Goal: Information Seeking & Learning: Find specific fact

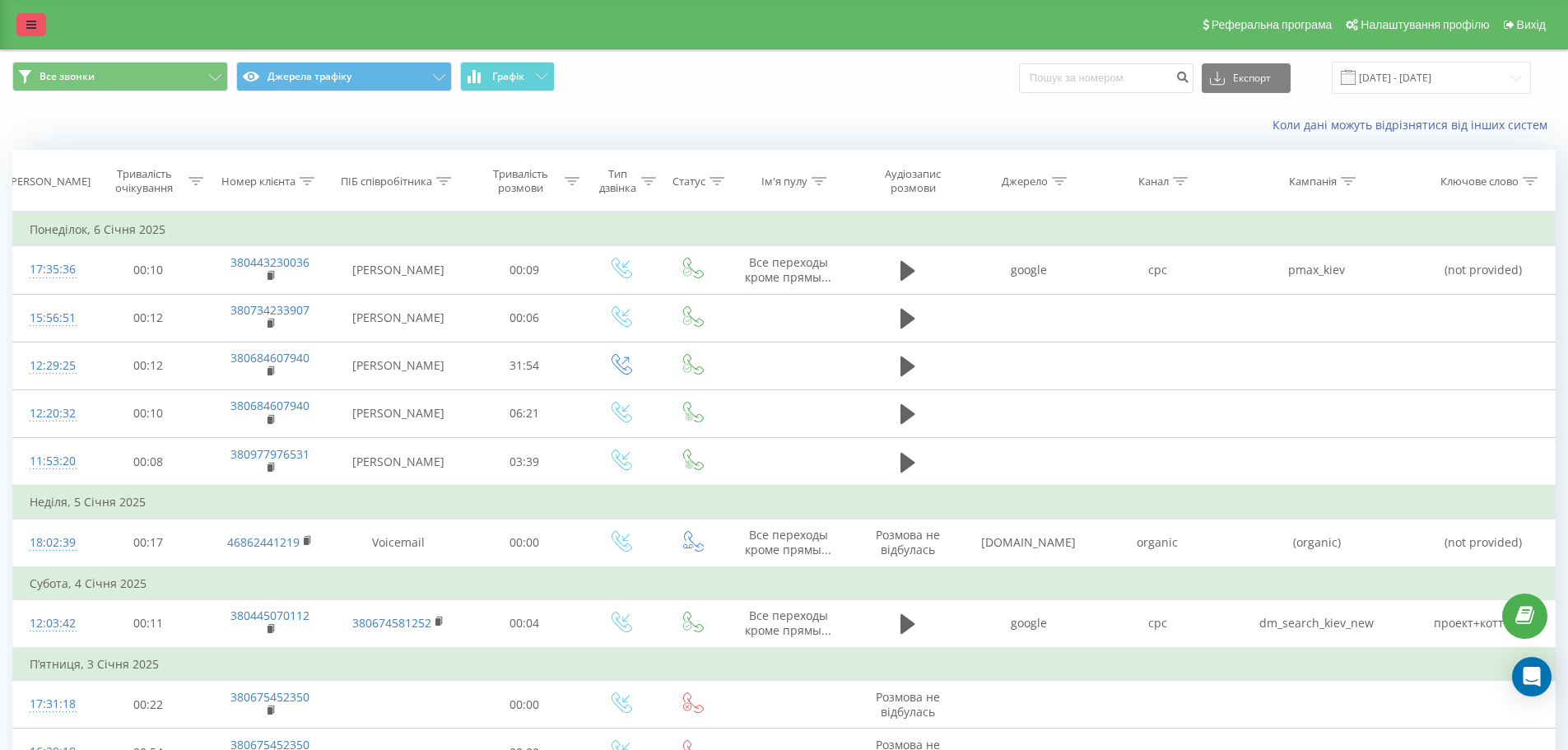
drag, startPoint x: 14, startPoint y: 19, endPoint x: 30, endPoint y: 28, distance: 18.4
click at [14, 19] on div "Реферальна програма Налаштування профілю Вихід" at bounding box center [784, 25] width 1568 height 50
click at [31, 29] on icon at bounding box center [32, 25] width 10 height 11
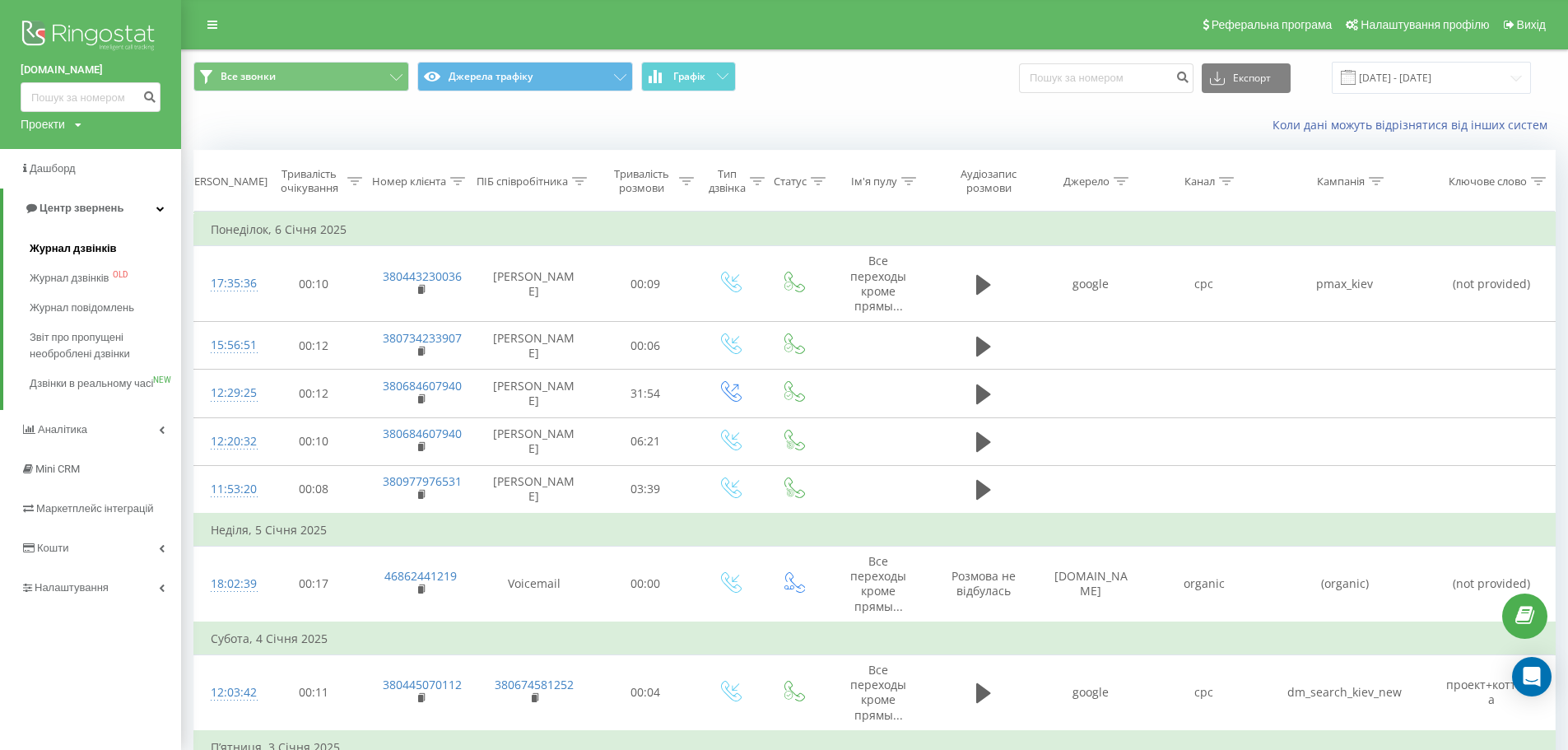
click at [85, 250] on span "Журнал дзвінків" at bounding box center [73, 248] width 87 height 16
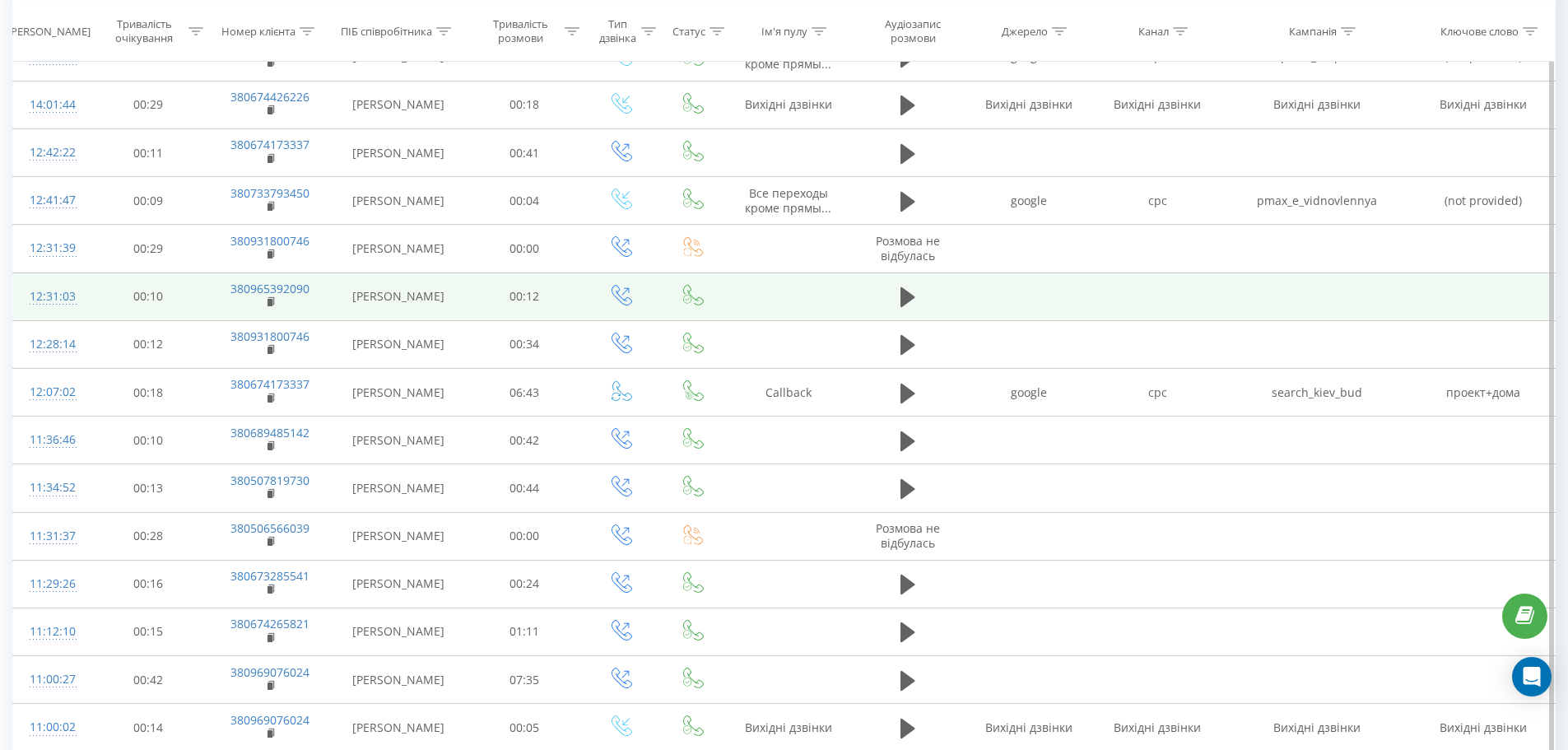
scroll to position [576, 0]
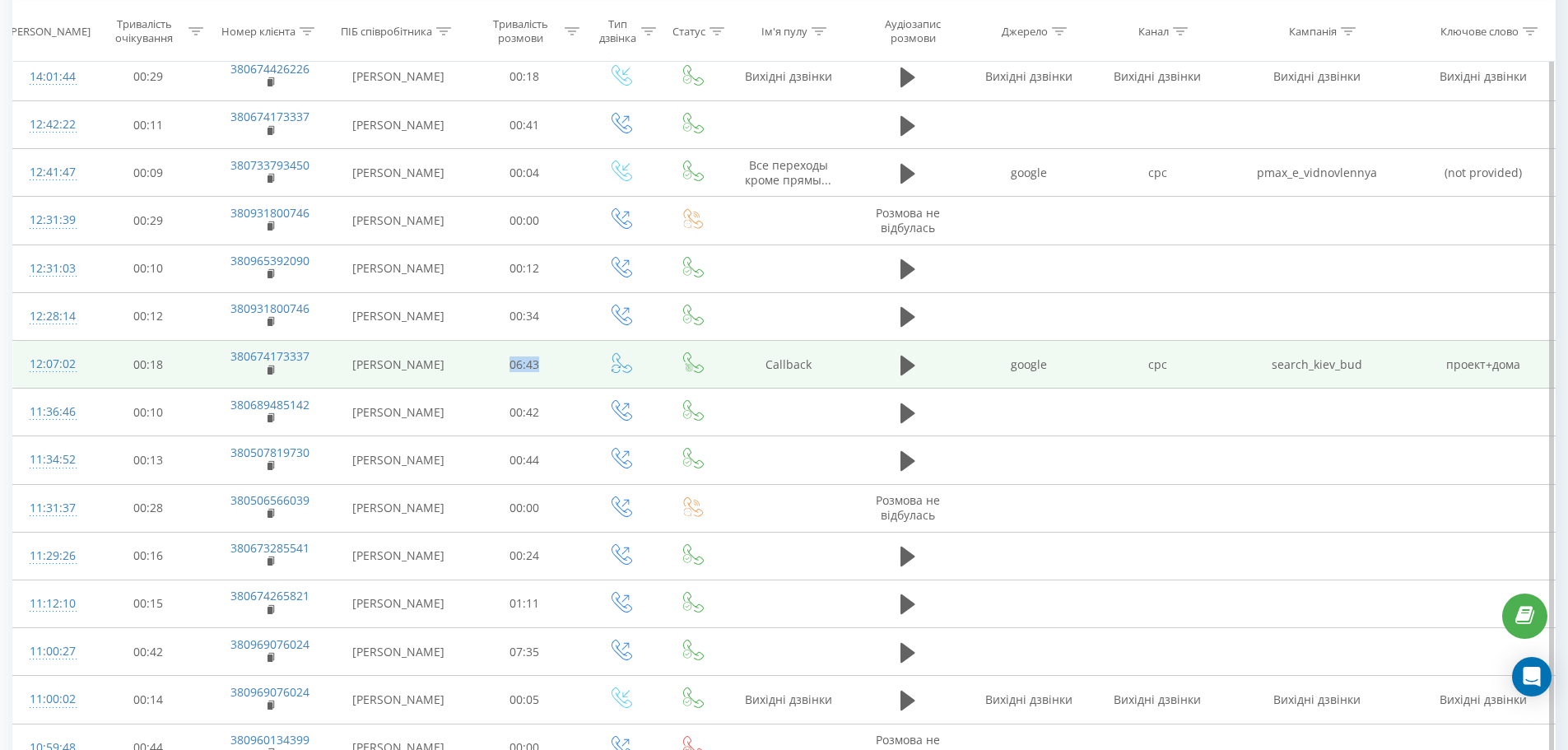
drag, startPoint x: 496, startPoint y: 360, endPoint x: 578, endPoint y: 371, distance: 82.7
click at [578, 371] on td "06:43" at bounding box center [525, 364] width 120 height 48
click at [270, 373] on rect at bounding box center [270, 371] width 5 height 8
click at [906, 366] on icon at bounding box center [907, 364] width 14 height 20
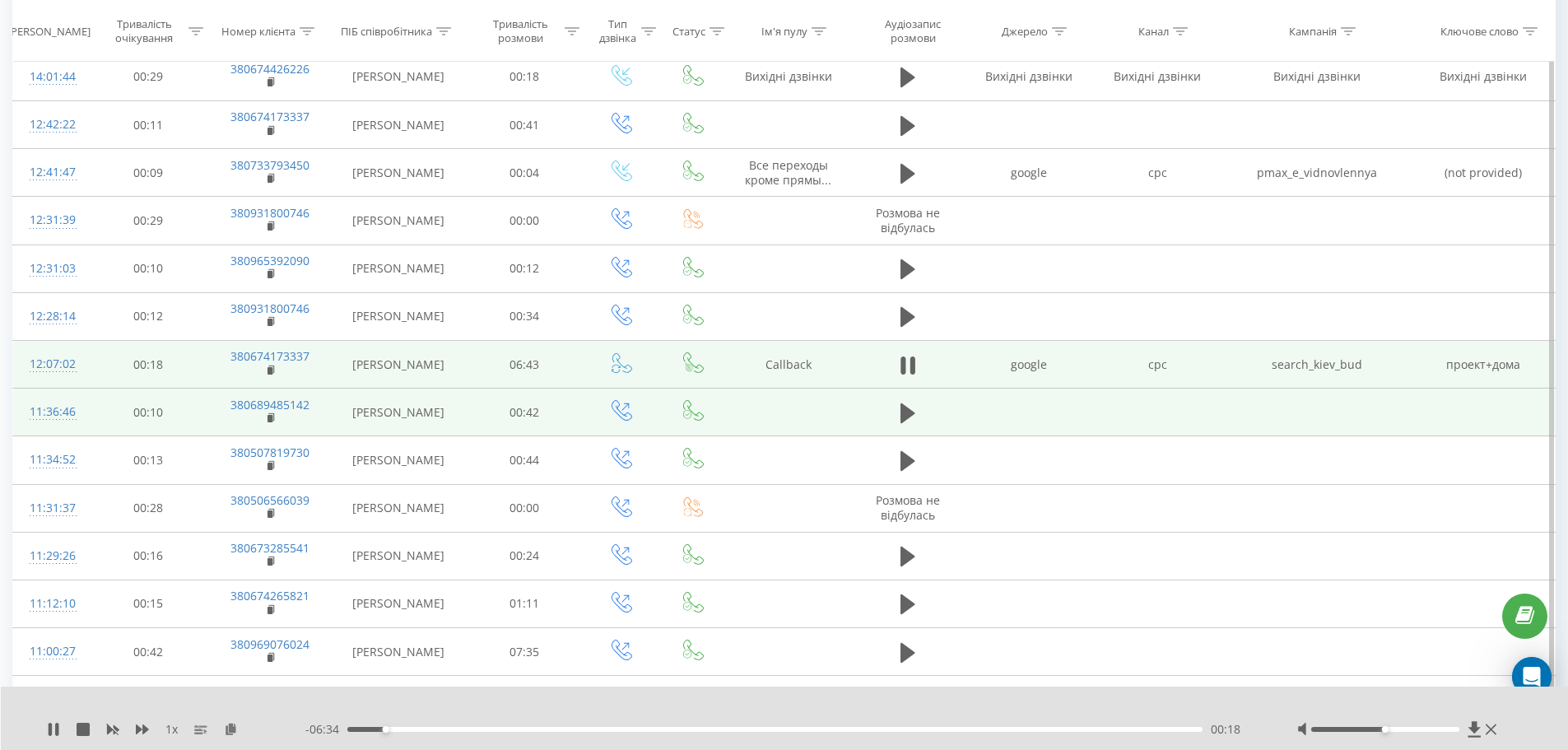
scroll to position [0, 0]
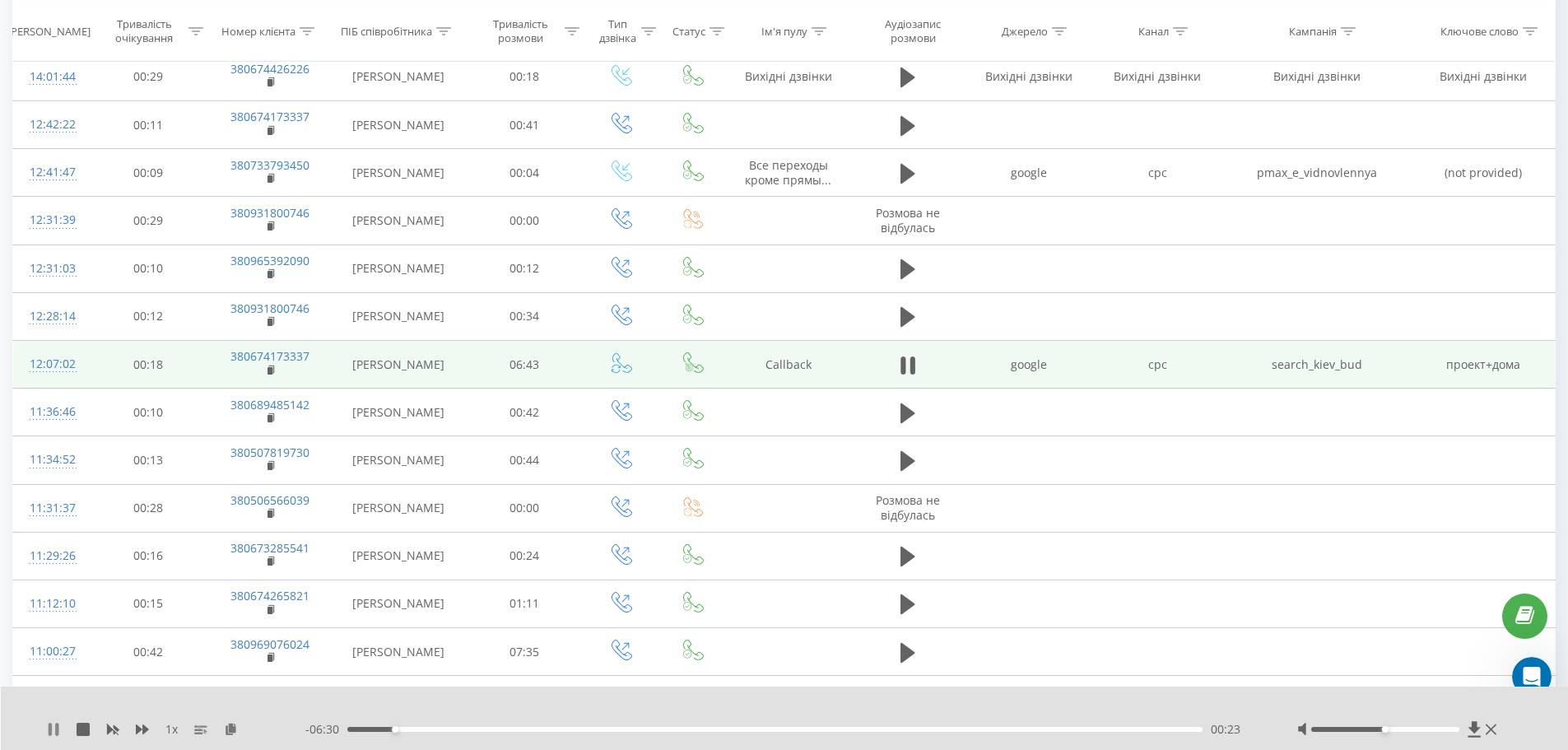
click at [53, 730] on icon at bounding box center [54, 729] width 13 height 13
click at [53, 730] on icon at bounding box center [54, 729] width 10 height 13
click at [54, 730] on icon at bounding box center [54, 729] width 13 height 13
click at [54, 730] on icon at bounding box center [54, 729] width 10 height 13
drag, startPoint x: 1386, startPoint y: 732, endPoint x: 1430, endPoint y: 736, distance: 44.2
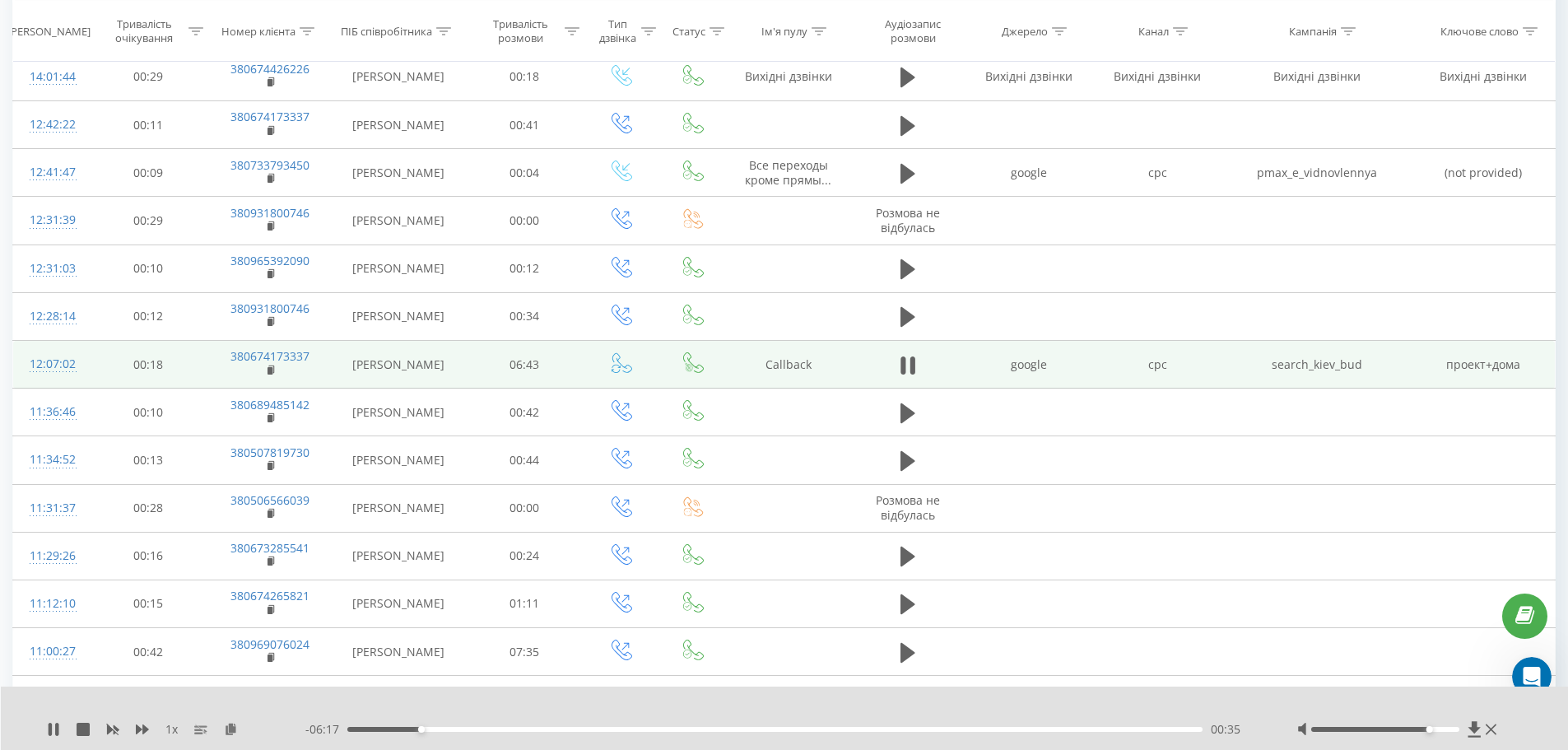
click at [1430, 736] on div at bounding box center [1399, 728] width 204 height 16
drag, startPoint x: 1431, startPoint y: 729, endPoint x: 1463, endPoint y: 733, distance: 32.2
click at [1463, 733] on div at bounding box center [1399, 728] width 204 height 16
click at [622, 701] on div at bounding box center [773, 707] width 1163 height 18
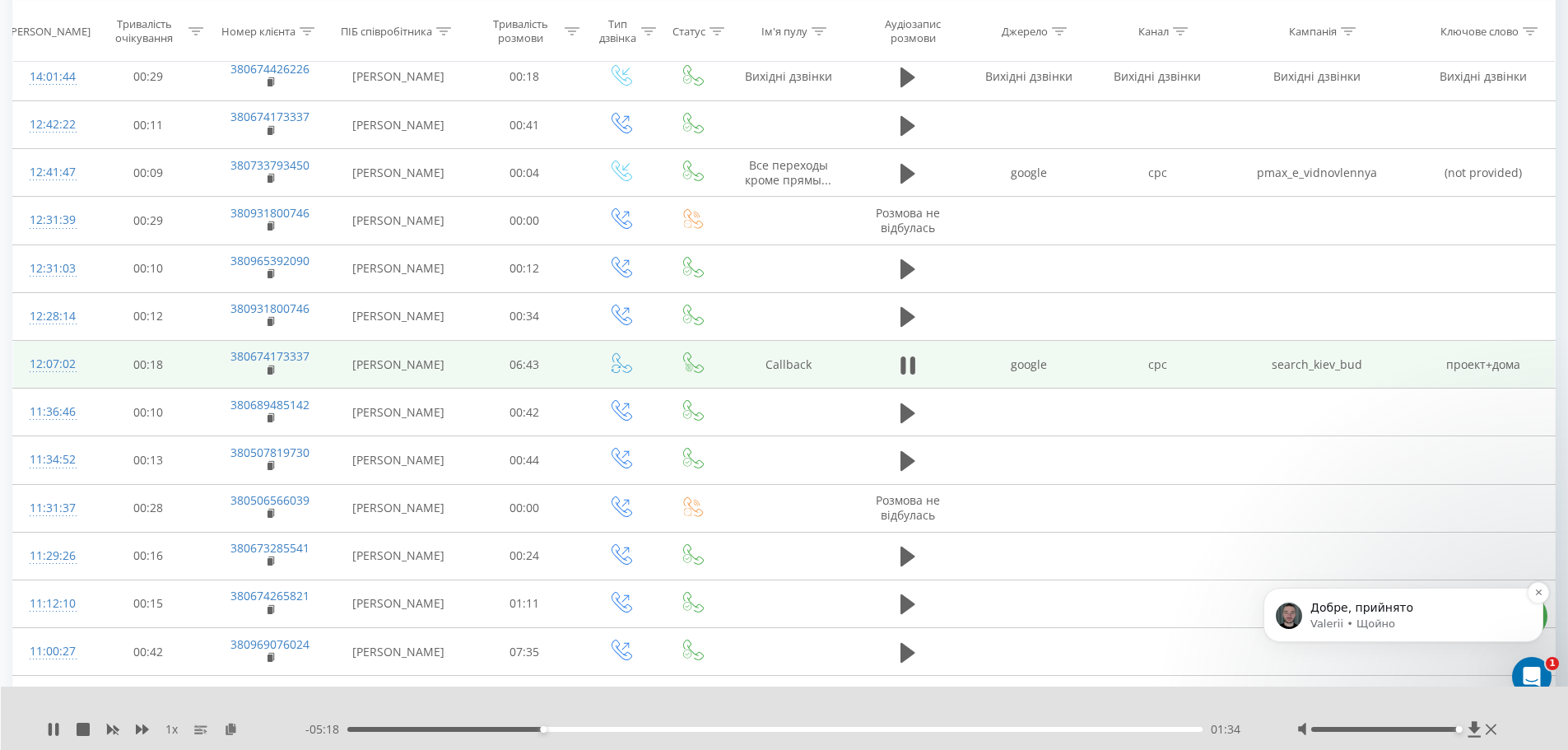
click at [1384, 622] on p "Valerii • Щойно" at bounding box center [1417, 623] width 213 height 14
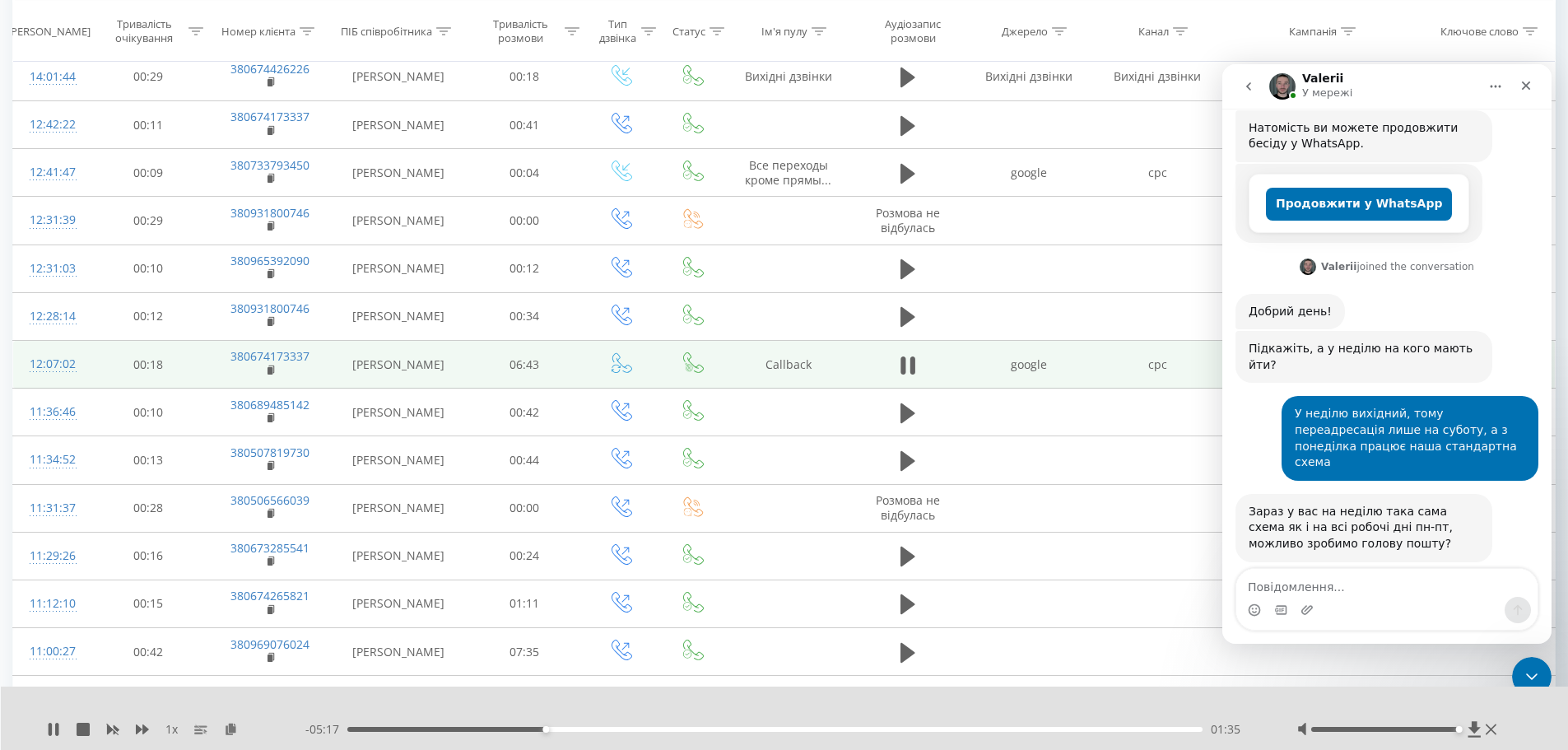
scroll to position [509, 0]
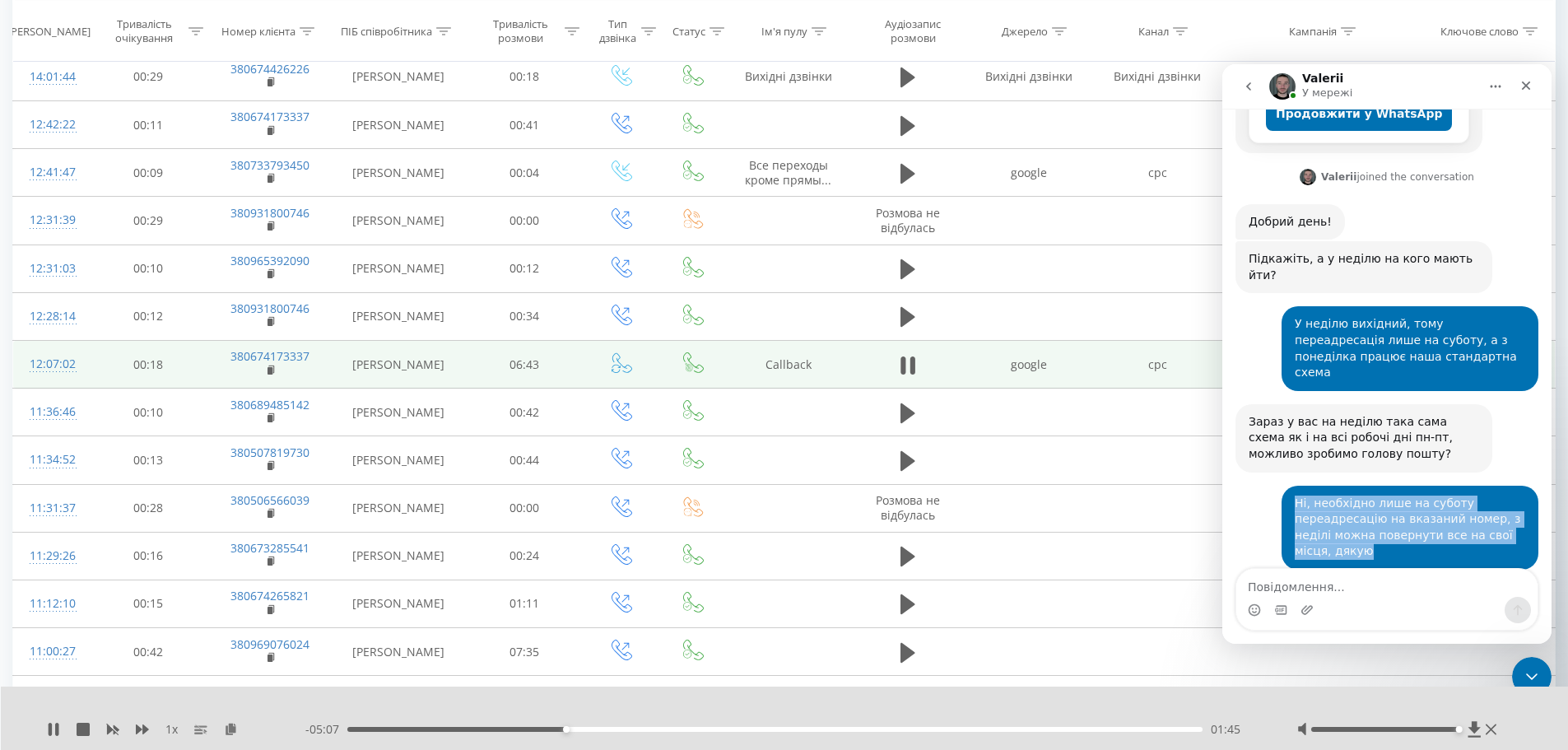
drag, startPoint x: 1280, startPoint y: 405, endPoint x: 1521, endPoint y: 441, distance: 243.7
click at [1521, 485] on div "Ні, необхідно лише на суботу переадресацію на вказаний номер, з неділі можна по…" at bounding box center [1410, 527] width 257 height 84
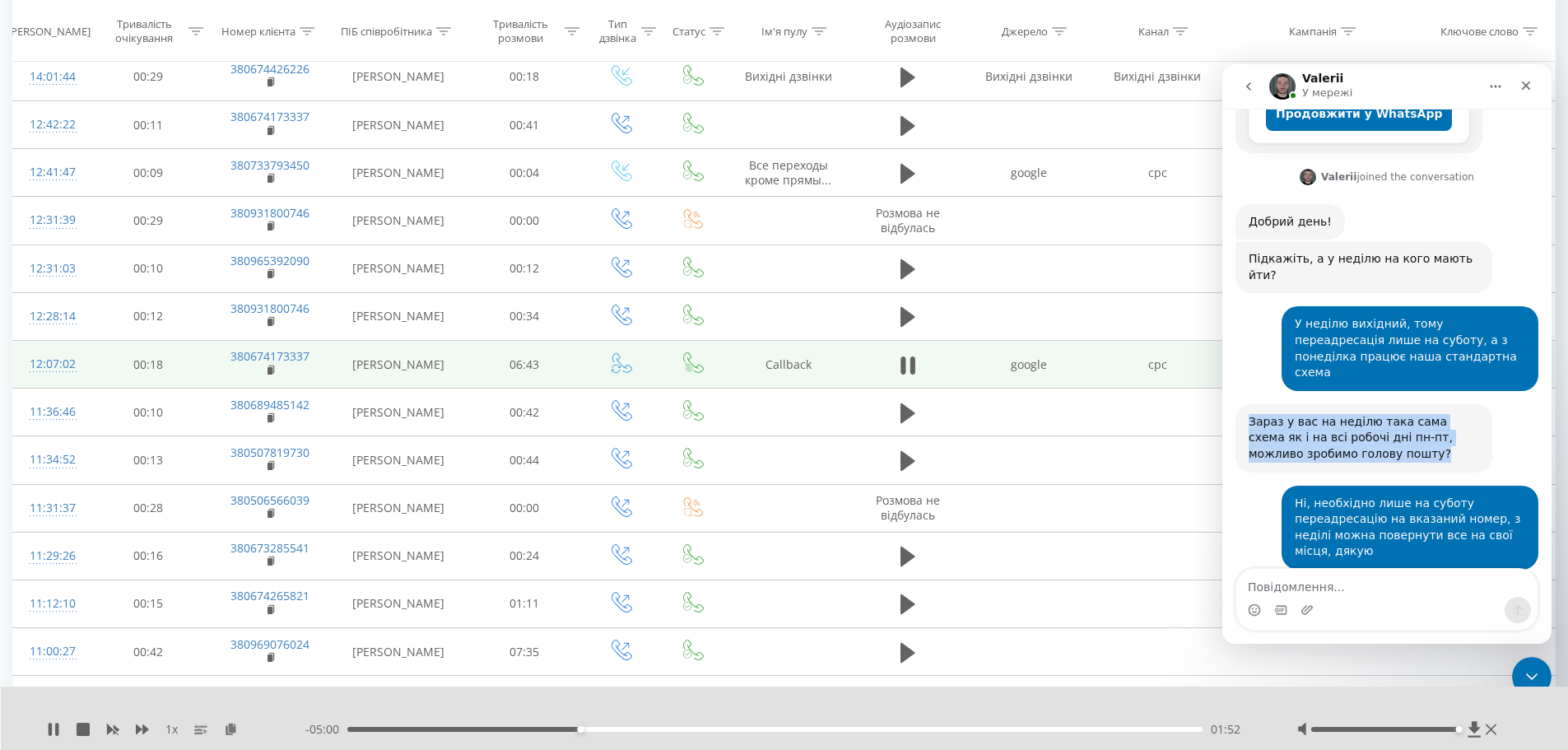
drag, startPoint x: 1327, startPoint y: 356, endPoint x: 1243, endPoint y: 326, distance: 89.2
click at [1243, 404] on div "Зараз у вас на неділю така сама схема як і на всі робочі дні пн-пт, можливо зро…" at bounding box center [1364, 437] width 257 height 68
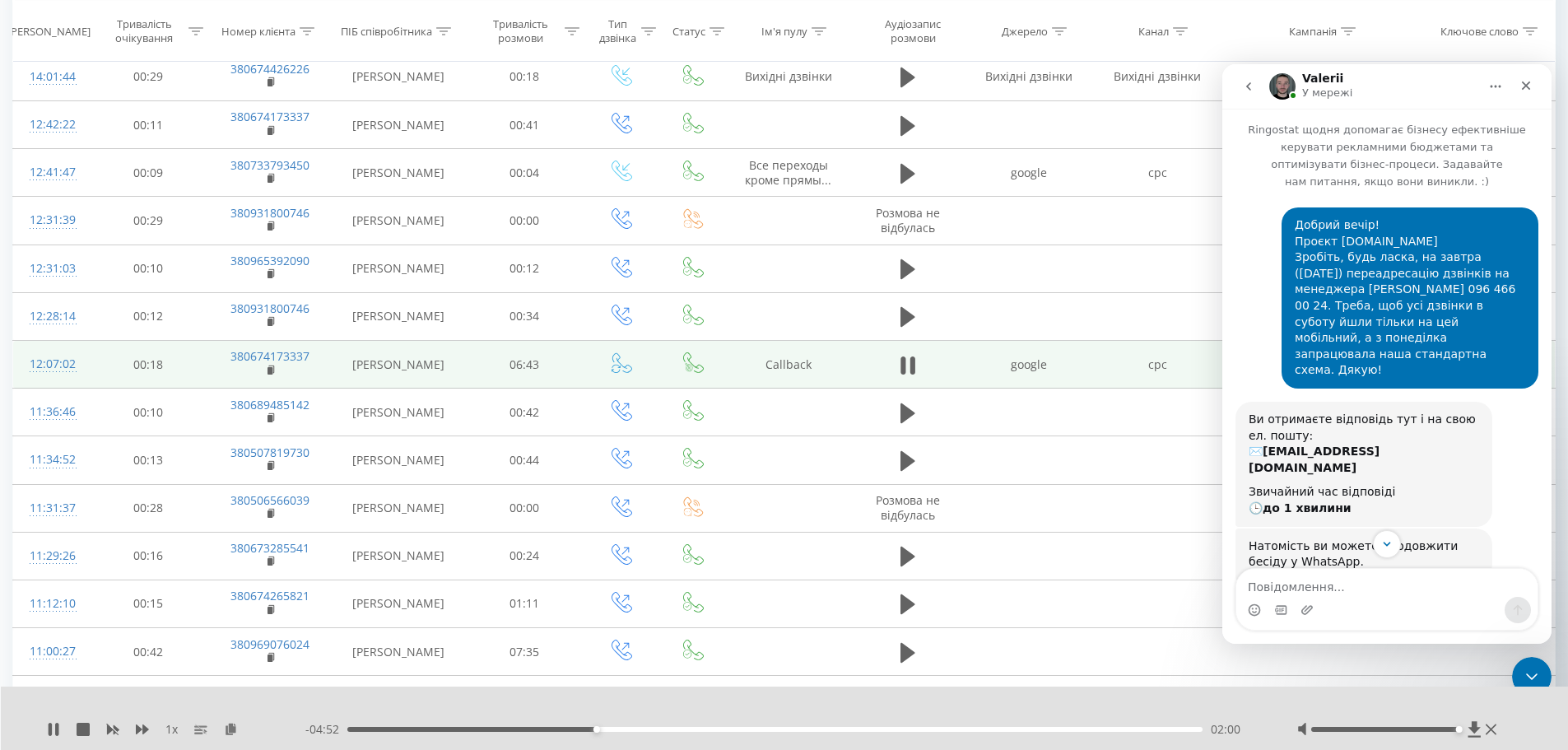
scroll to position [0, 0]
click at [56, 730] on icon at bounding box center [56, 729] width 3 height 13
click at [1531, 85] on icon "Закрити" at bounding box center [1527, 86] width 13 height 13
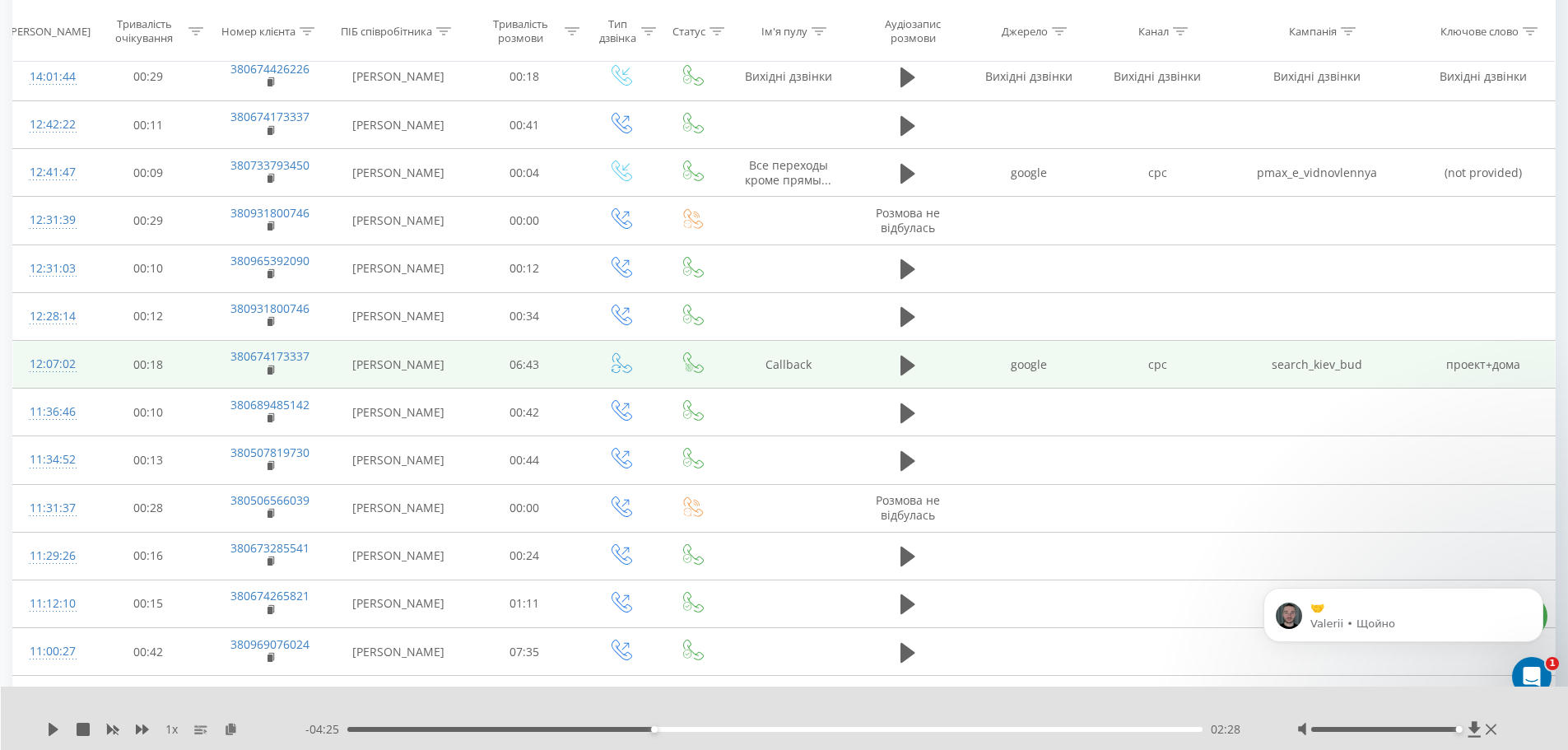
scroll to position [652, 0]
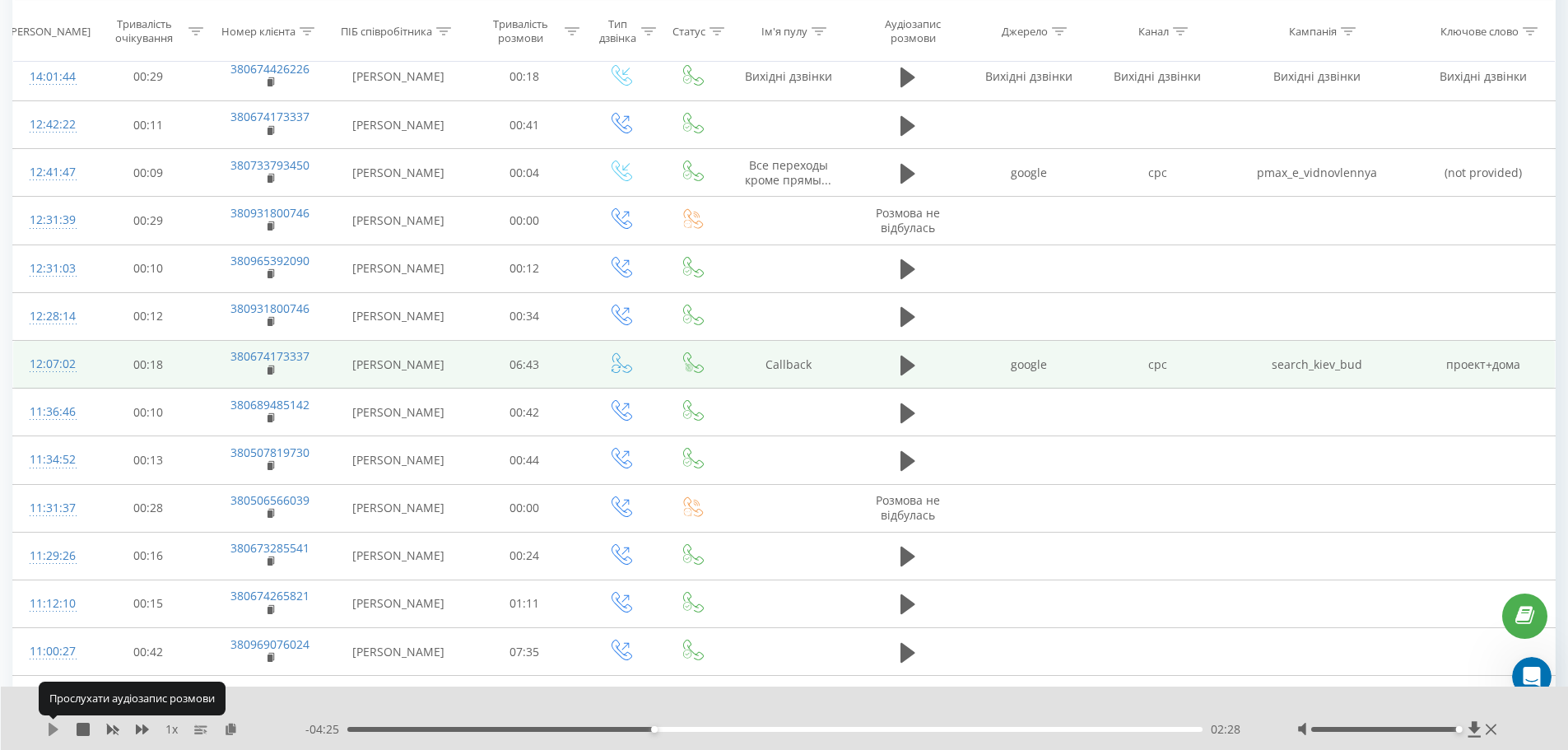
click at [53, 726] on icon at bounding box center [54, 729] width 10 height 13
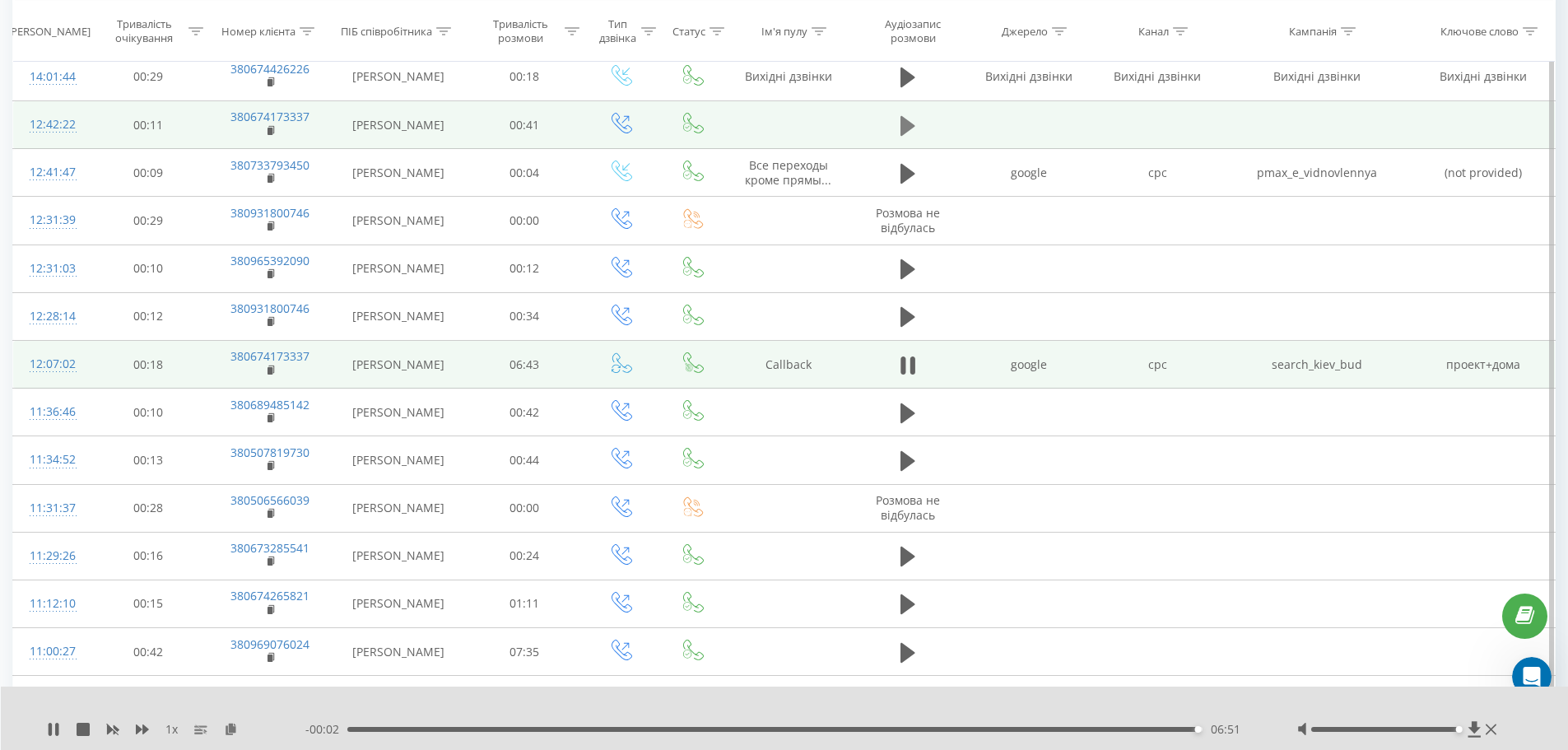
click at [904, 119] on icon at bounding box center [907, 124] width 14 height 20
click at [460, 701] on div at bounding box center [773, 707] width 1163 height 18
click at [789, 359] on td "Callback" at bounding box center [788, 364] width 123 height 48
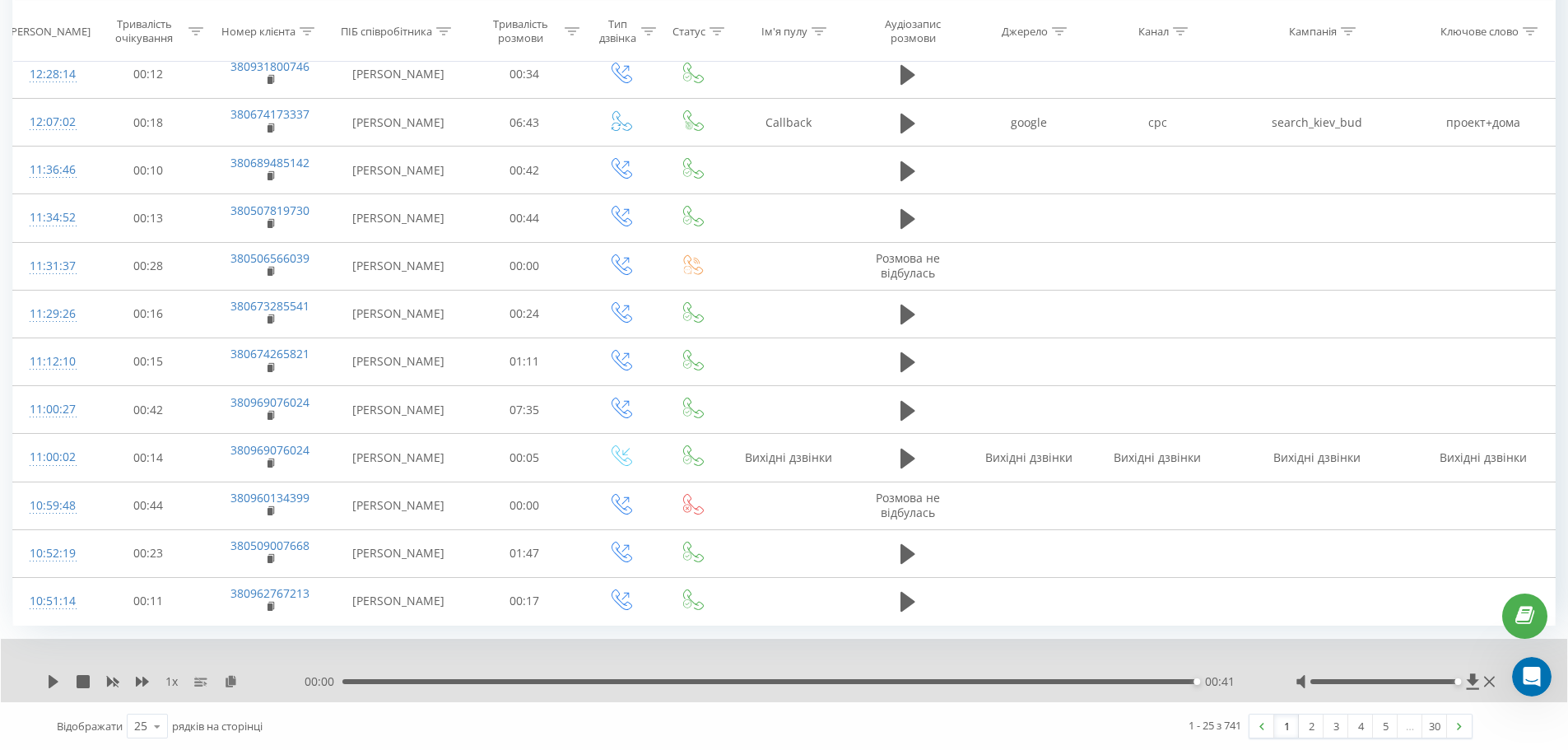
scroll to position [819, 0]
click at [1310, 729] on link "2" at bounding box center [1311, 725] width 25 height 23
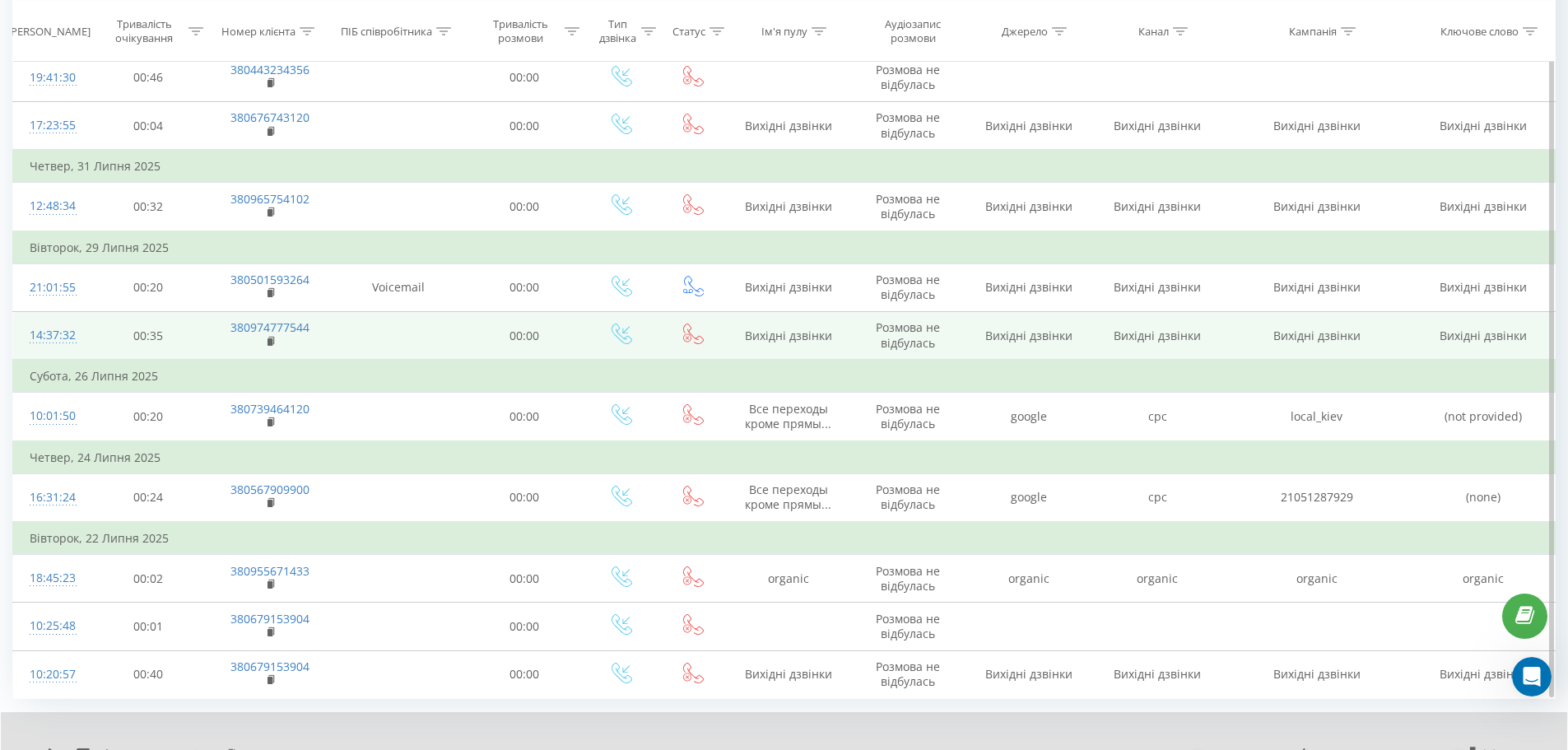
scroll to position [530, 0]
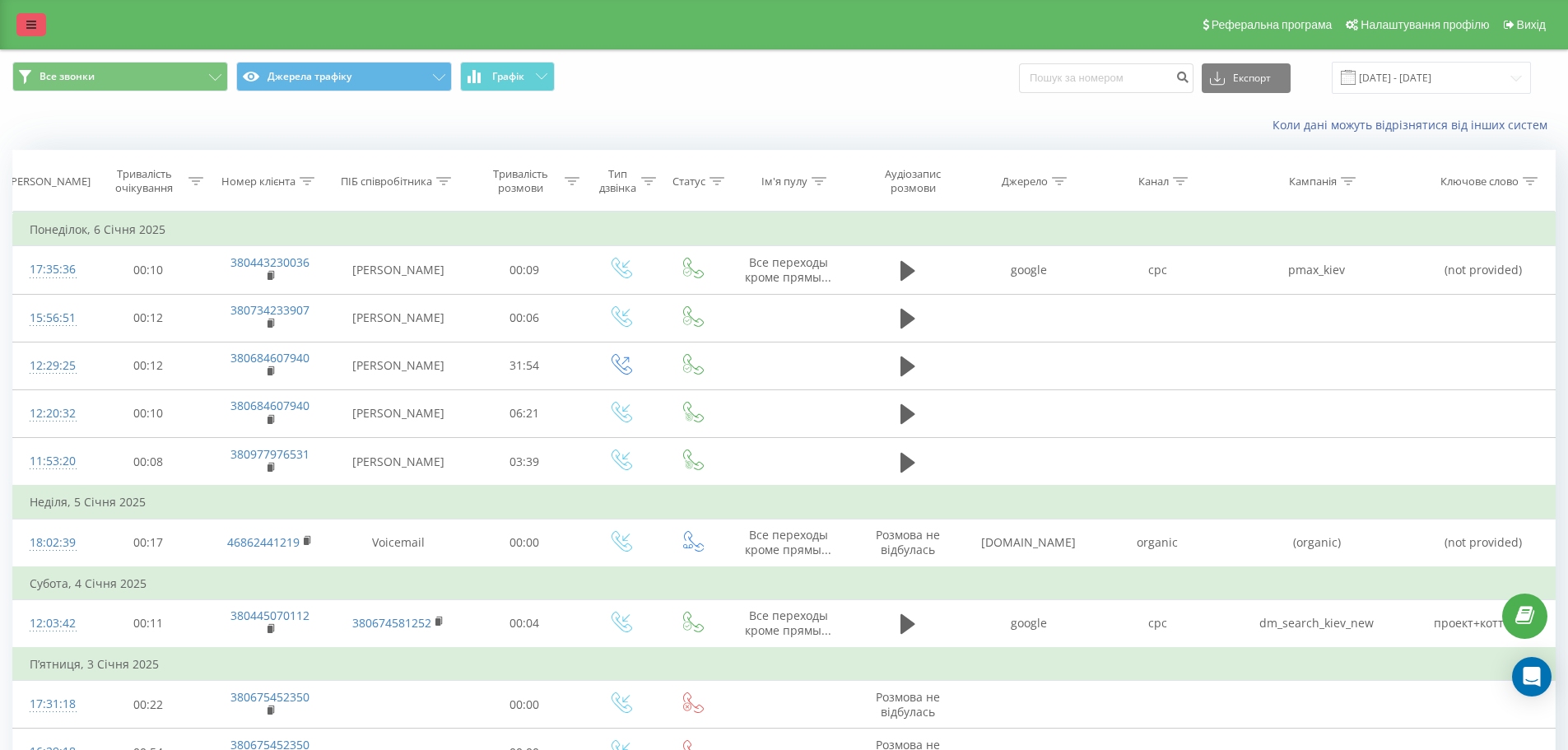
click at [29, 18] on link at bounding box center [31, 25] width 30 height 23
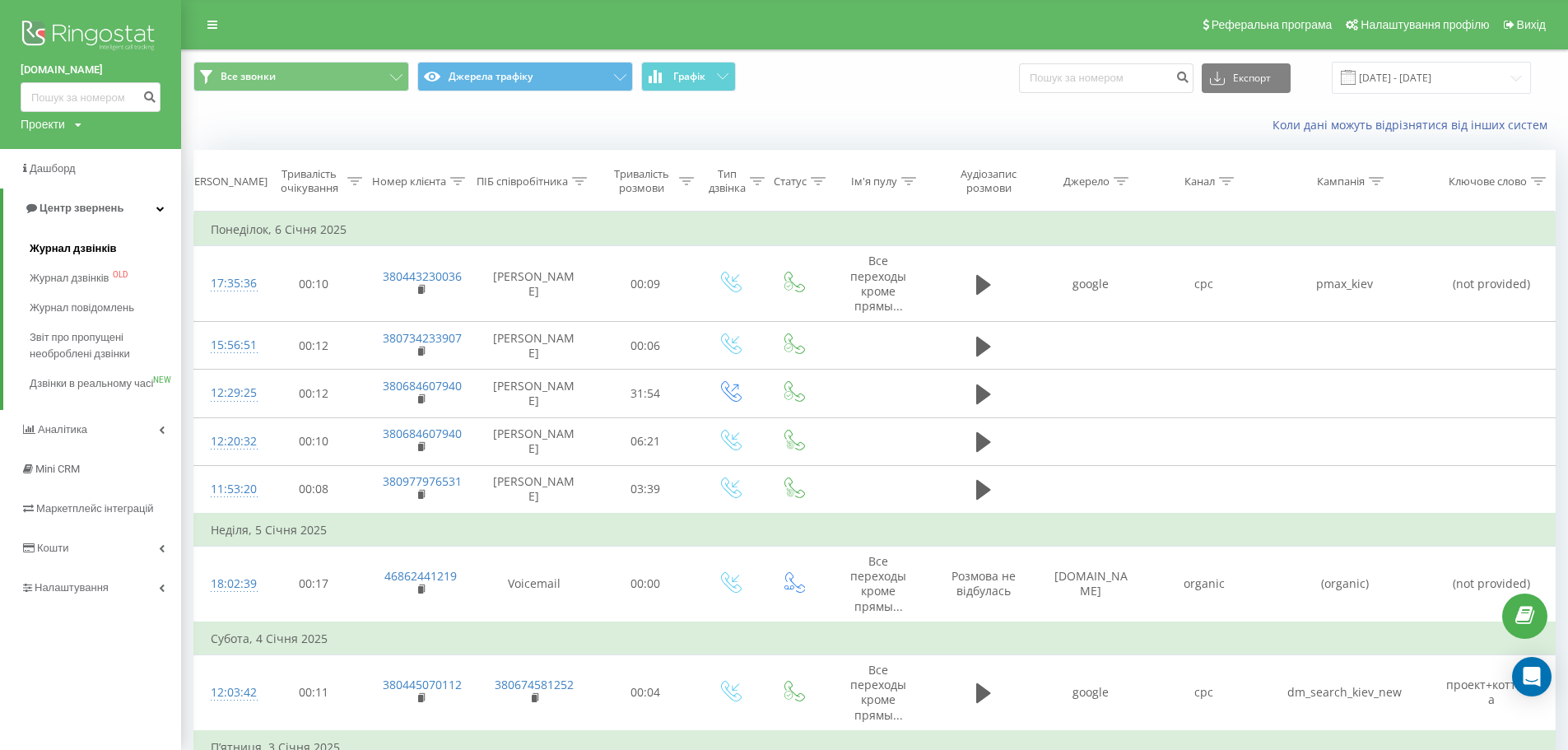
click at [78, 254] on span "Журнал дзвінків" at bounding box center [73, 248] width 87 height 16
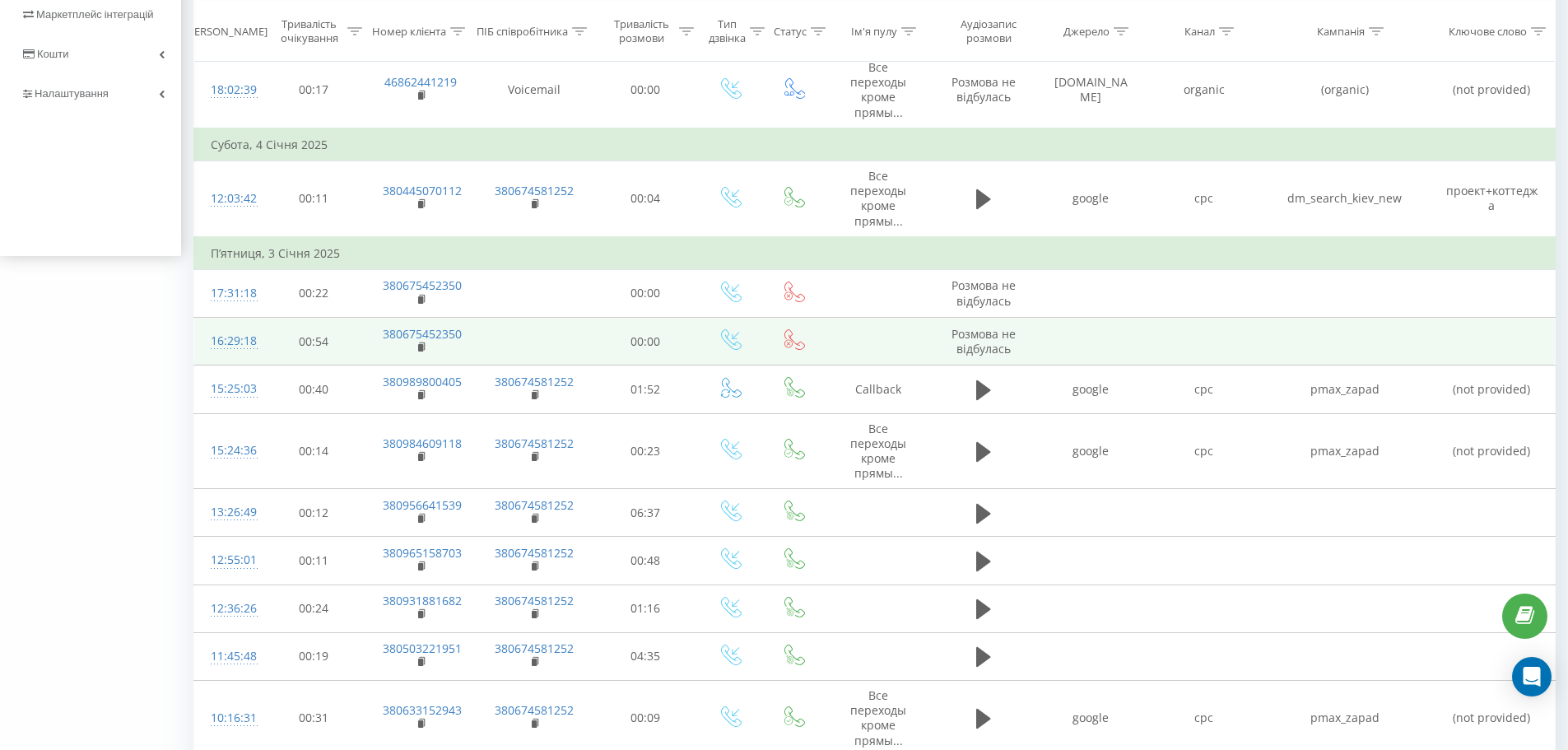
scroll to position [332, 0]
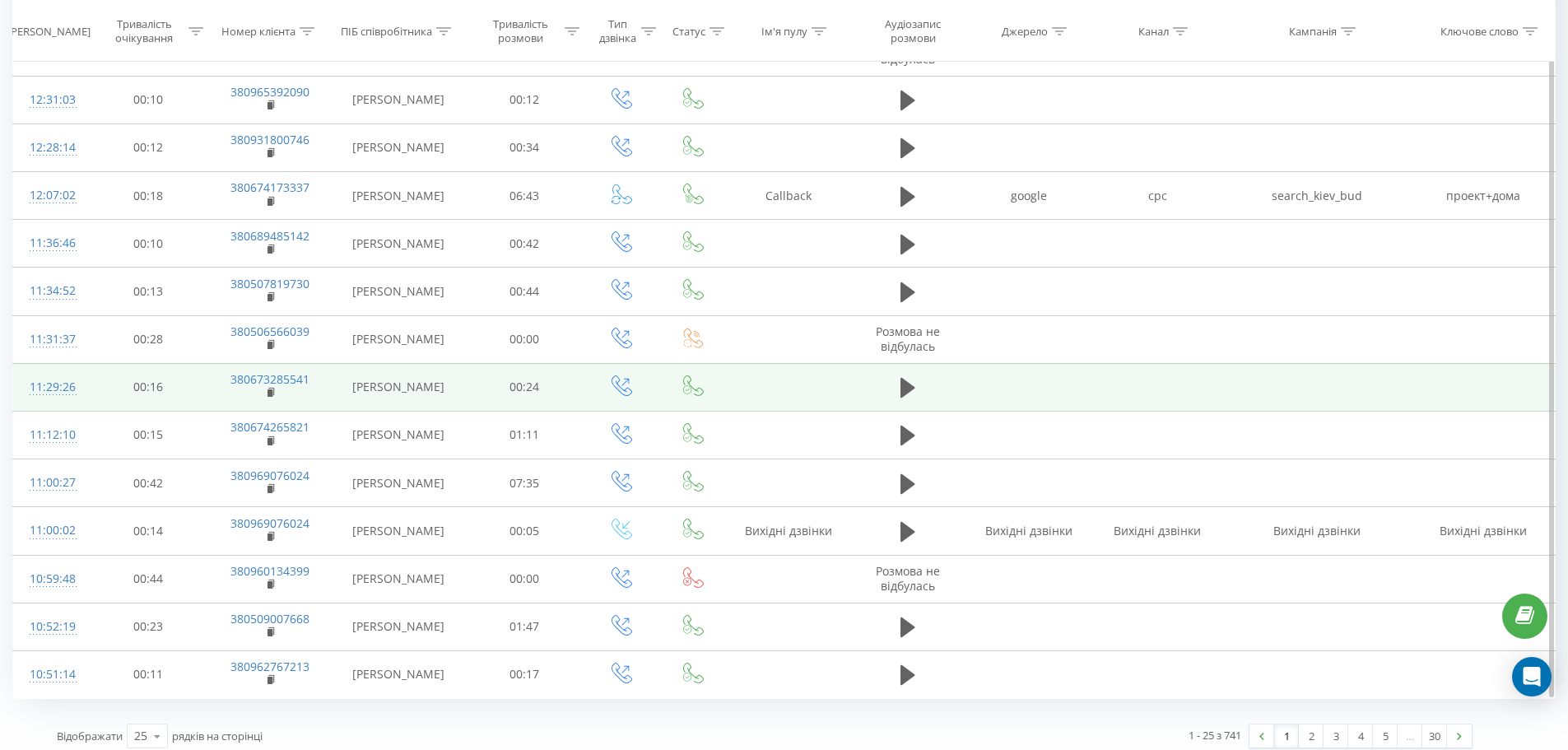
scroll to position [756, 0]
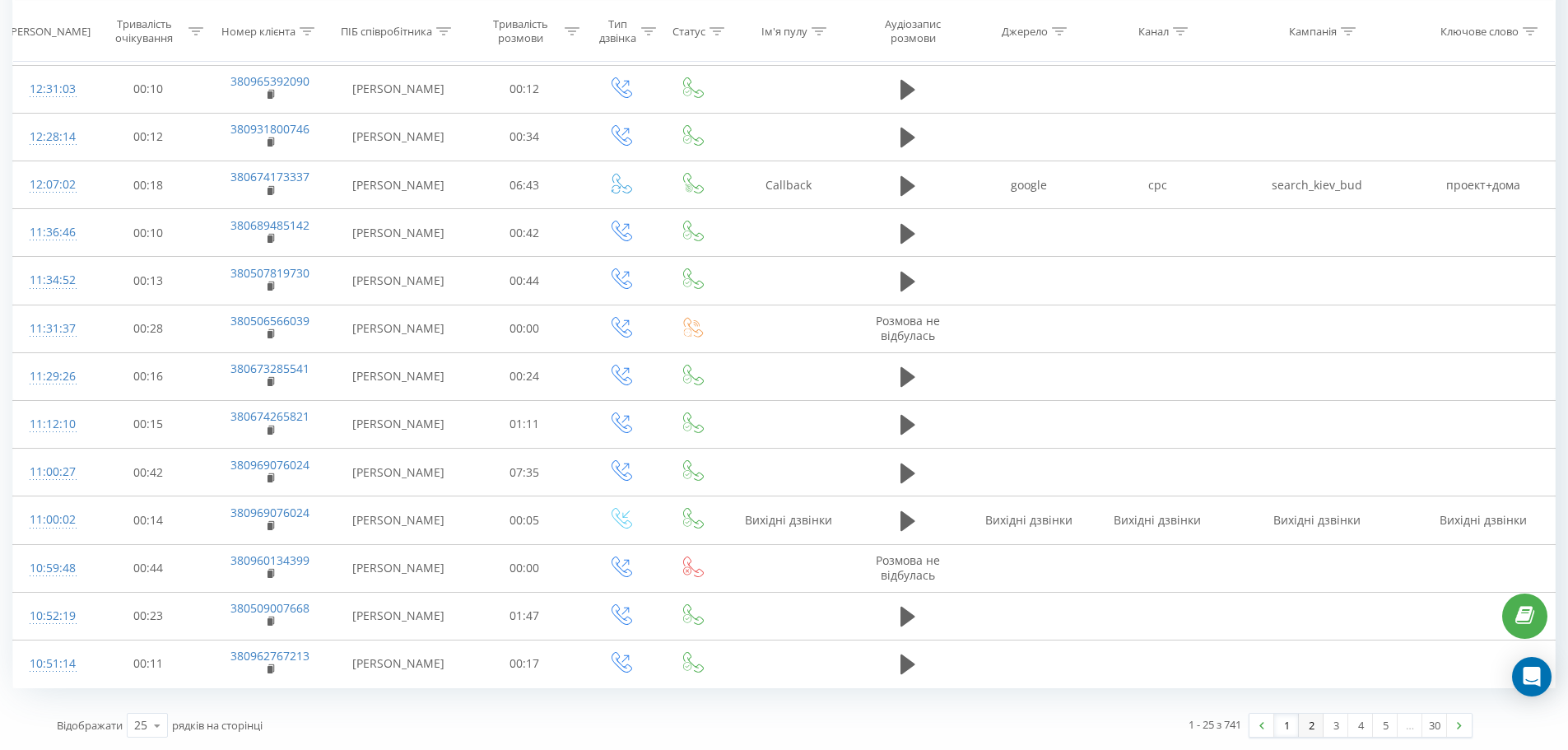
click at [1316, 728] on link "2" at bounding box center [1311, 725] width 25 height 23
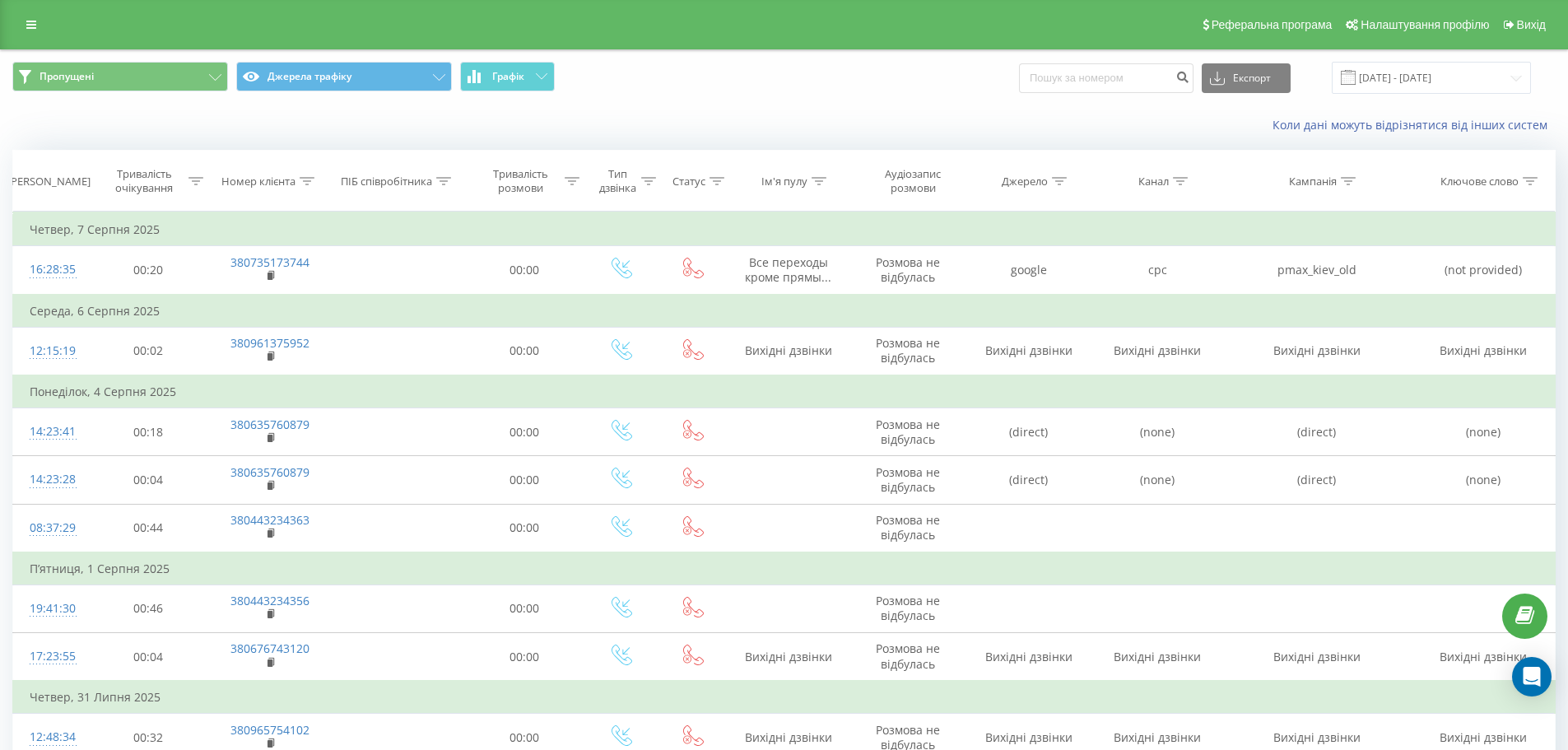
scroll to position [541, 0]
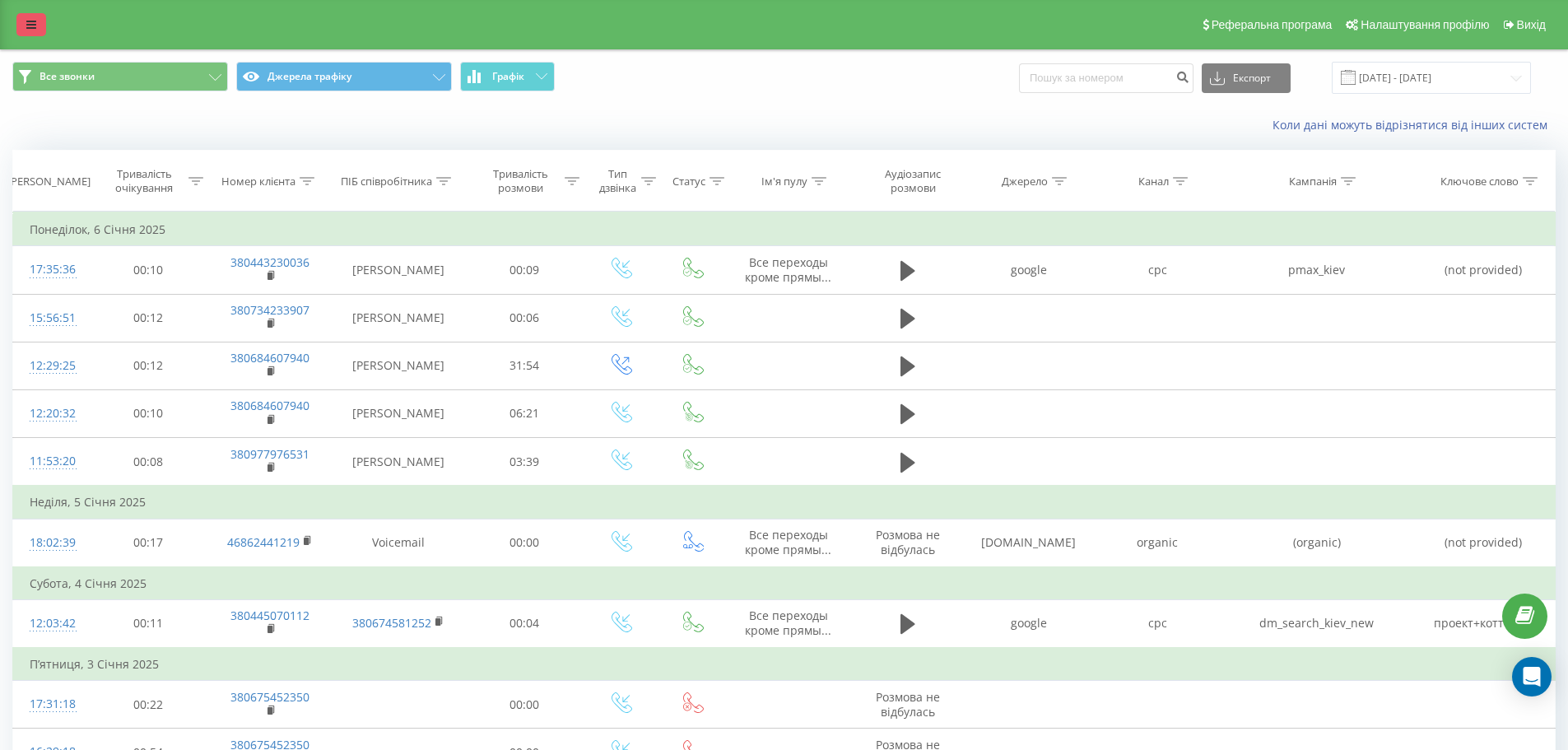
click at [36, 23] on link at bounding box center [31, 25] width 30 height 23
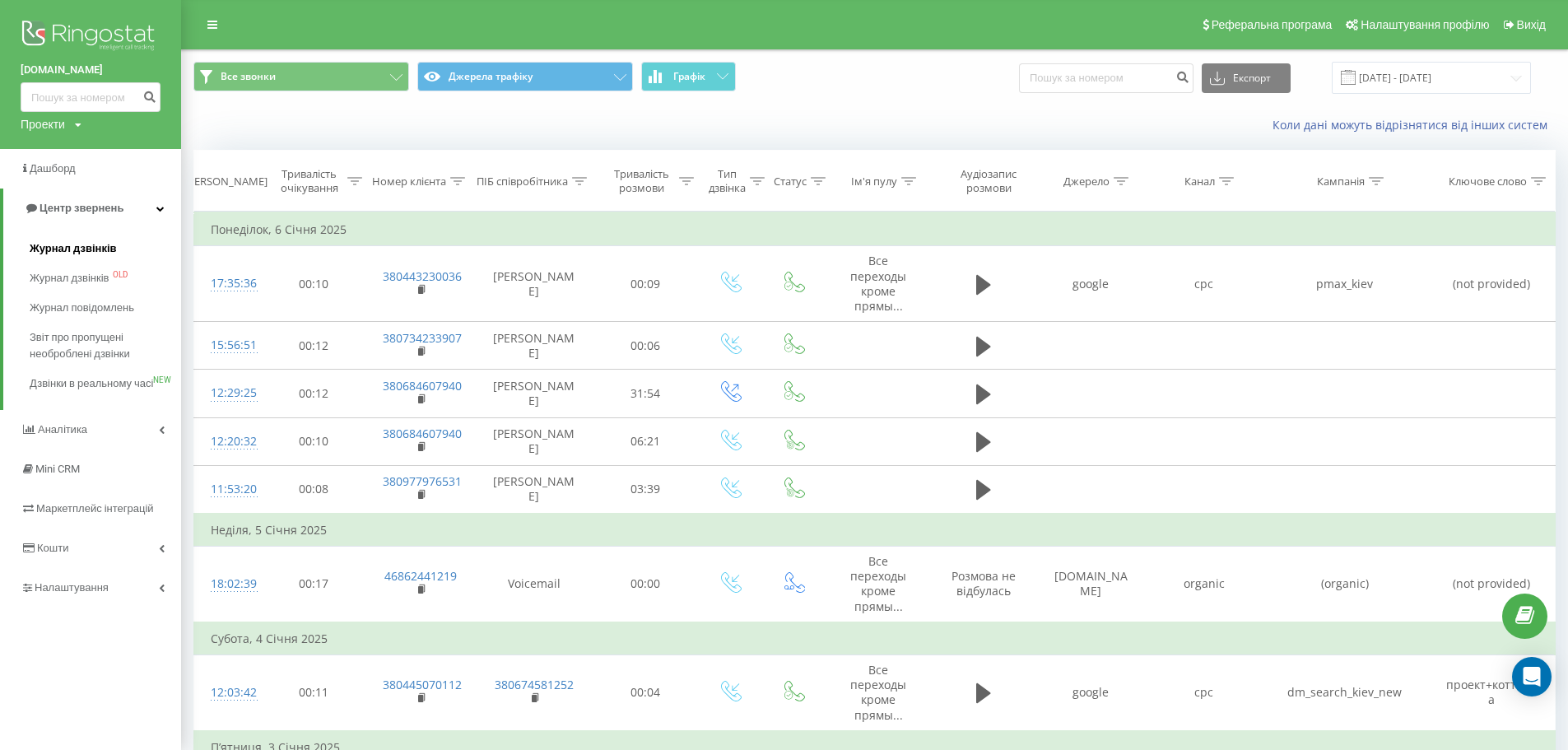
click at [56, 245] on span "Журнал дзвінків" at bounding box center [73, 248] width 87 height 16
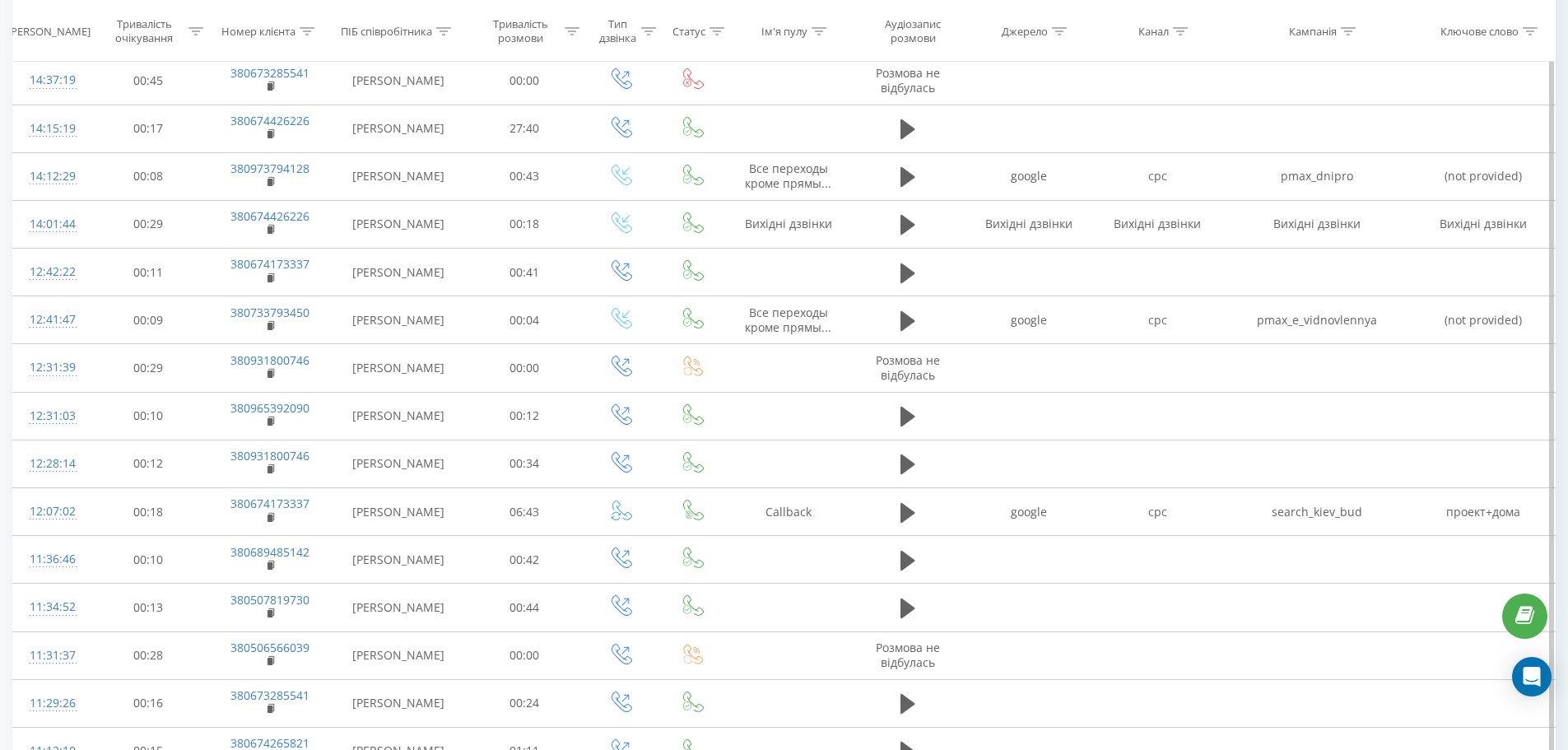
scroll to position [756, 0]
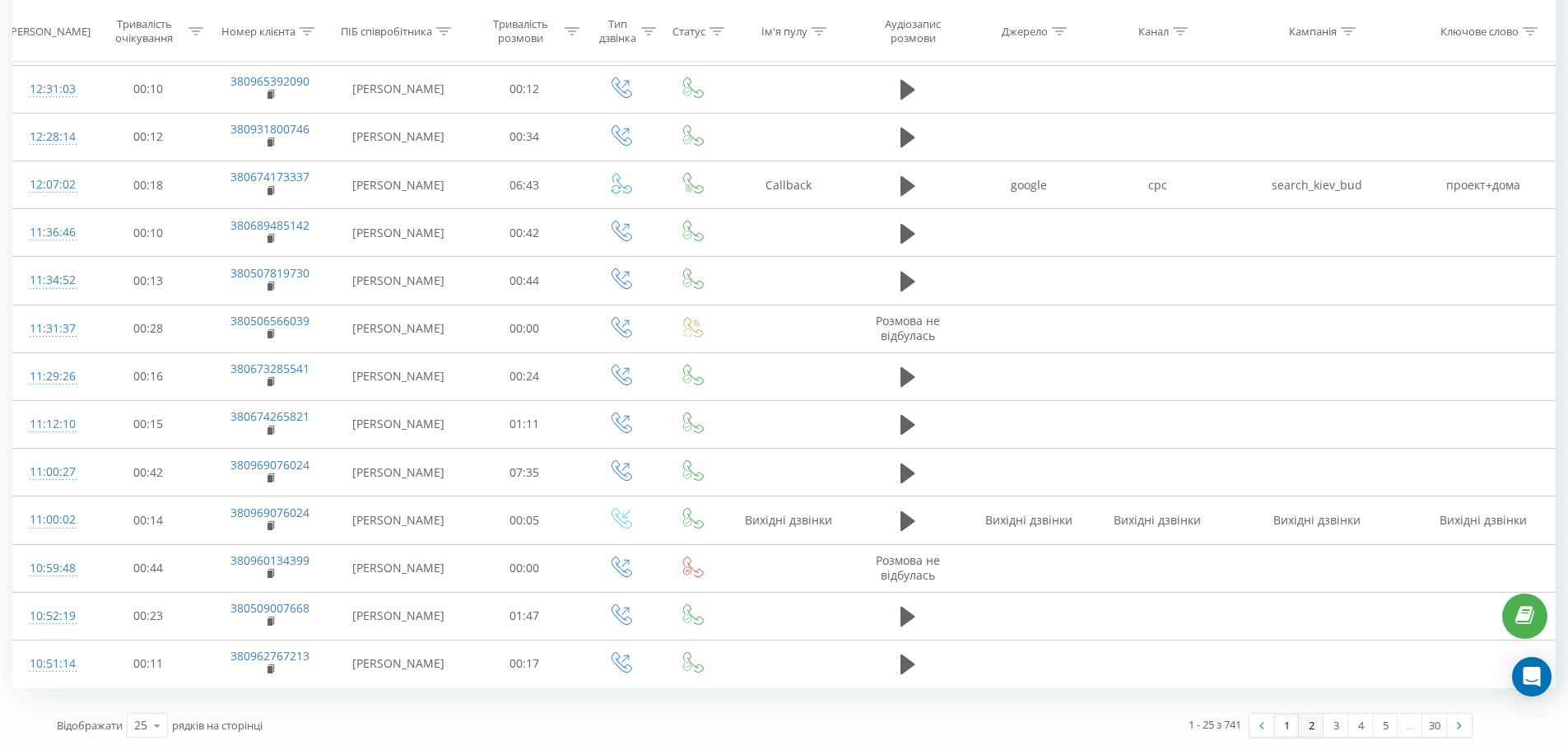
click at [1312, 726] on link "2" at bounding box center [1311, 725] width 25 height 23
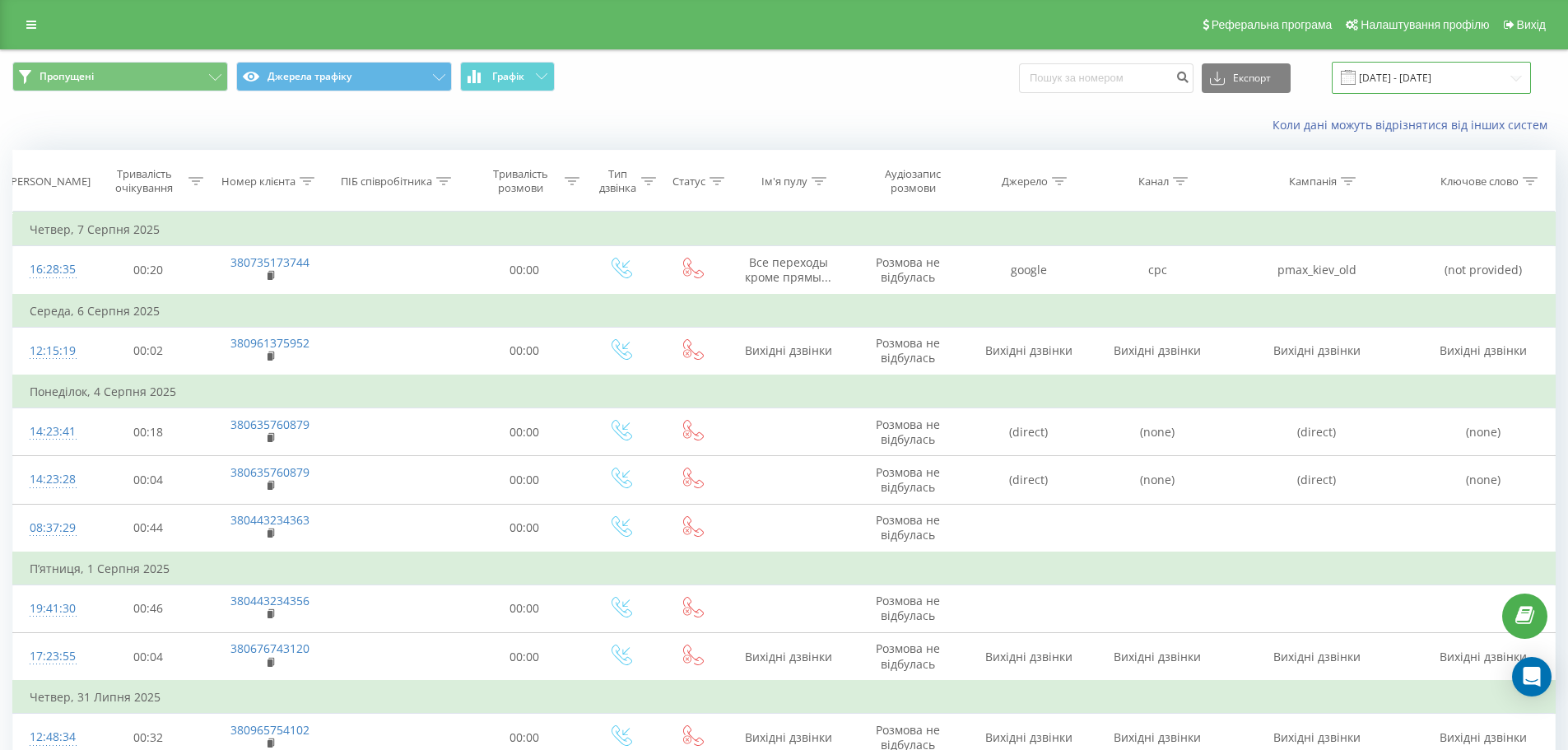
click at [1429, 84] on input "[DATE] - [DATE]" at bounding box center [1432, 78] width 199 height 33
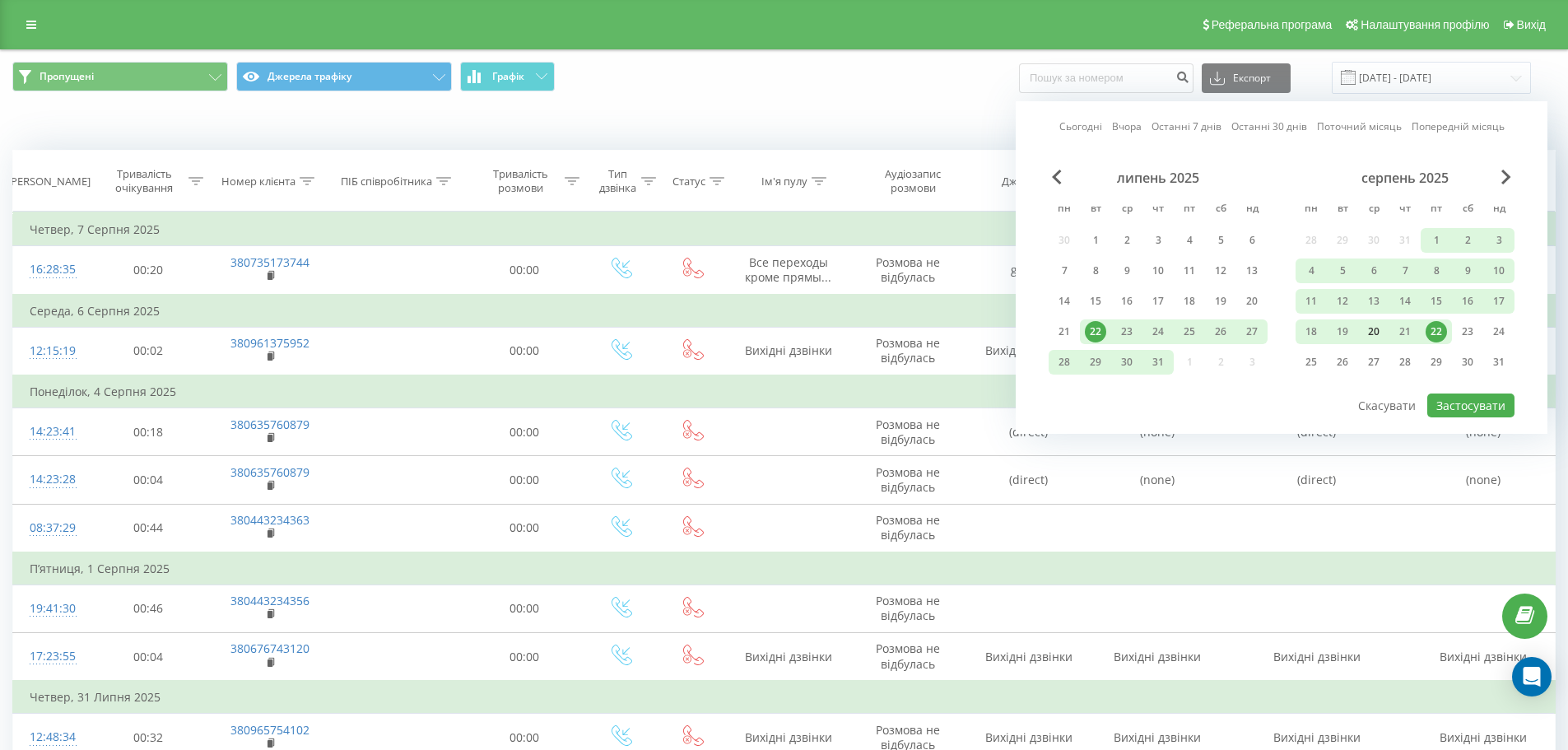
click at [1375, 333] on div "20" at bounding box center [1374, 331] width 21 height 21
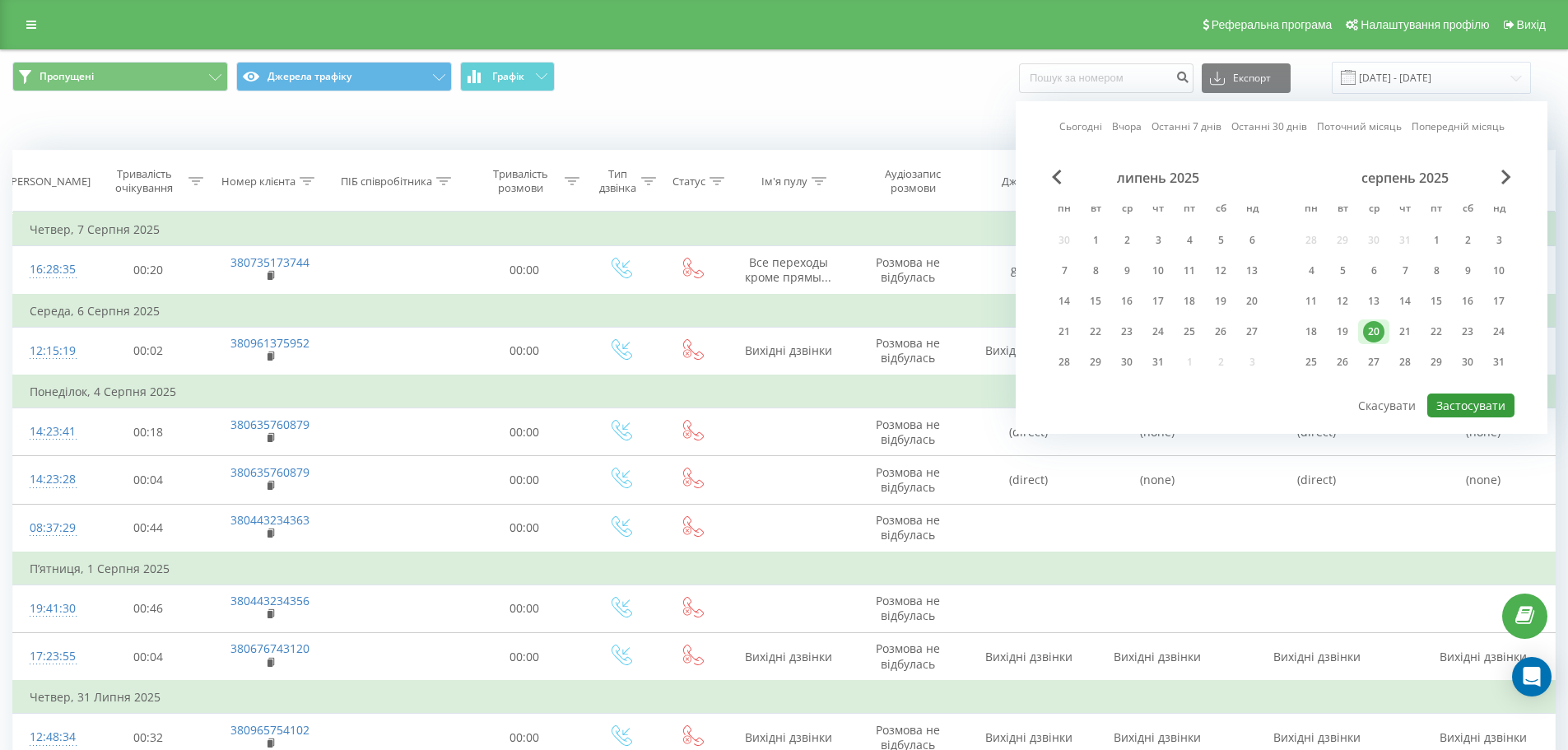
click at [1468, 404] on button "Застосувати" at bounding box center [1470, 405] width 87 height 24
type input "20.08.2025 - 20.08.2025"
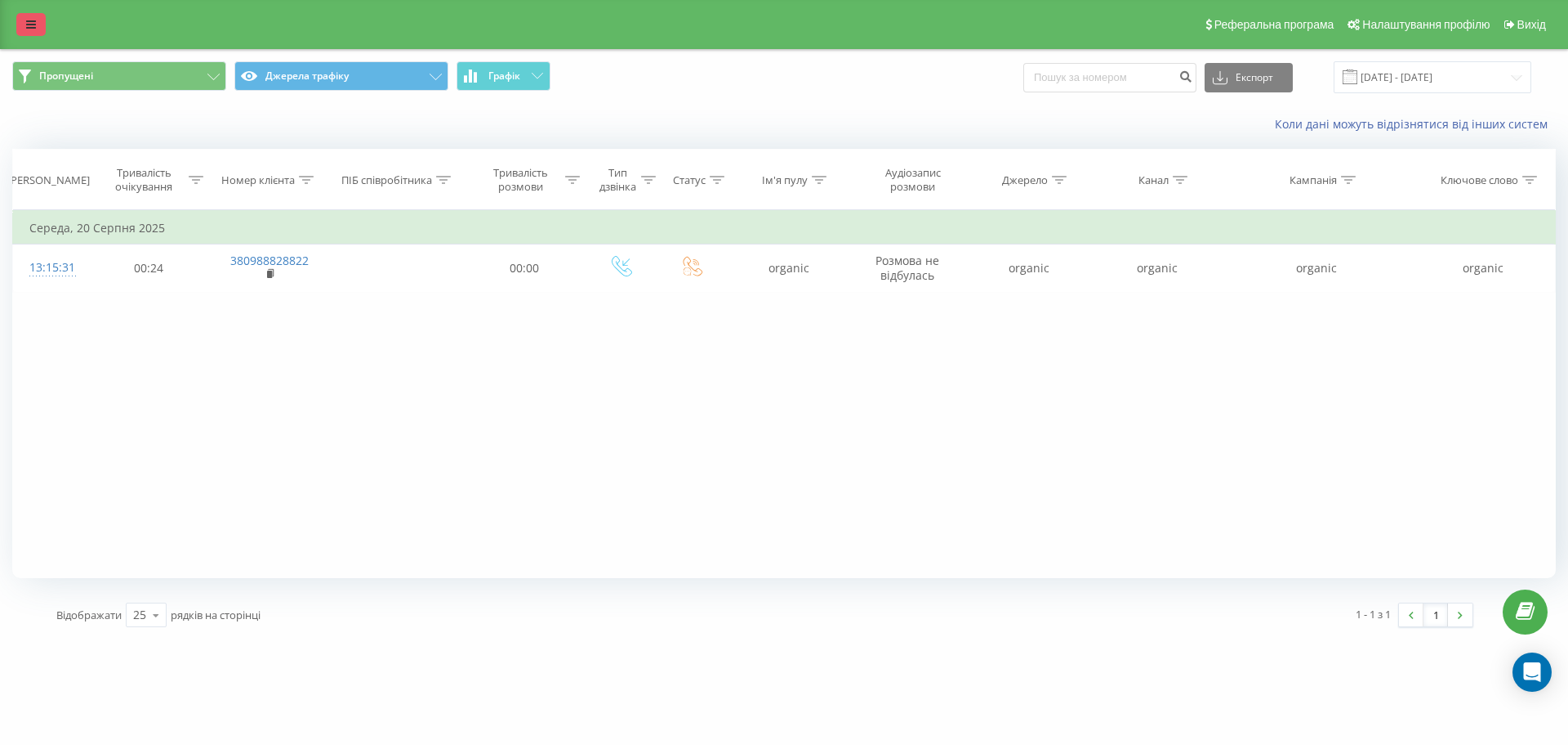
click at [39, 22] on link at bounding box center [30, 25] width 29 height 23
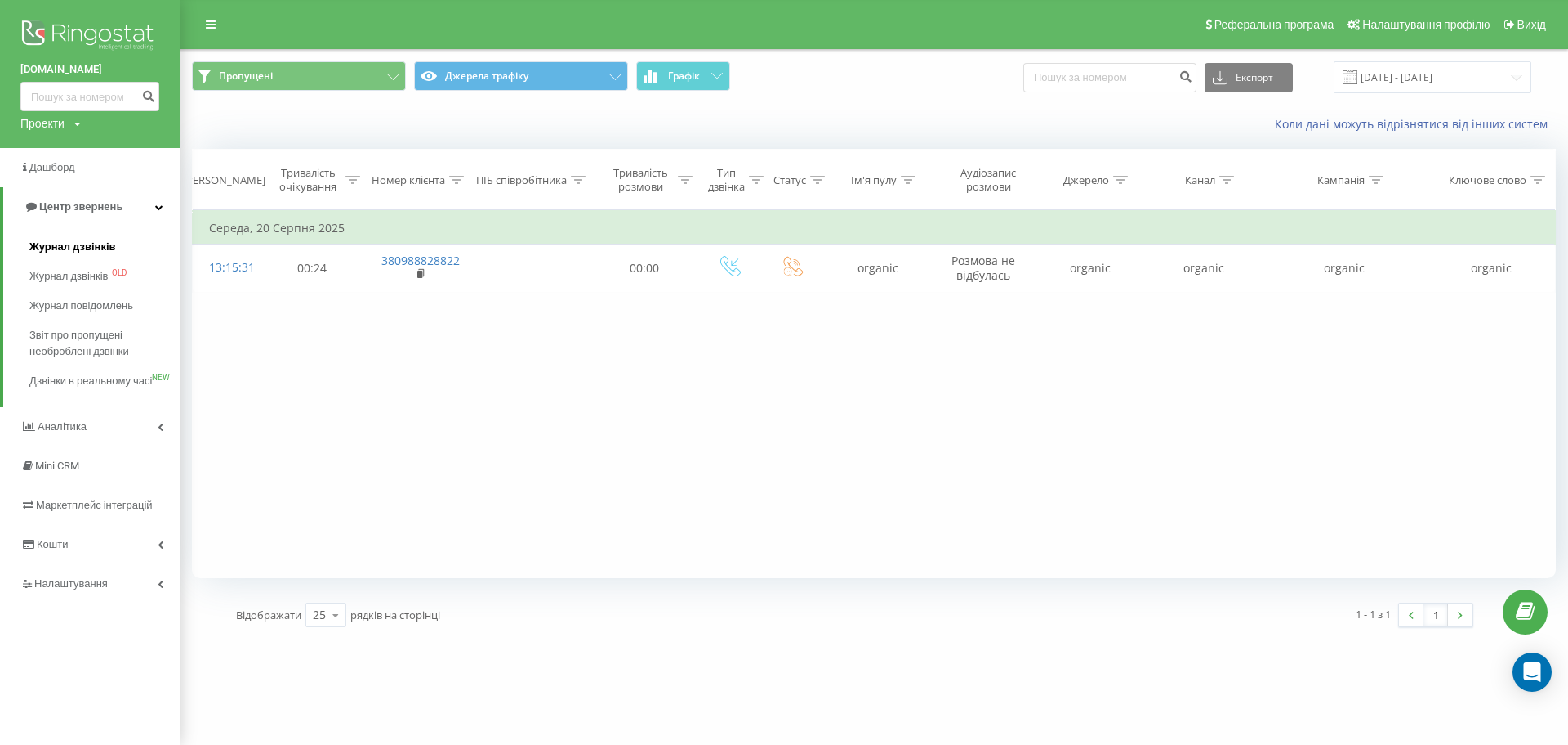
click at [82, 246] on span "Журнал дзвінків" at bounding box center [72, 246] width 86 height 16
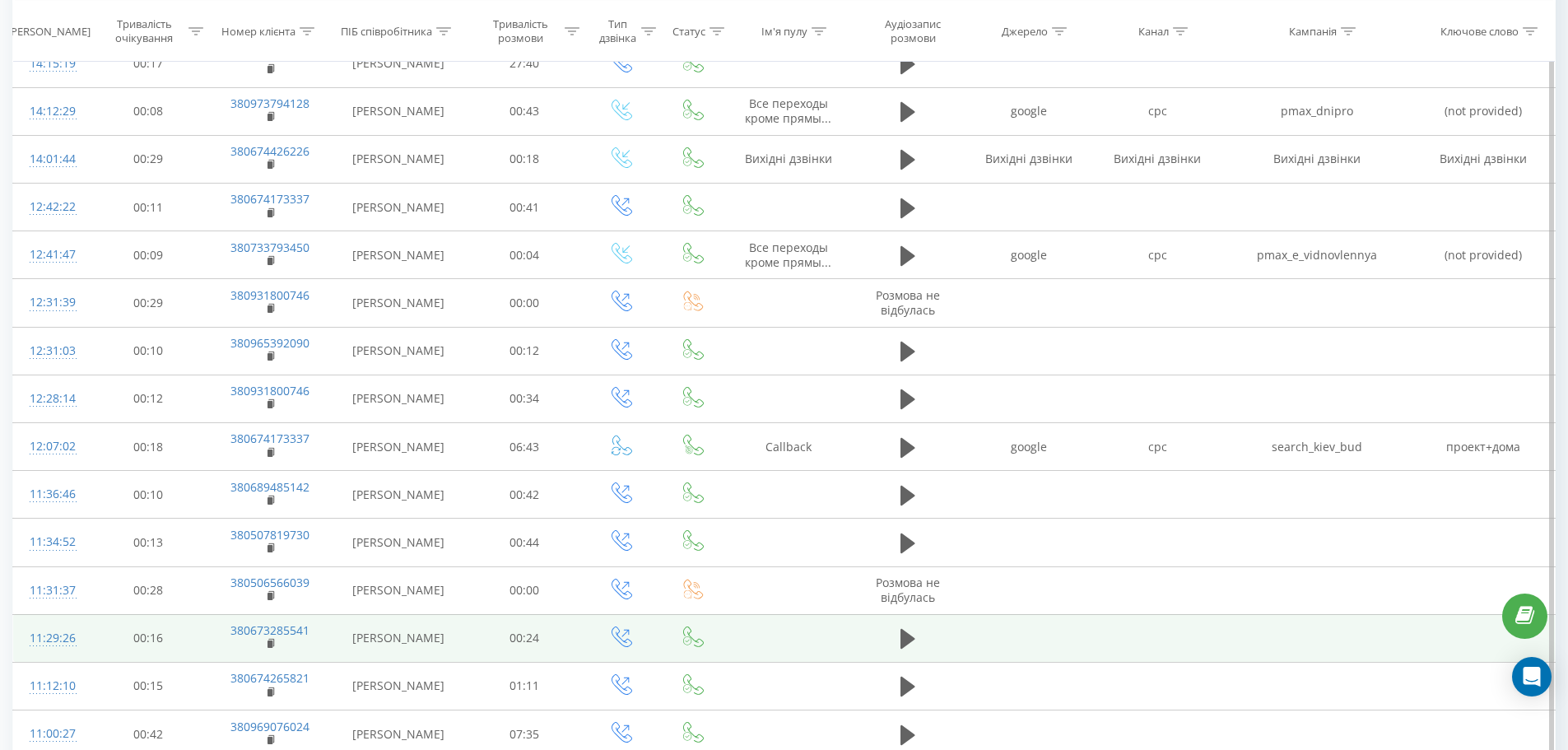
scroll to position [756, 0]
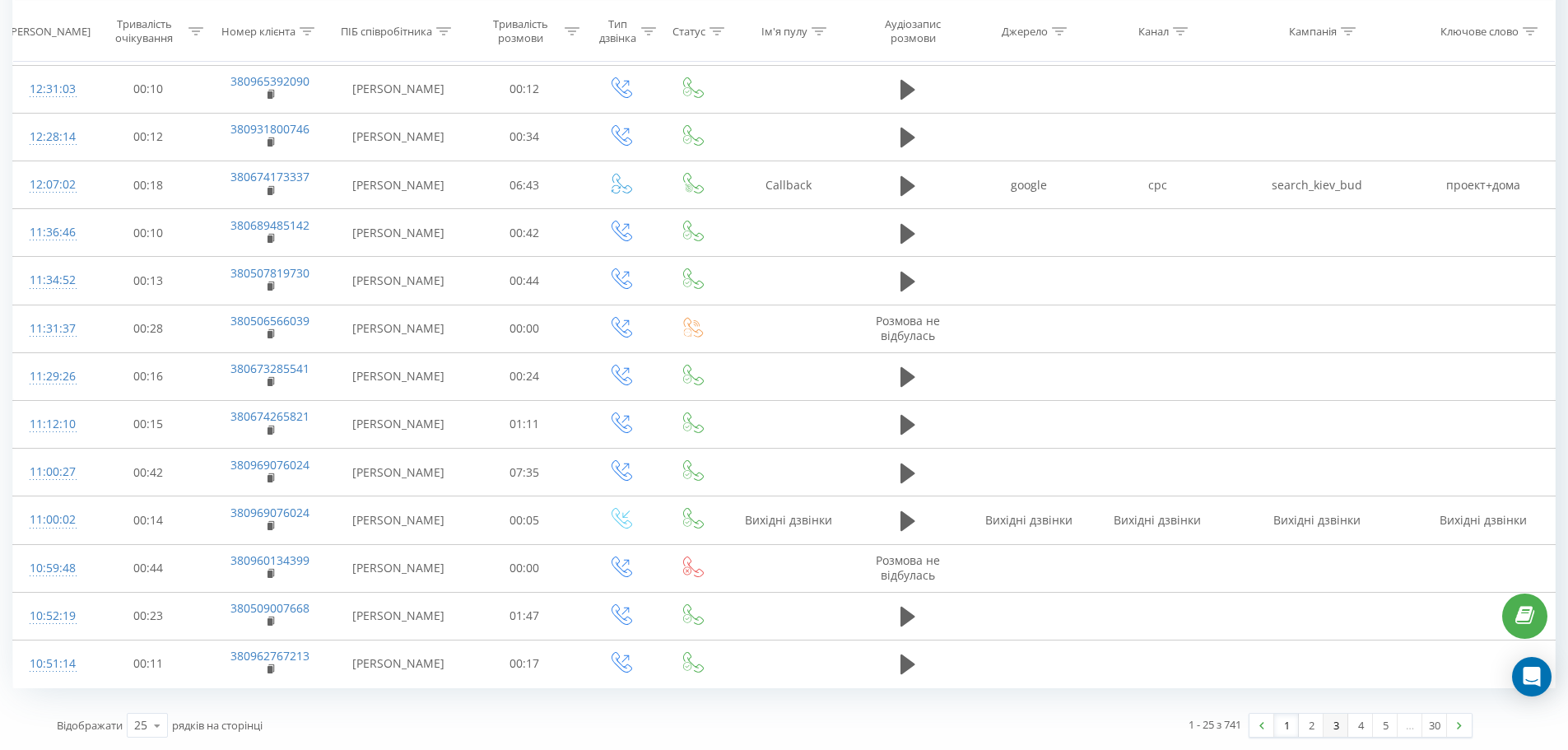
click at [1342, 722] on link "3" at bounding box center [1336, 725] width 25 height 23
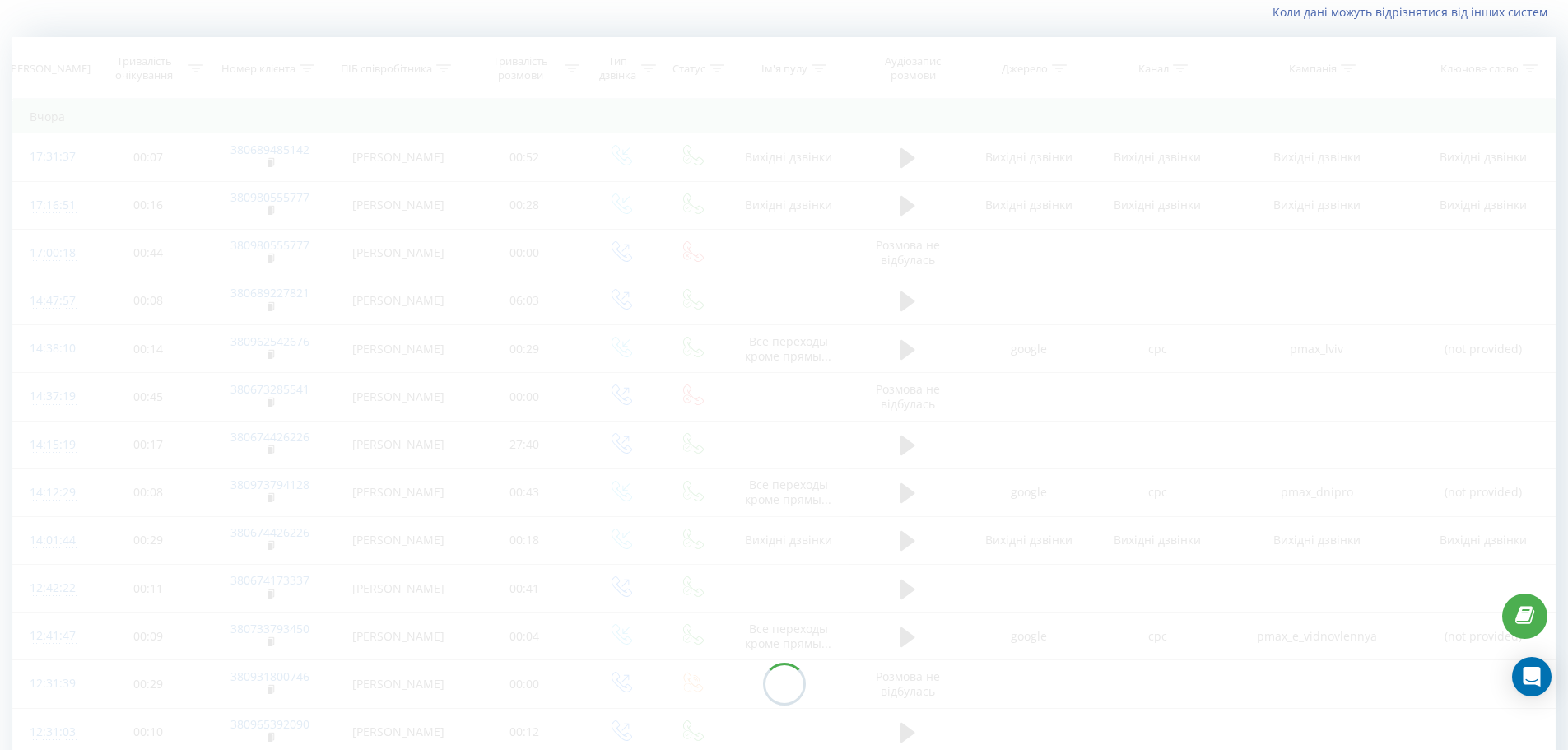
scroll to position [109, 0]
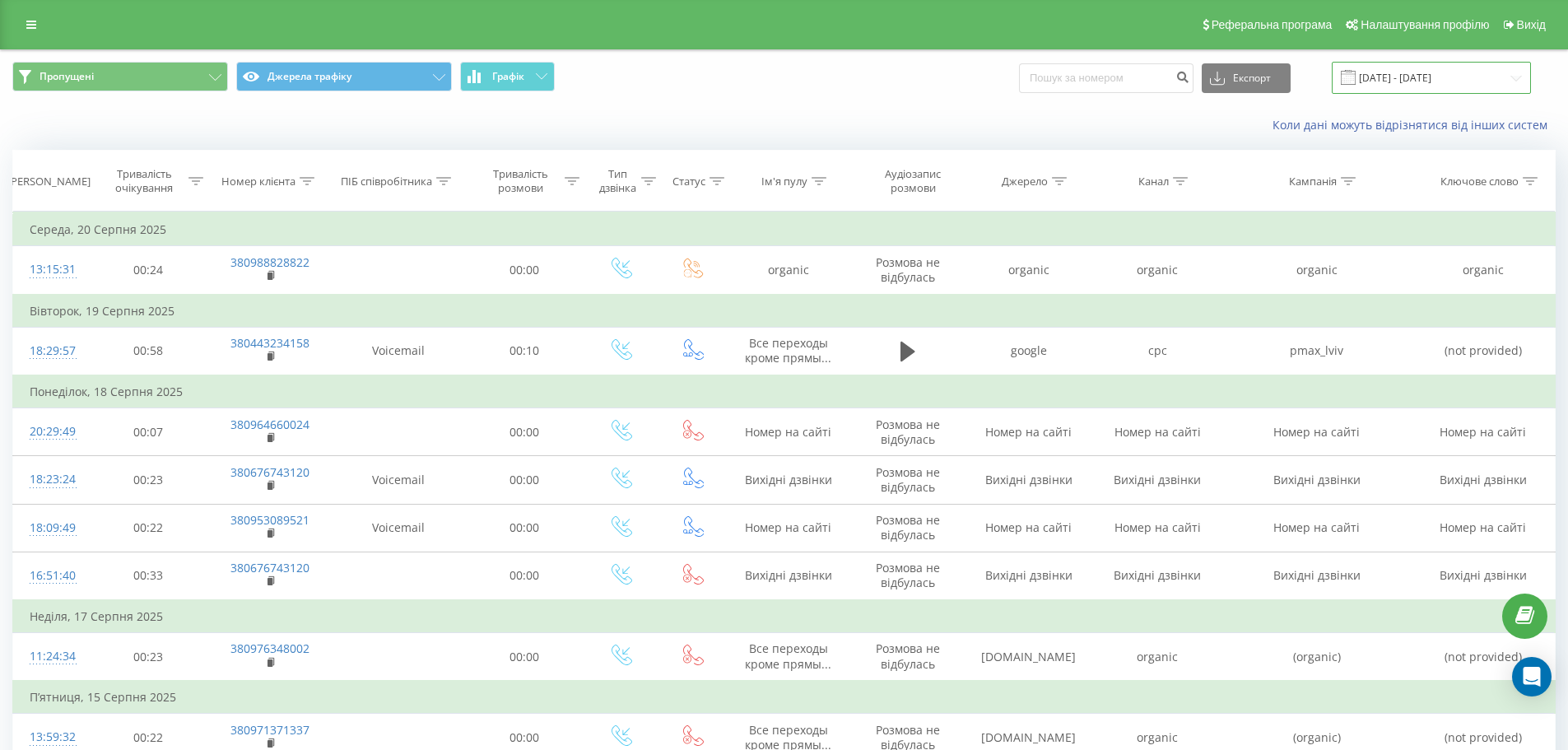
click at [1467, 80] on input "[DATE] - [DATE]" at bounding box center [1432, 78] width 199 height 33
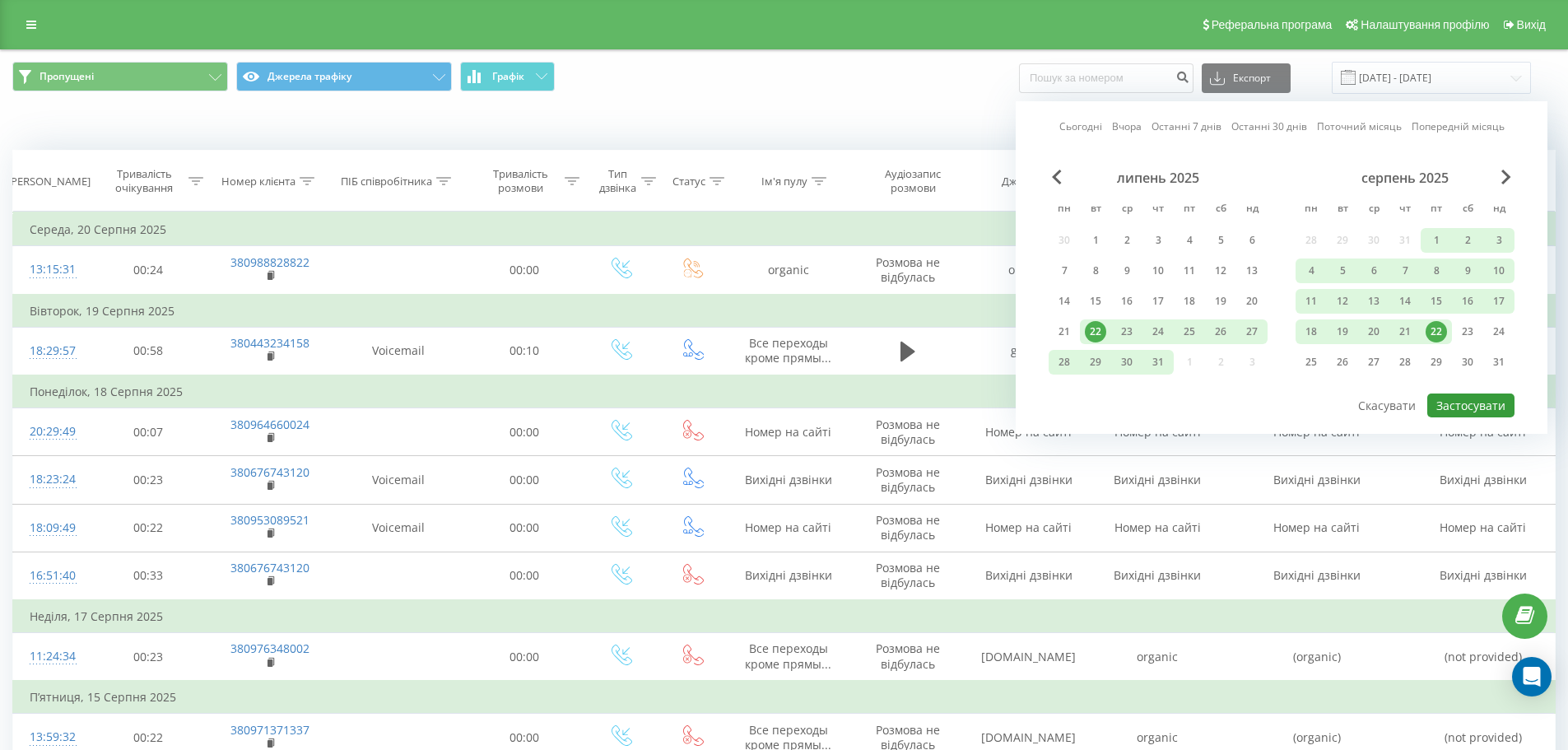
click at [1465, 406] on button "Застосувати" at bounding box center [1470, 405] width 87 height 24
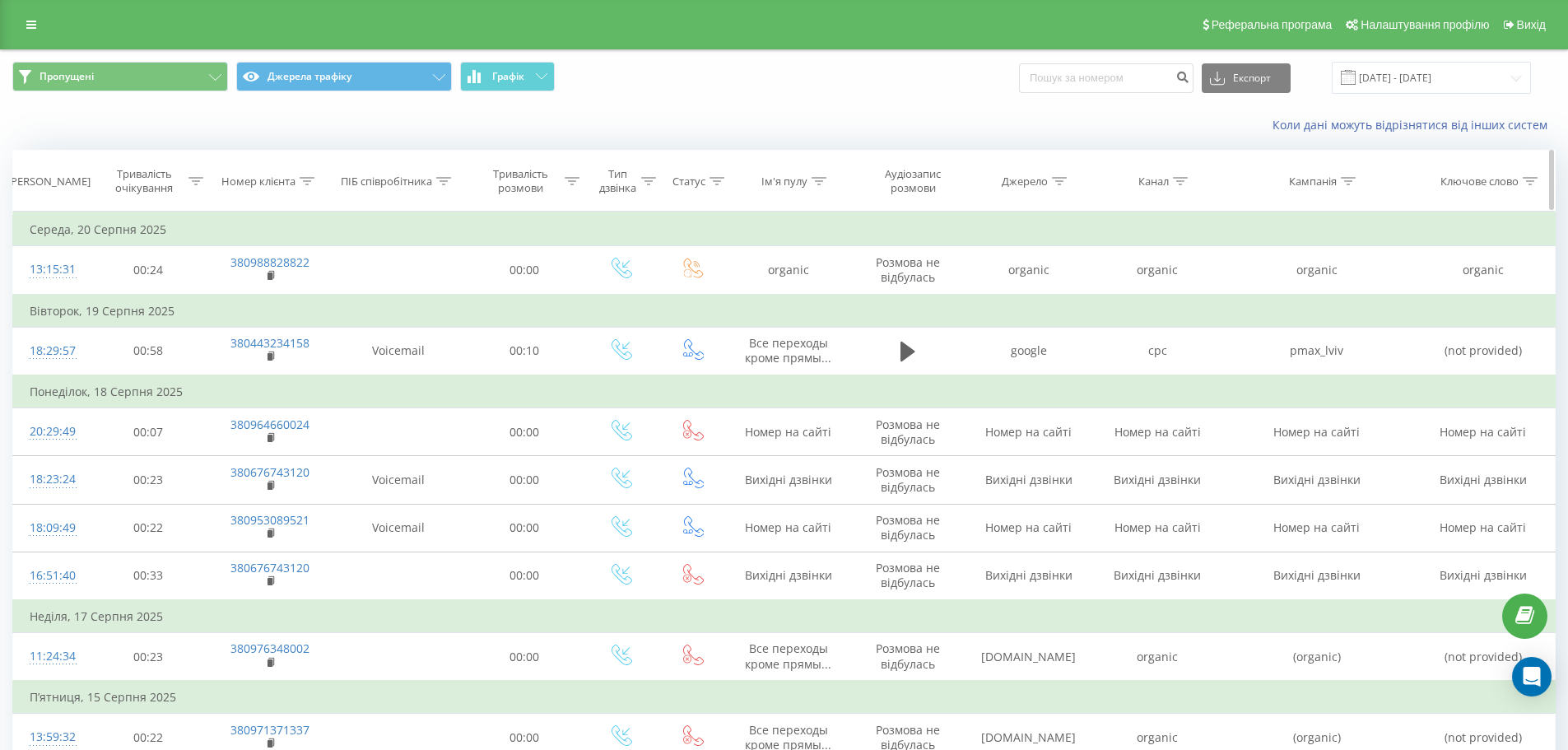
click at [558, 177] on div "Тривалість розмови" at bounding box center [520, 181] width 81 height 28
click at [567, 179] on icon at bounding box center [571, 181] width 14 height 9
click at [627, 167] on div "Тип дзвінка" at bounding box center [617, 181] width 38 height 28
click at [648, 183] on icon at bounding box center [648, 181] width 14 height 9
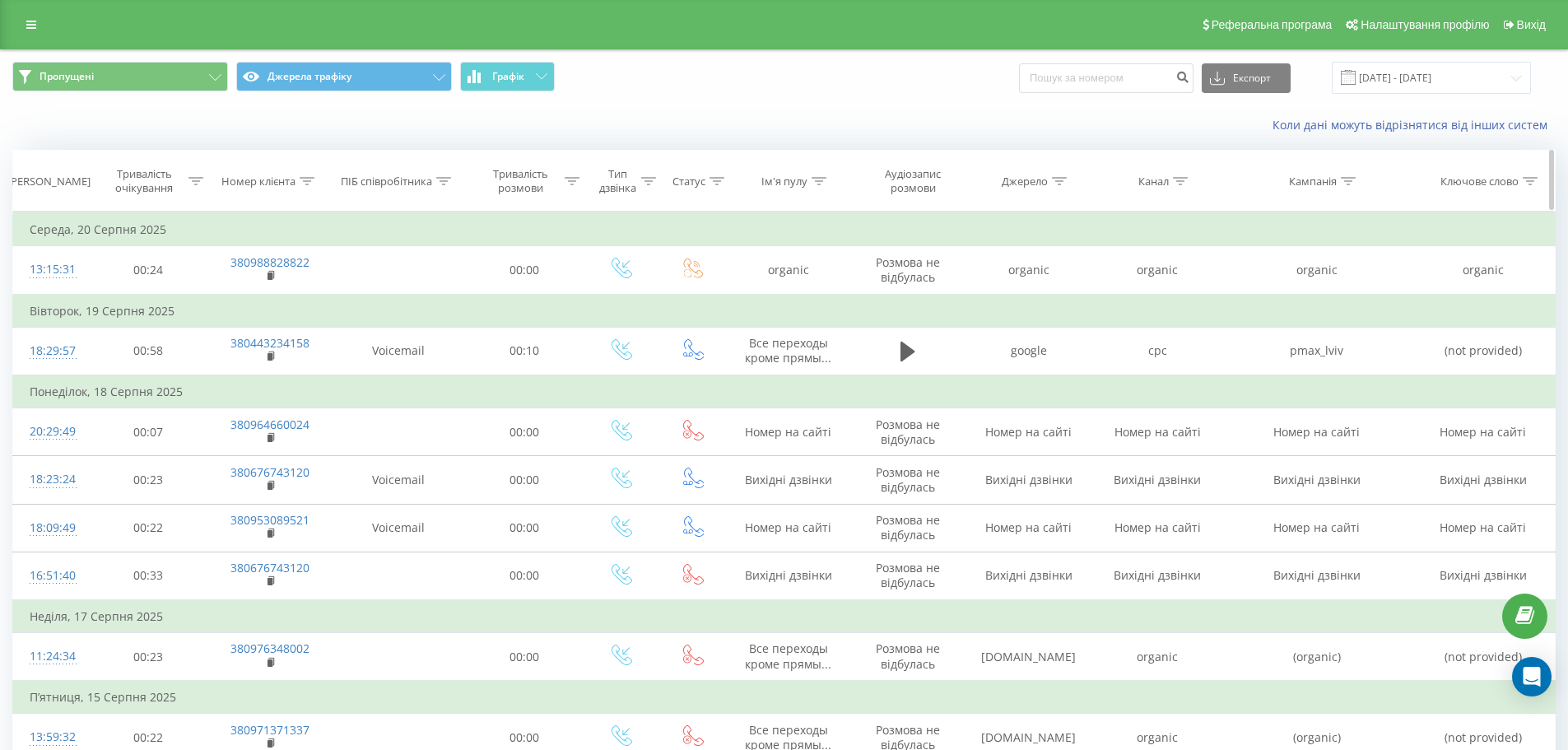
click at [400, 163] on th "ПІБ співробітника" at bounding box center [398, 181] width 133 height 61
click at [465, 180] on div "Тривалість розмови" at bounding box center [525, 181] width 120 height 28
click at [310, 178] on icon at bounding box center [306, 181] width 14 height 9
click at [191, 185] on icon at bounding box center [195, 181] width 14 height 9
click at [62, 182] on div "[PERSON_NAME]" at bounding box center [49, 181] width 83 height 14
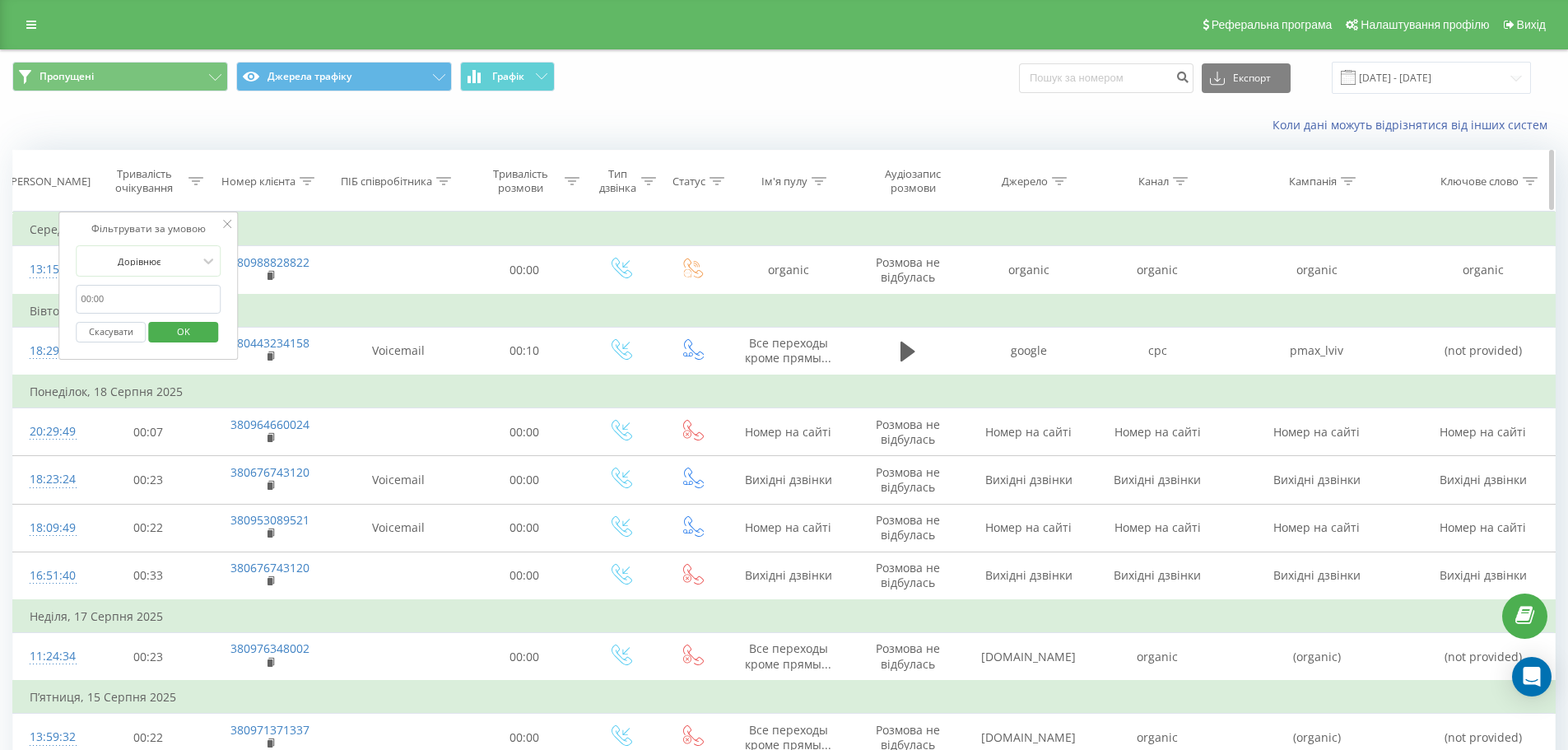
click at [733, 184] on div "Ім'я пулу" at bounding box center [788, 181] width 123 height 14
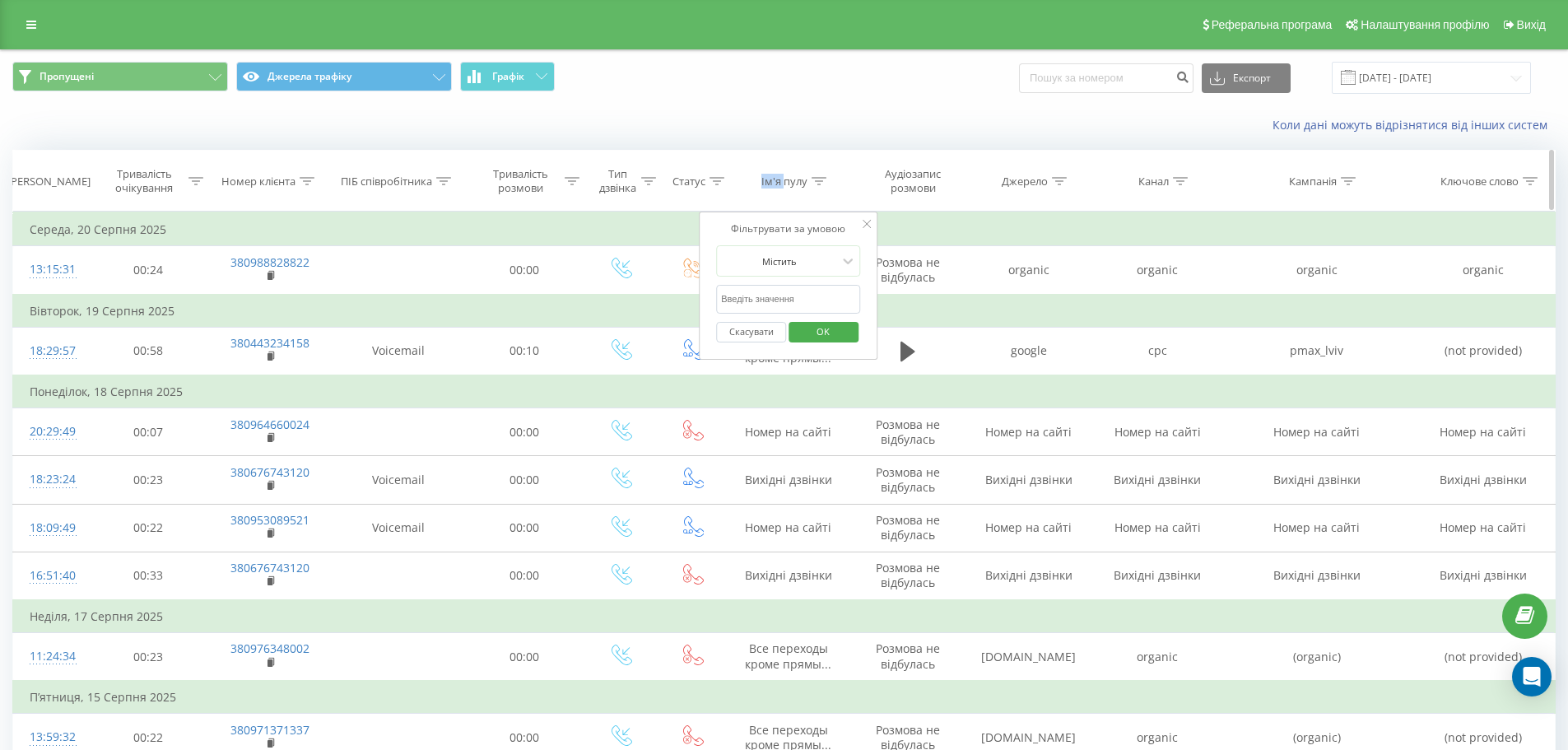
click at [733, 184] on div "Ім'я пулу" at bounding box center [788, 181] width 123 height 14
click at [641, 180] on div "Тип дзвінка" at bounding box center [627, 181] width 57 height 28
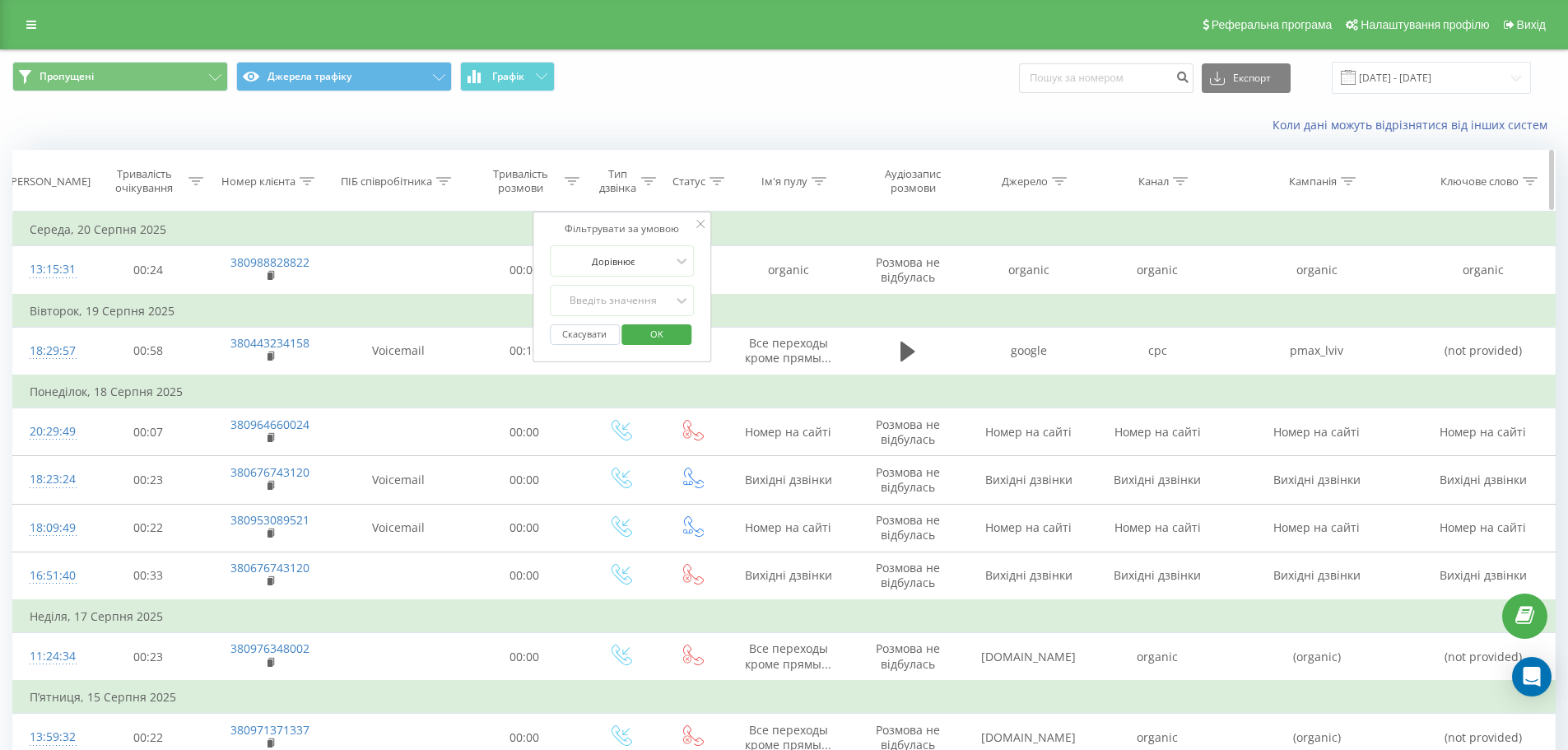
click at [927, 190] on div "Аудіозапис розмови" at bounding box center [913, 181] width 96 height 28
click at [794, 180] on div "Ім'я пулу" at bounding box center [785, 181] width 46 height 14
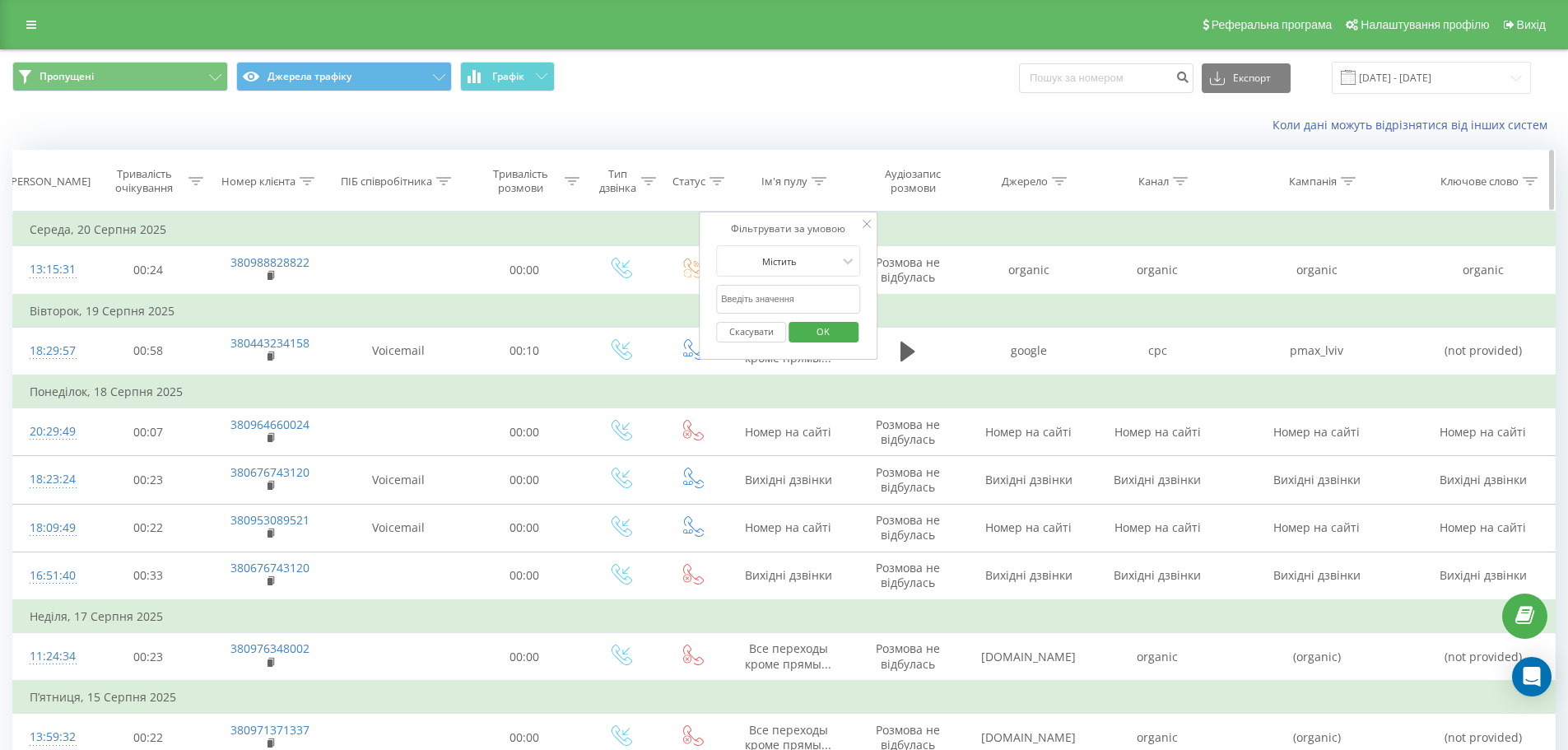
click at [826, 184] on icon at bounding box center [818, 181] width 14 height 9
click at [1074, 178] on div "Джерело" at bounding box center [1029, 181] width 128 height 14
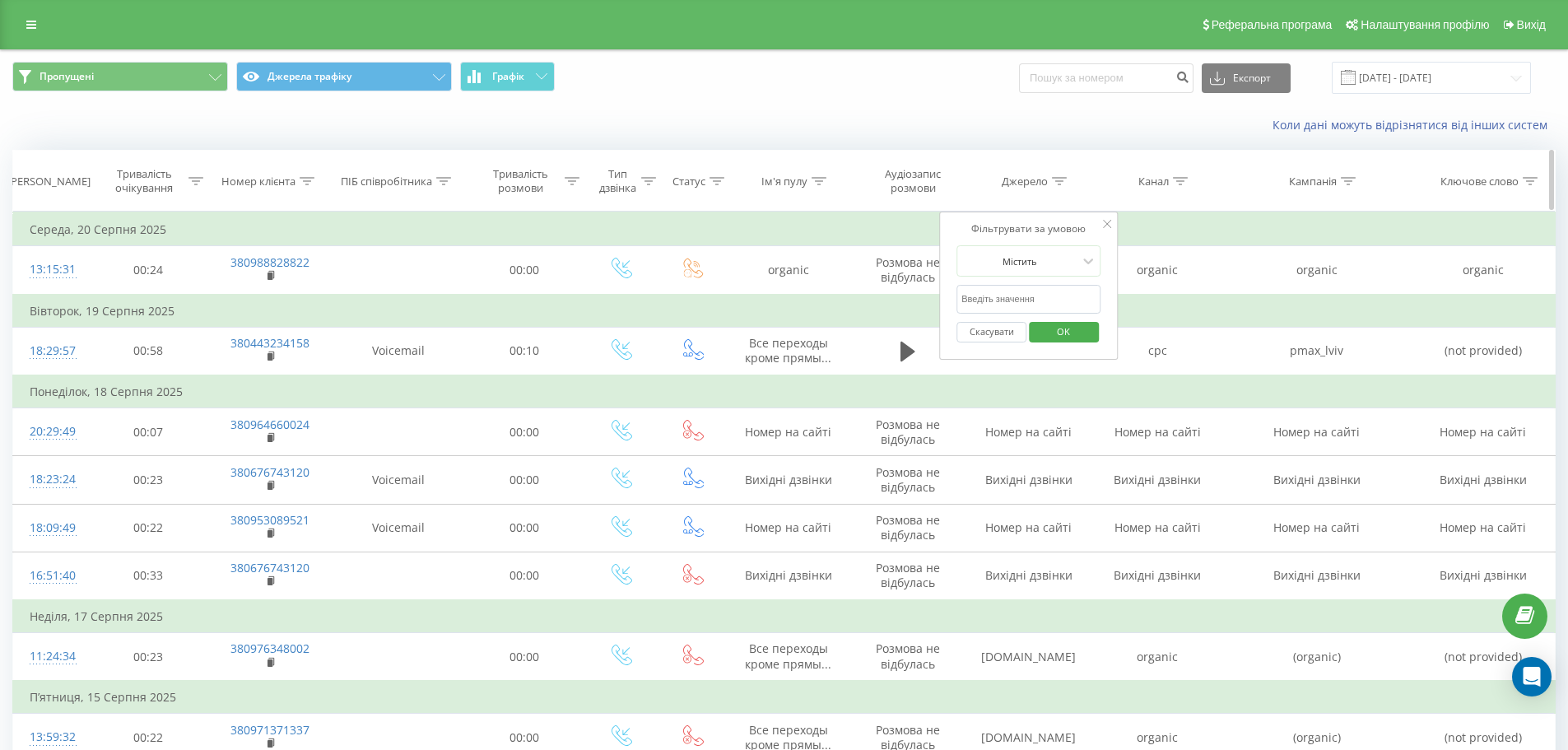
click at [1464, 181] on div "Ключове слово" at bounding box center [1480, 181] width 78 height 14
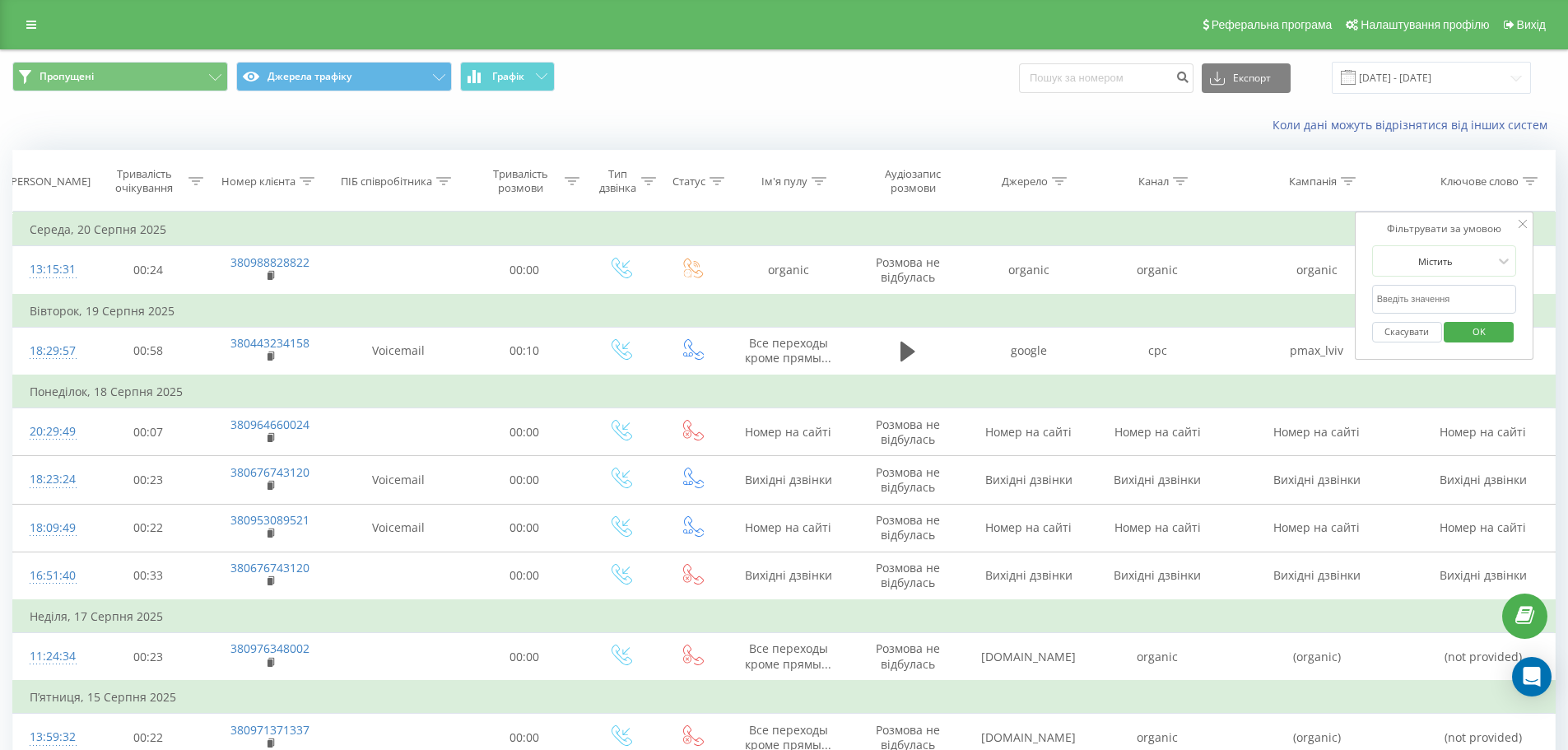
click at [1171, 121] on div "Коли дані можуть відрізнятися вiд інших систем" at bounding box center [1078, 124] width 979 height 16
click at [83, 79] on span "Пропущені" at bounding box center [66, 77] width 55 height 13
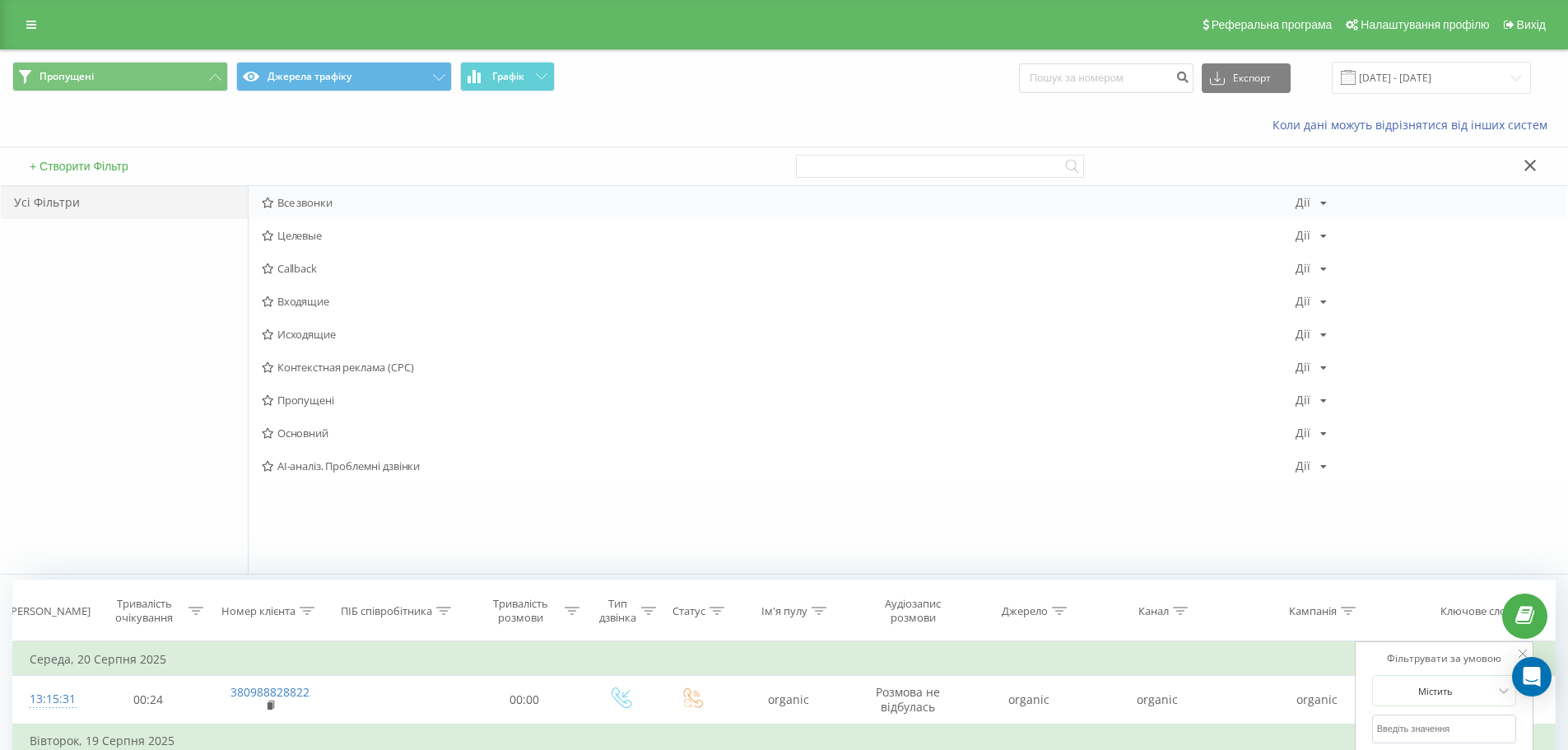
click at [295, 200] on span "Все звонки" at bounding box center [779, 203] width 1034 height 11
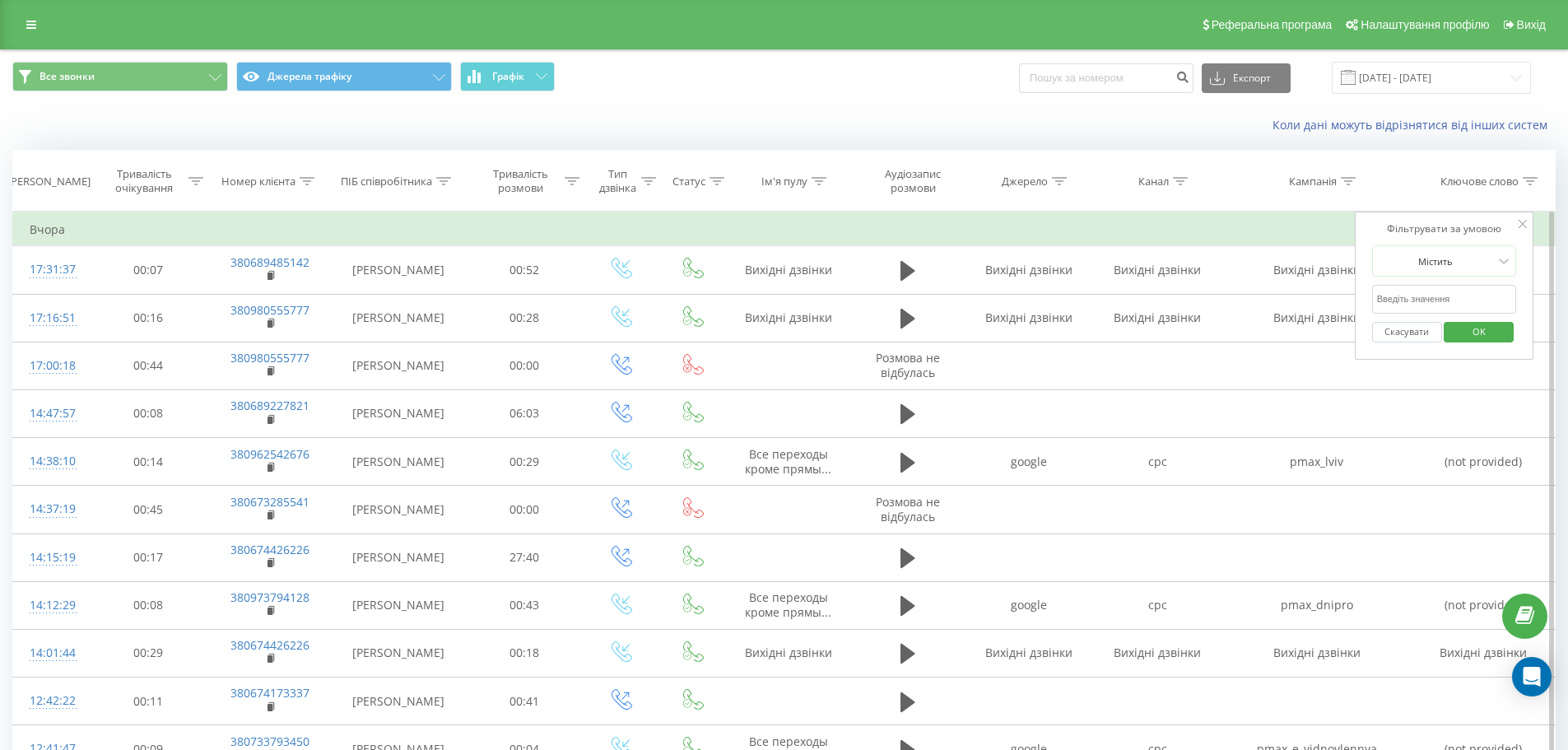
click at [1497, 330] on span "OK" at bounding box center [1479, 331] width 46 height 26
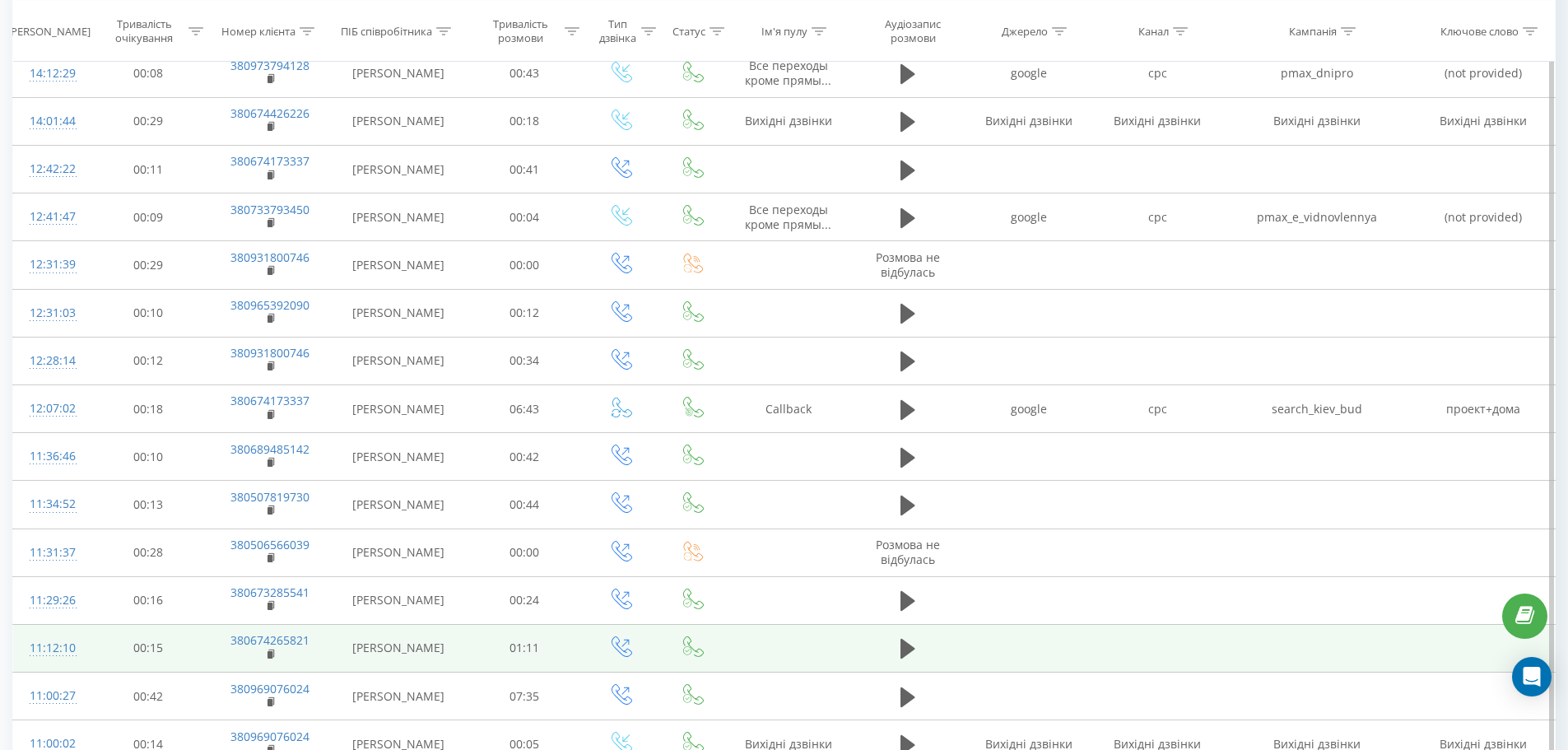
scroll to position [756, 0]
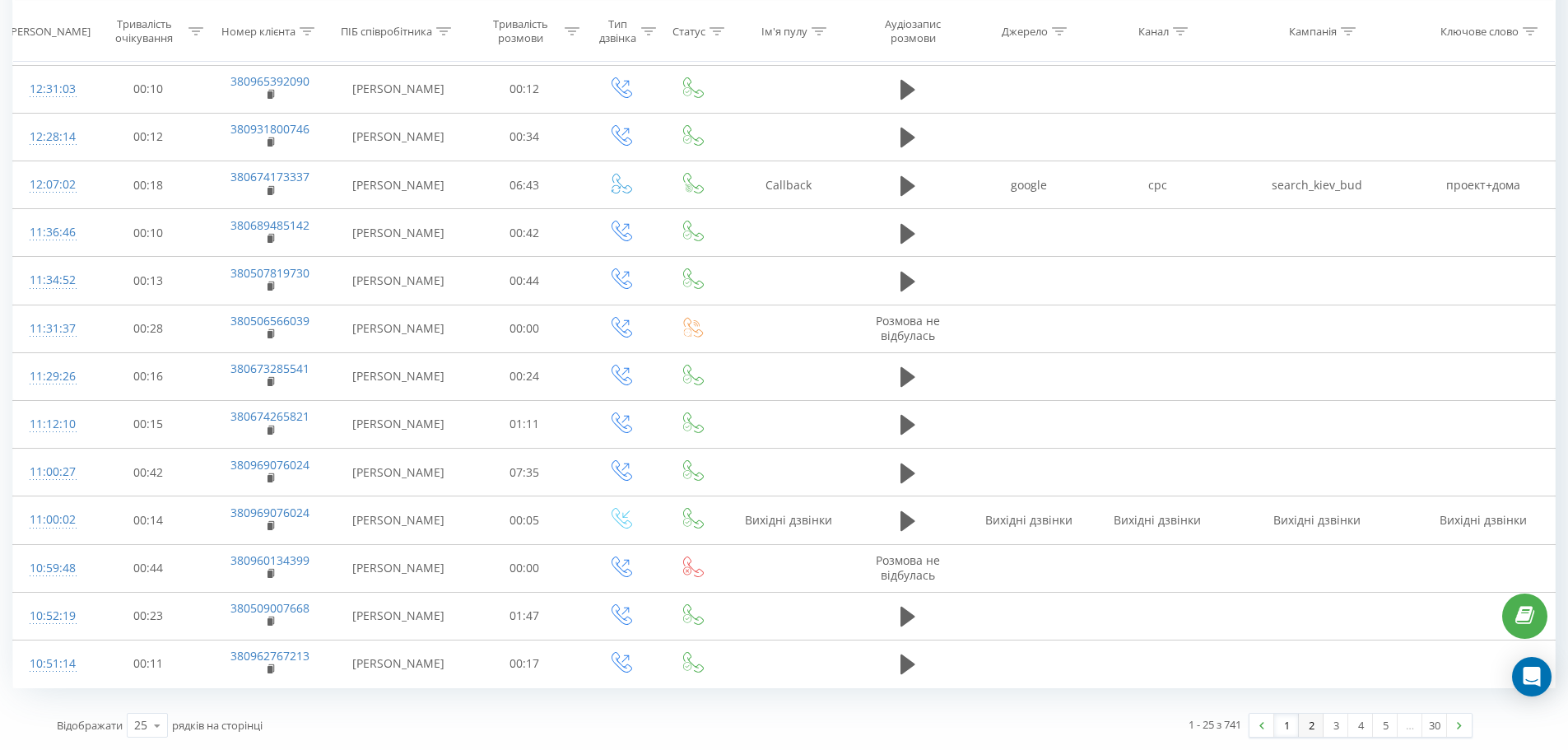
click at [1307, 727] on link "2" at bounding box center [1311, 725] width 25 height 23
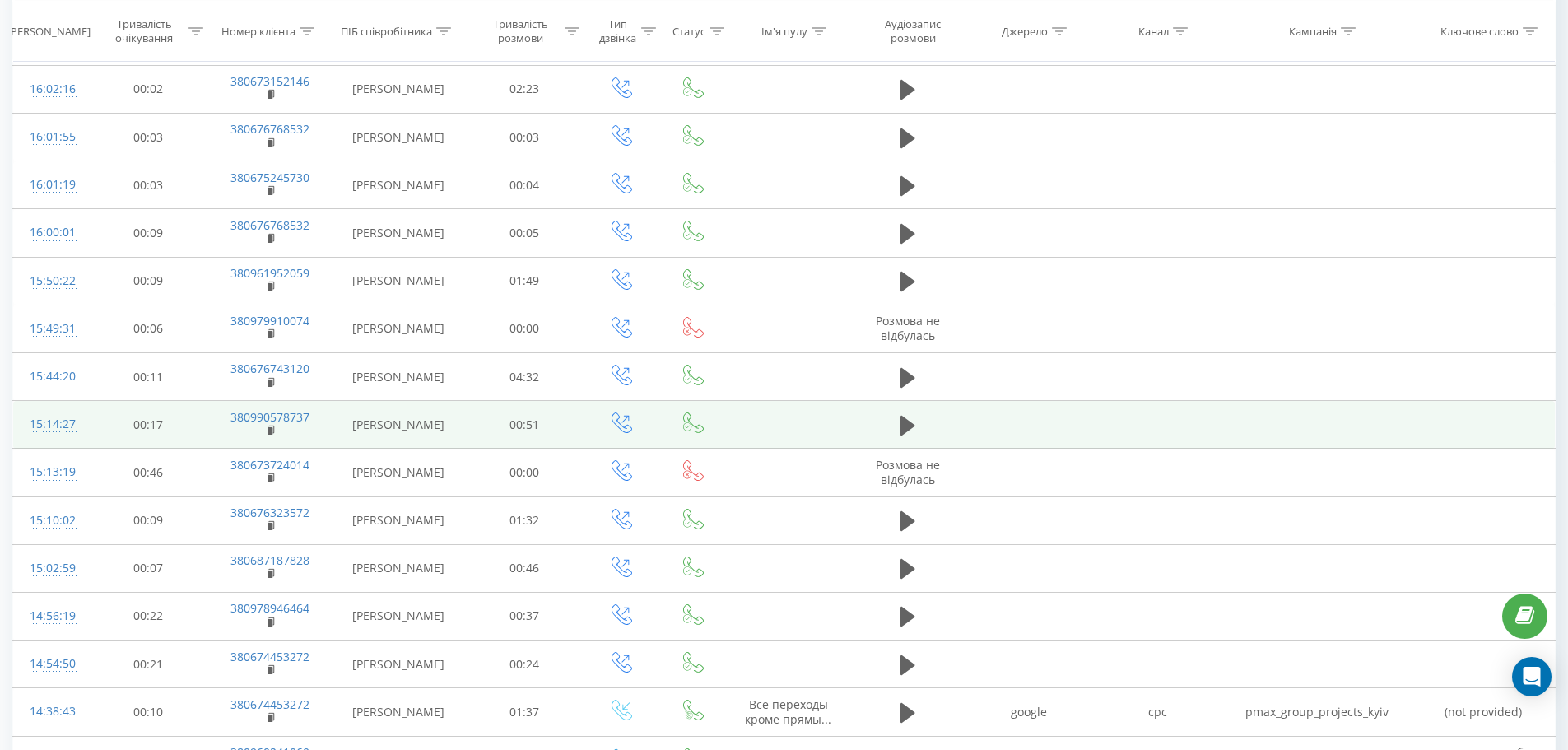
scroll to position [576, 0]
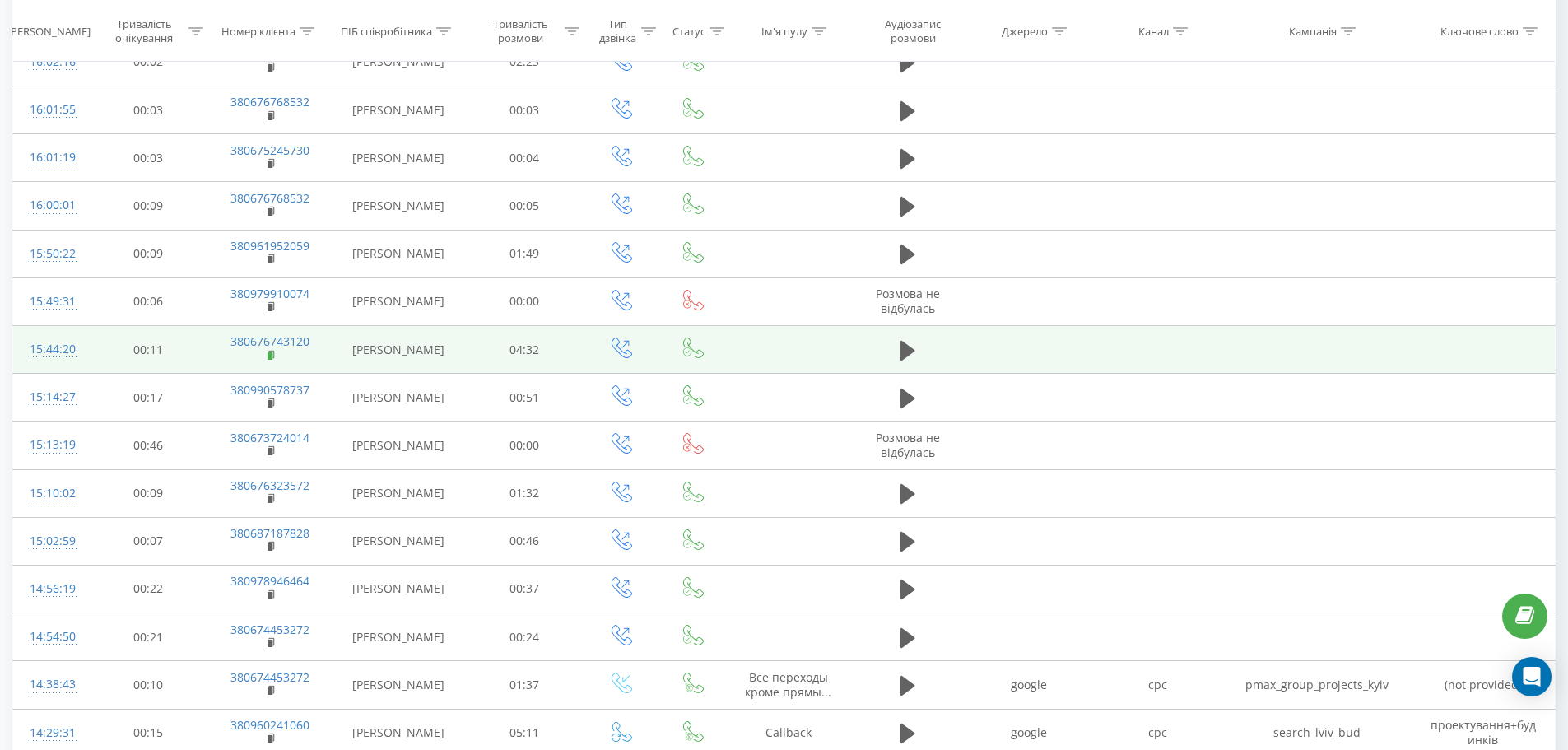
click at [272, 353] on rect at bounding box center [270, 356] width 5 height 8
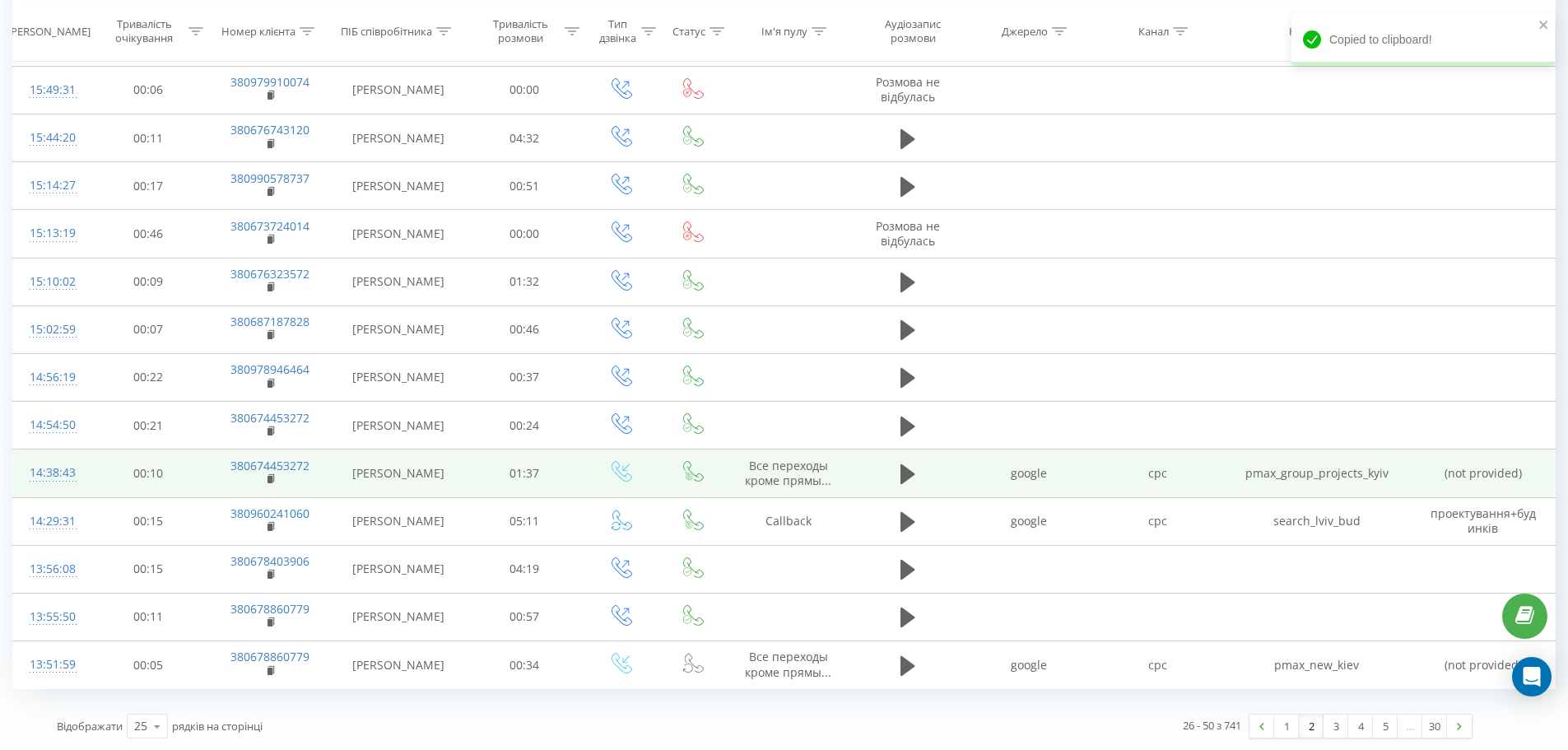
scroll to position [788, 0]
click at [268, 479] on icon at bounding box center [272, 478] width 9 height 11
click at [914, 472] on icon at bounding box center [907, 474] width 14 height 23
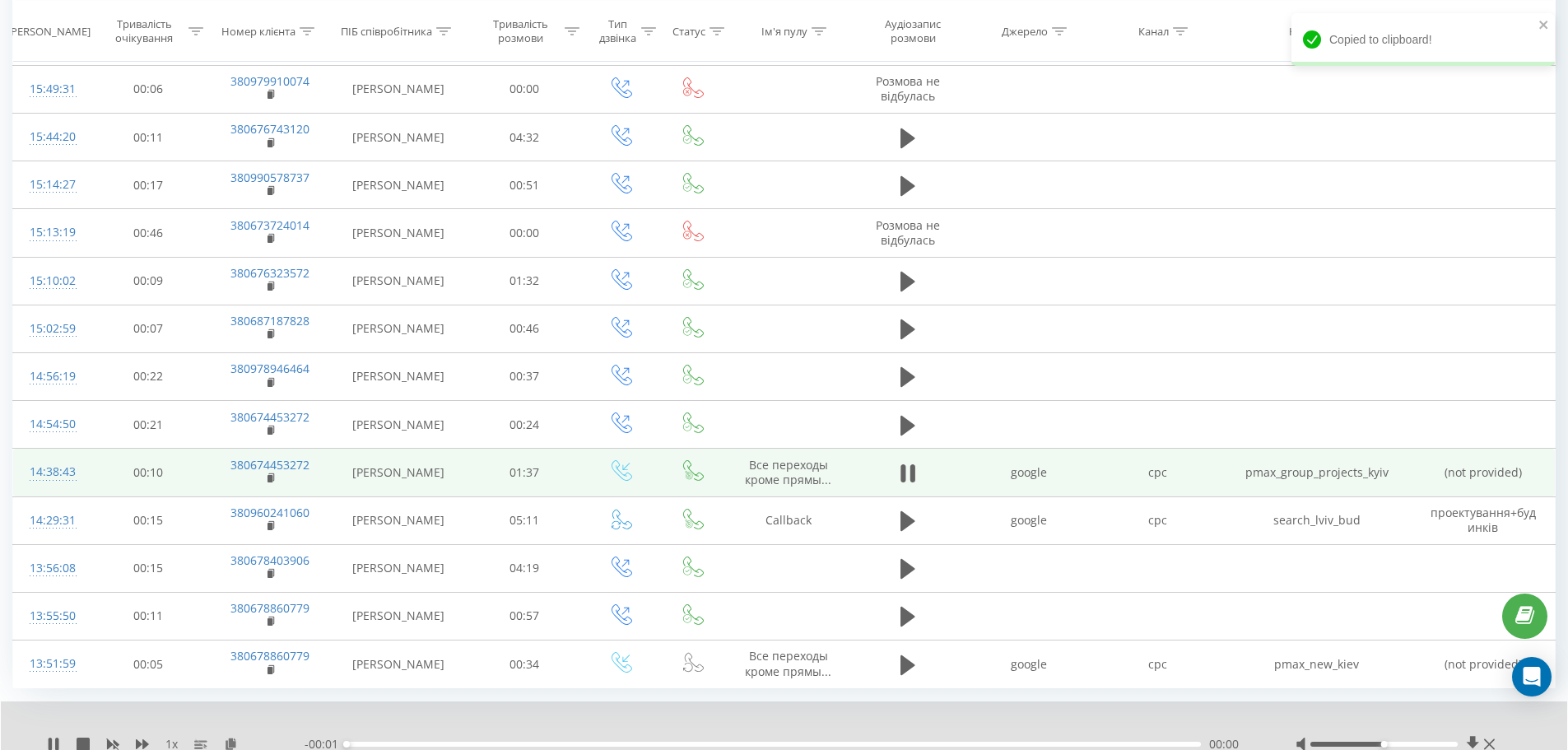
click at [278, 479] on td "380674453272" at bounding box center [270, 473] width 123 height 48
click at [268, 479] on rect at bounding box center [270, 478] width 5 height 8
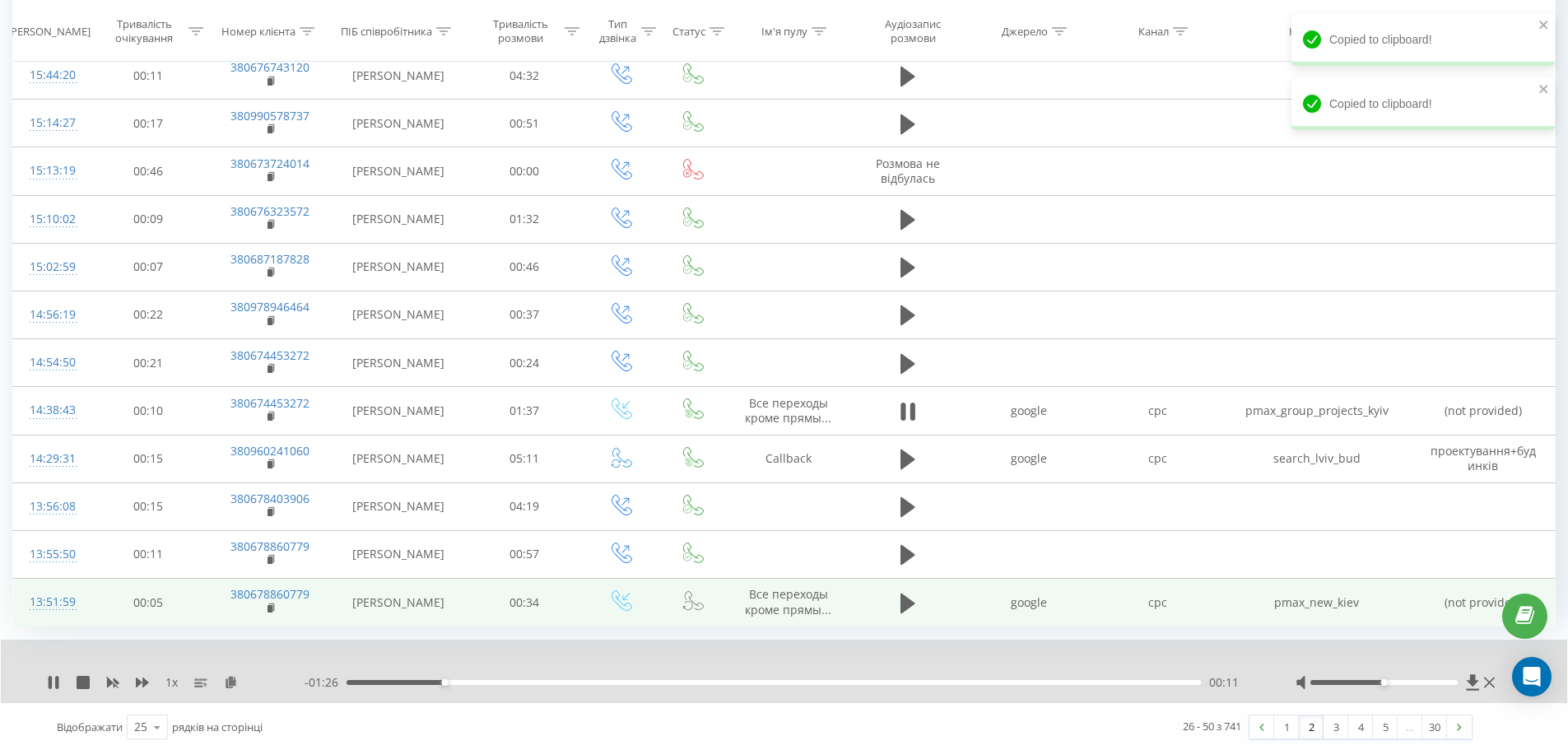
scroll to position [851, 0]
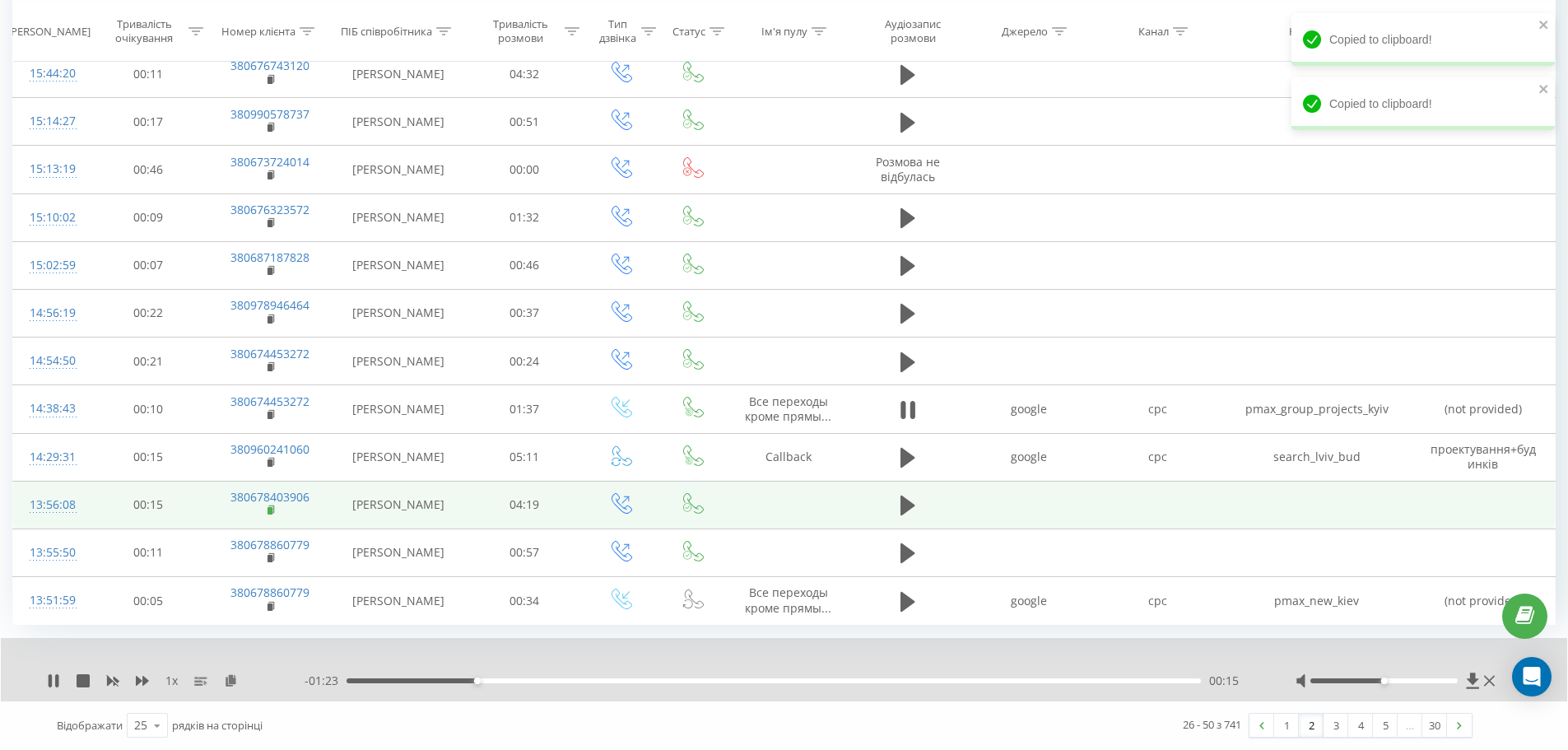
click at [268, 512] on icon at bounding box center [272, 510] width 9 height 11
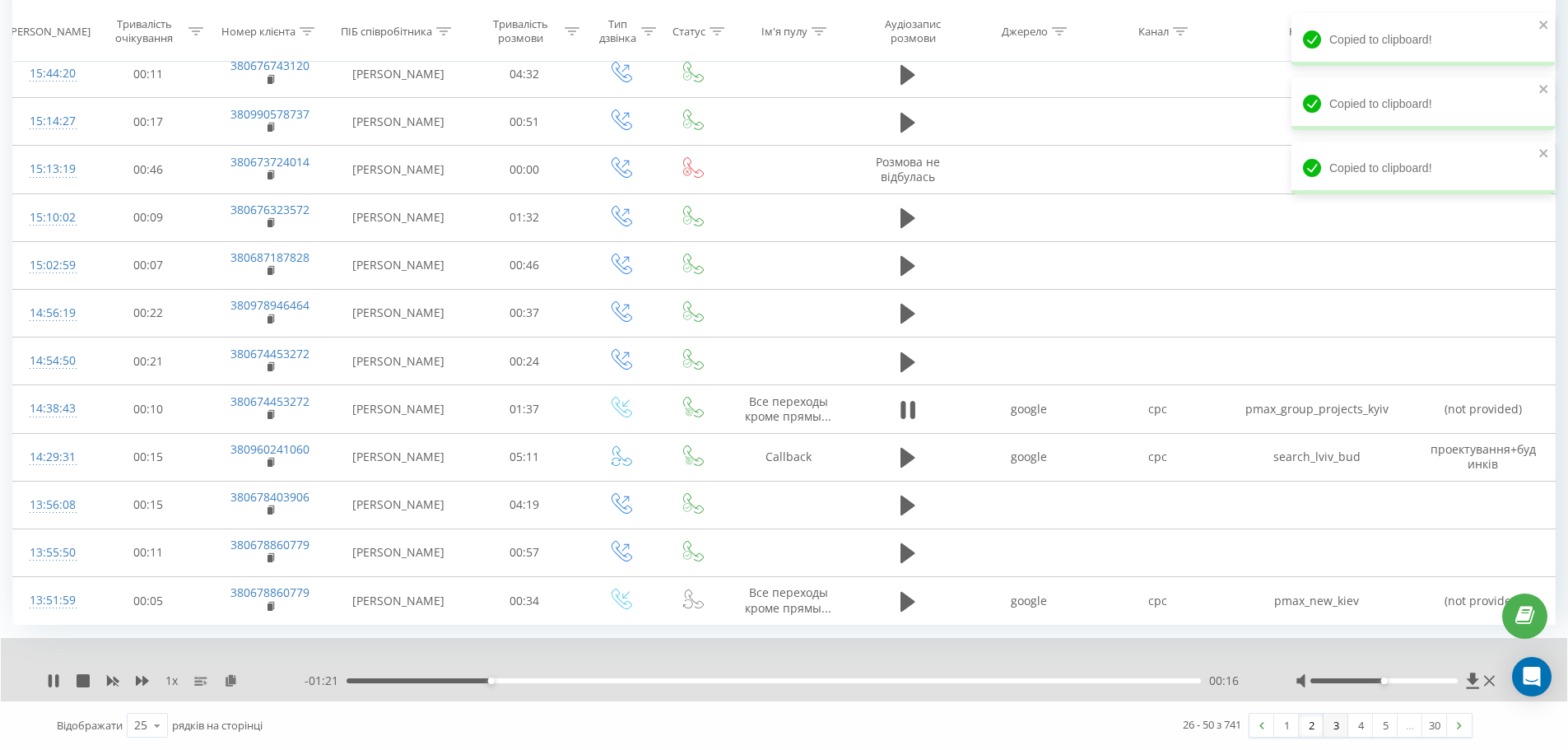
click at [1328, 721] on link "3" at bounding box center [1336, 725] width 25 height 23
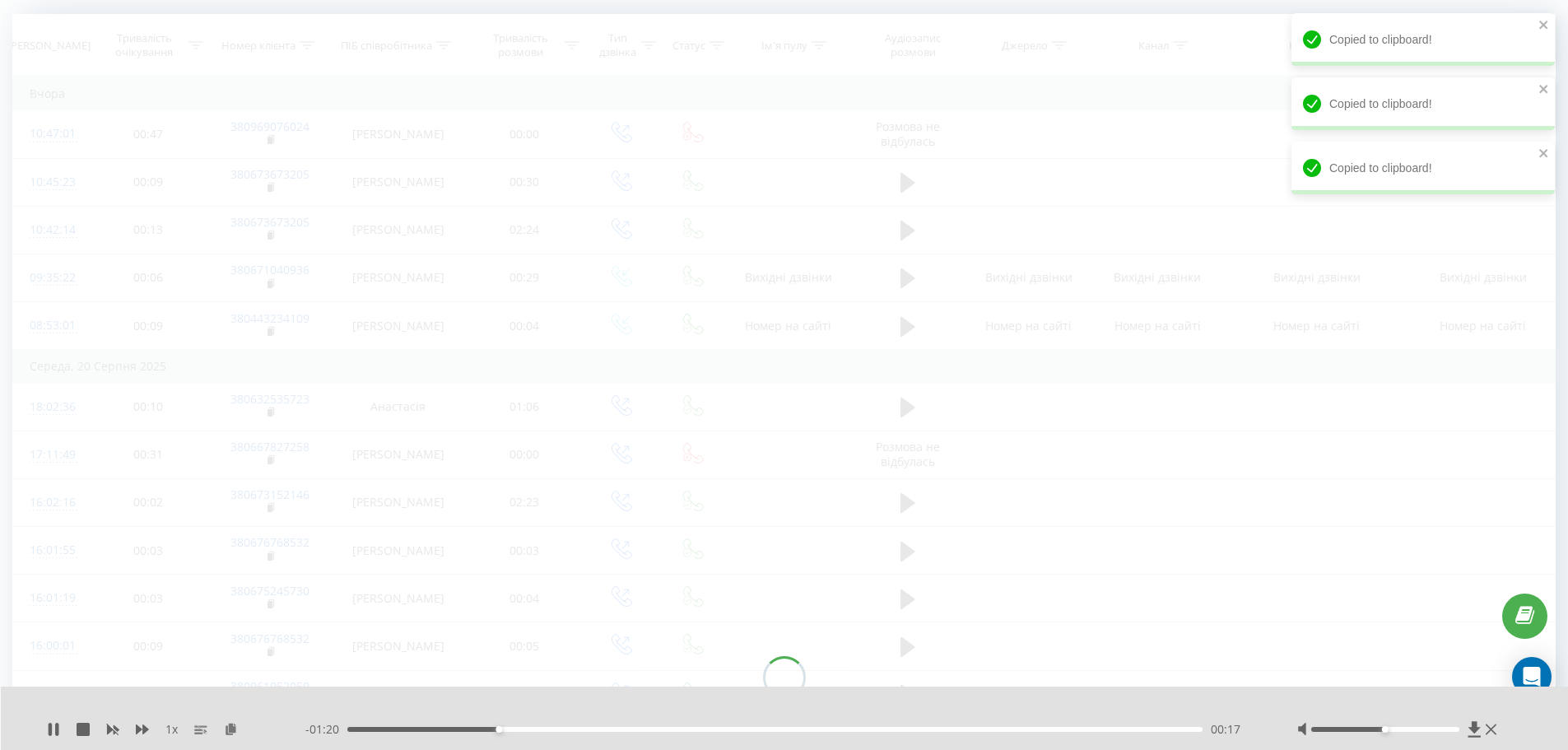
scroll to position [109, 0]
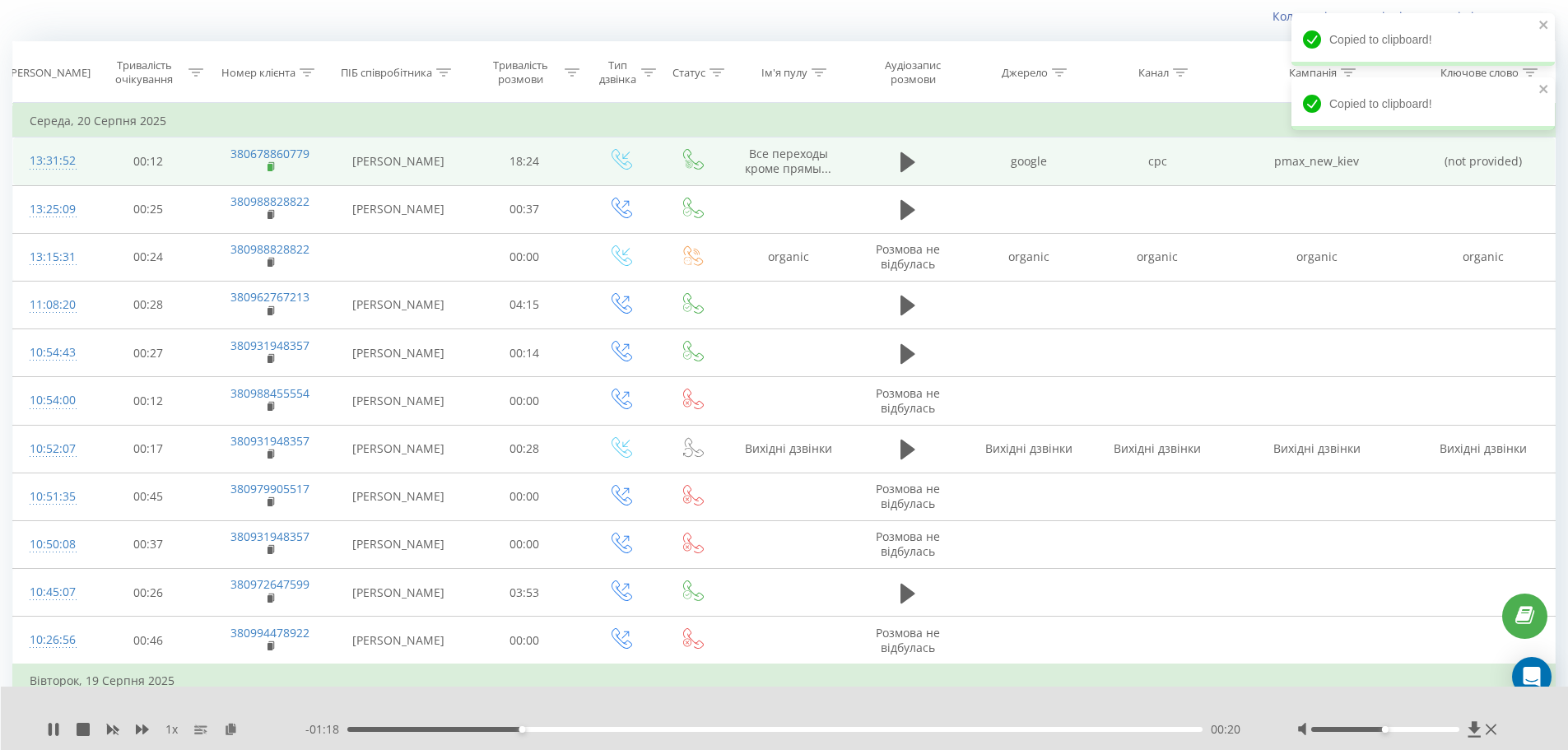
click at [268, 170] on rect at bounding box center [270, 167] width 5 height 8
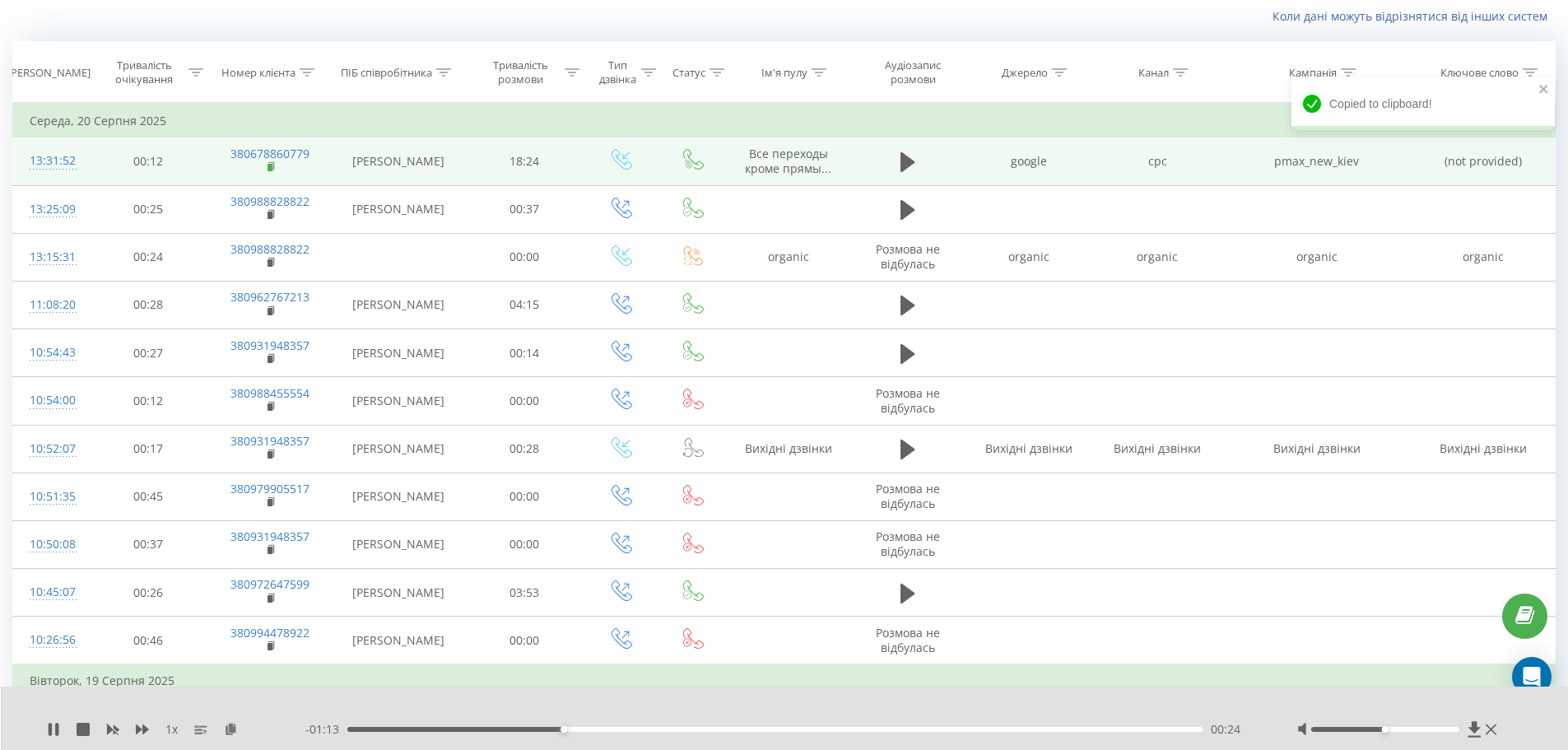
click at [270, 168] on rect at bounding box center [270, 167] width 5 height 8
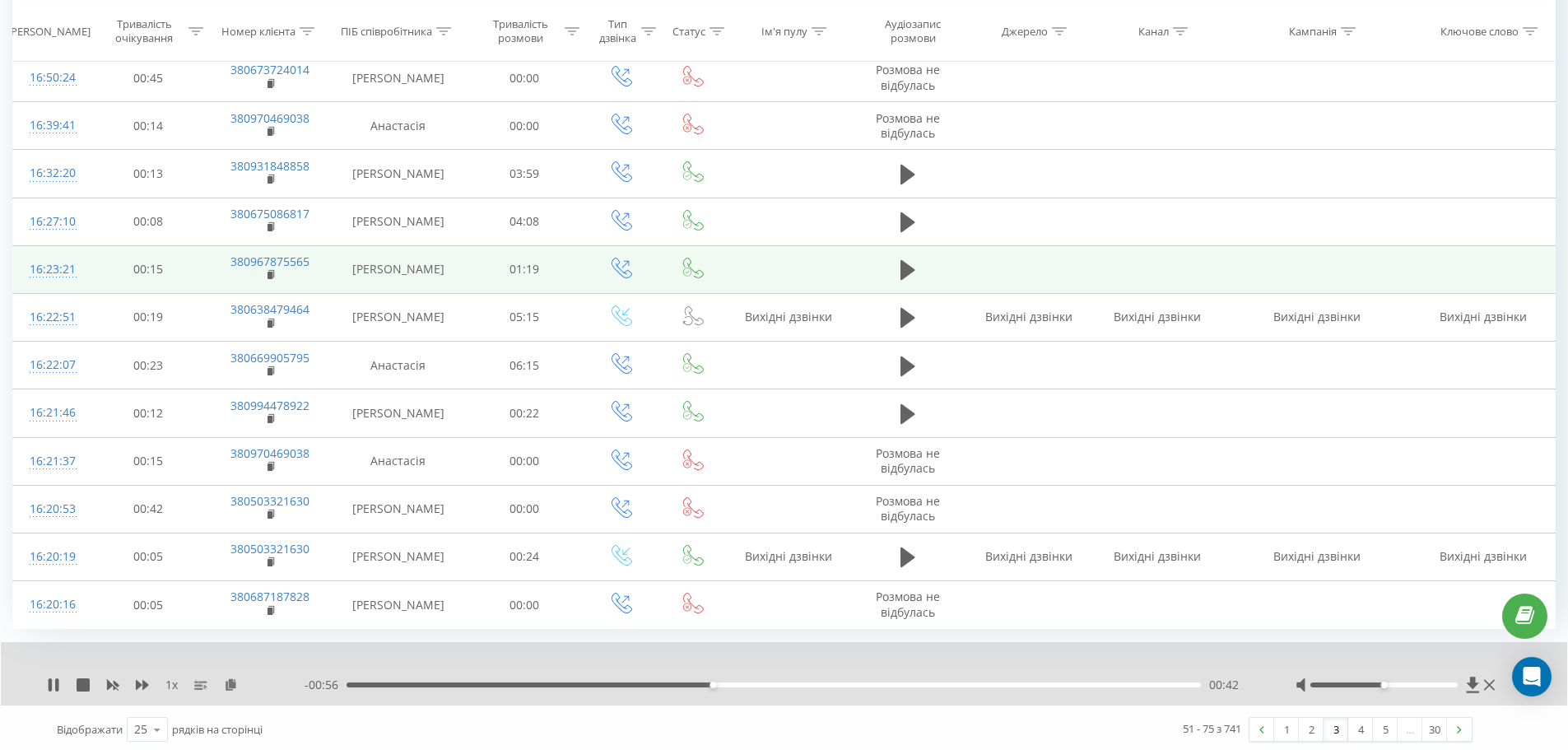
scroll to position [849, 0]
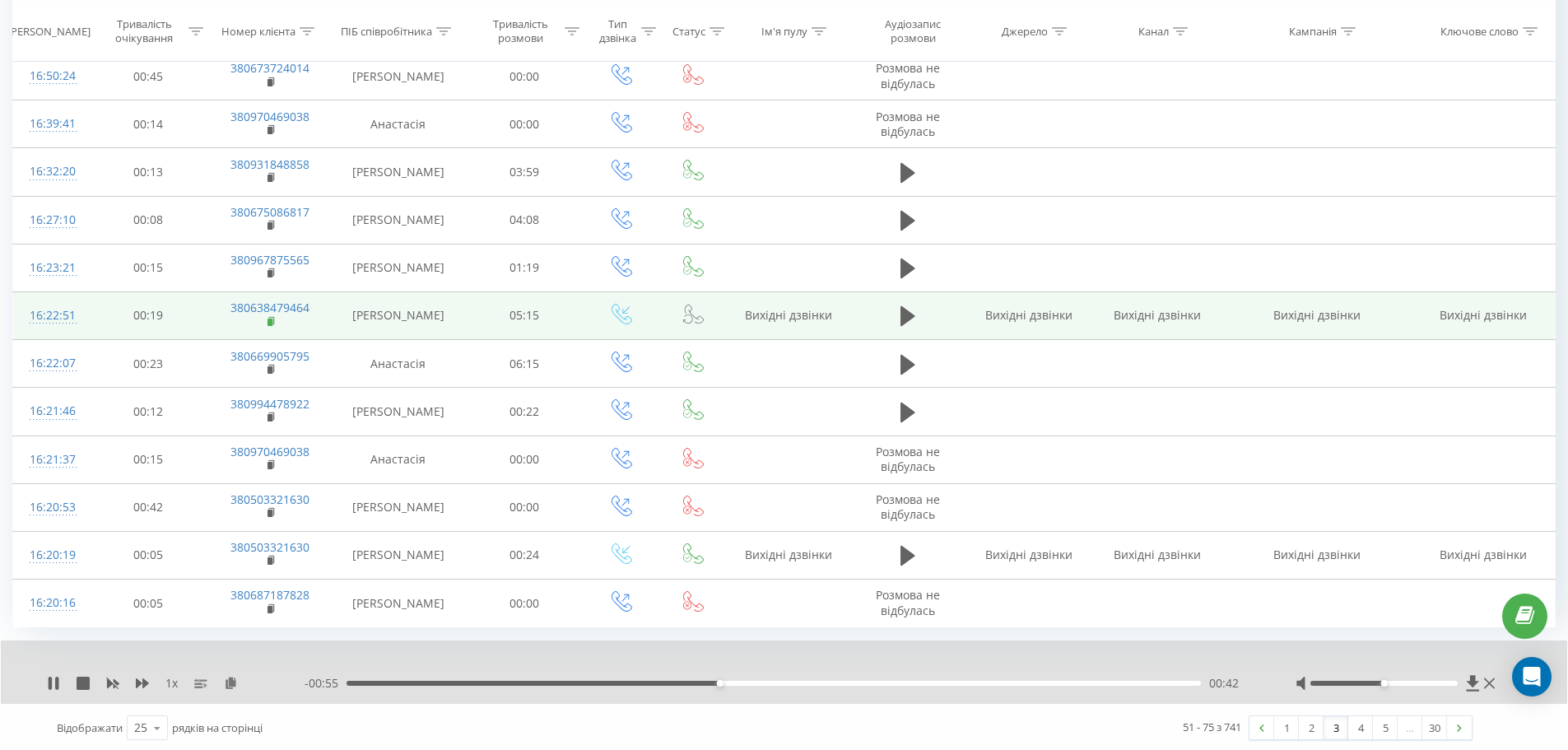
click at [273, 322] on rect at bounding box center [270, 322] width 5 height 8
click at [901, 312] on icon at bounding box center [907, 316] width 14 height 20
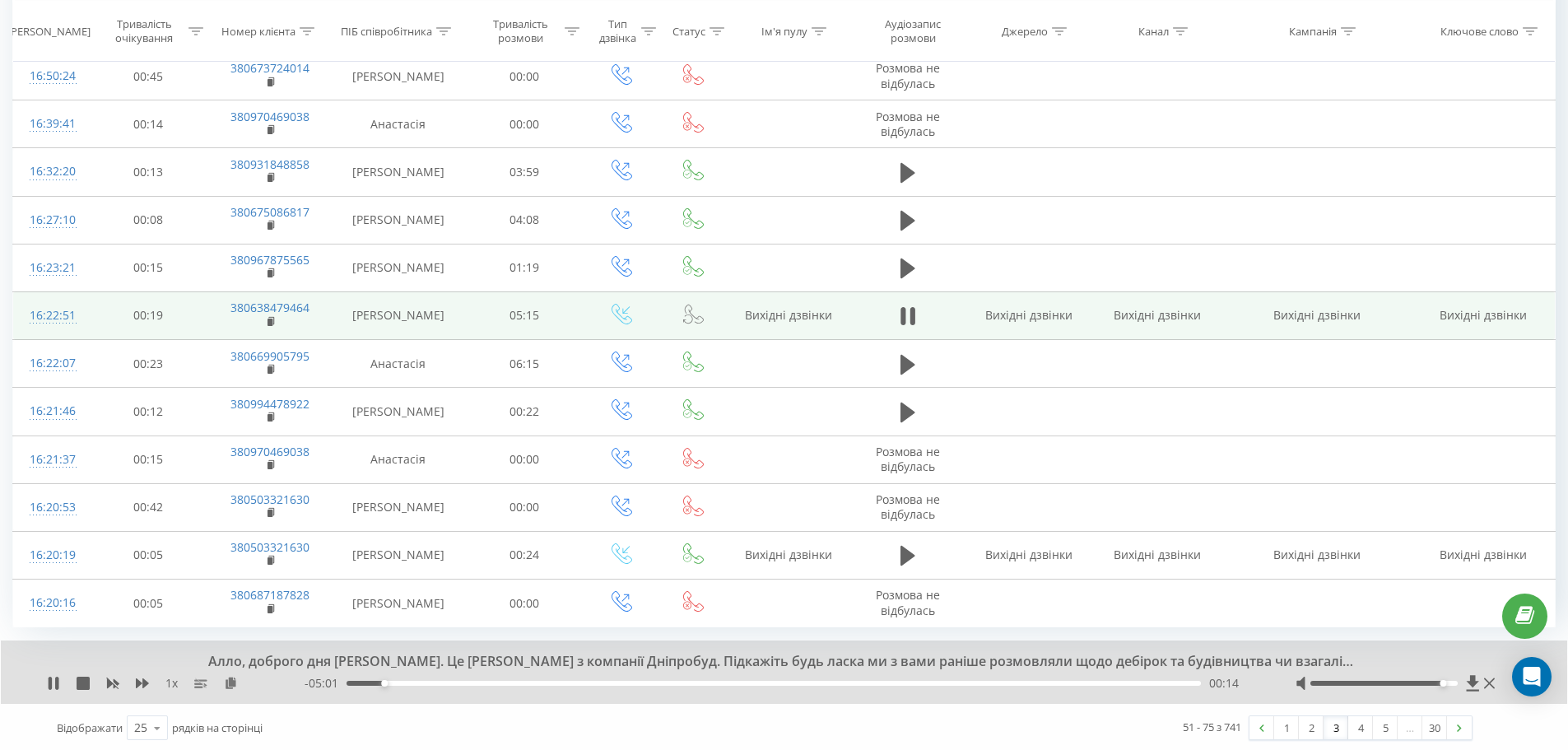
drag, startPoint x: 1398, startPoint y: 681, endPoint x: 1445, endPoint y: 686, distance: 47.3
click at [1445, 686] on div at bounding box center [1398, 682] width 203 height 16
click at [271, 321] on rect at bounding box center [270, 322] width 5 height 8
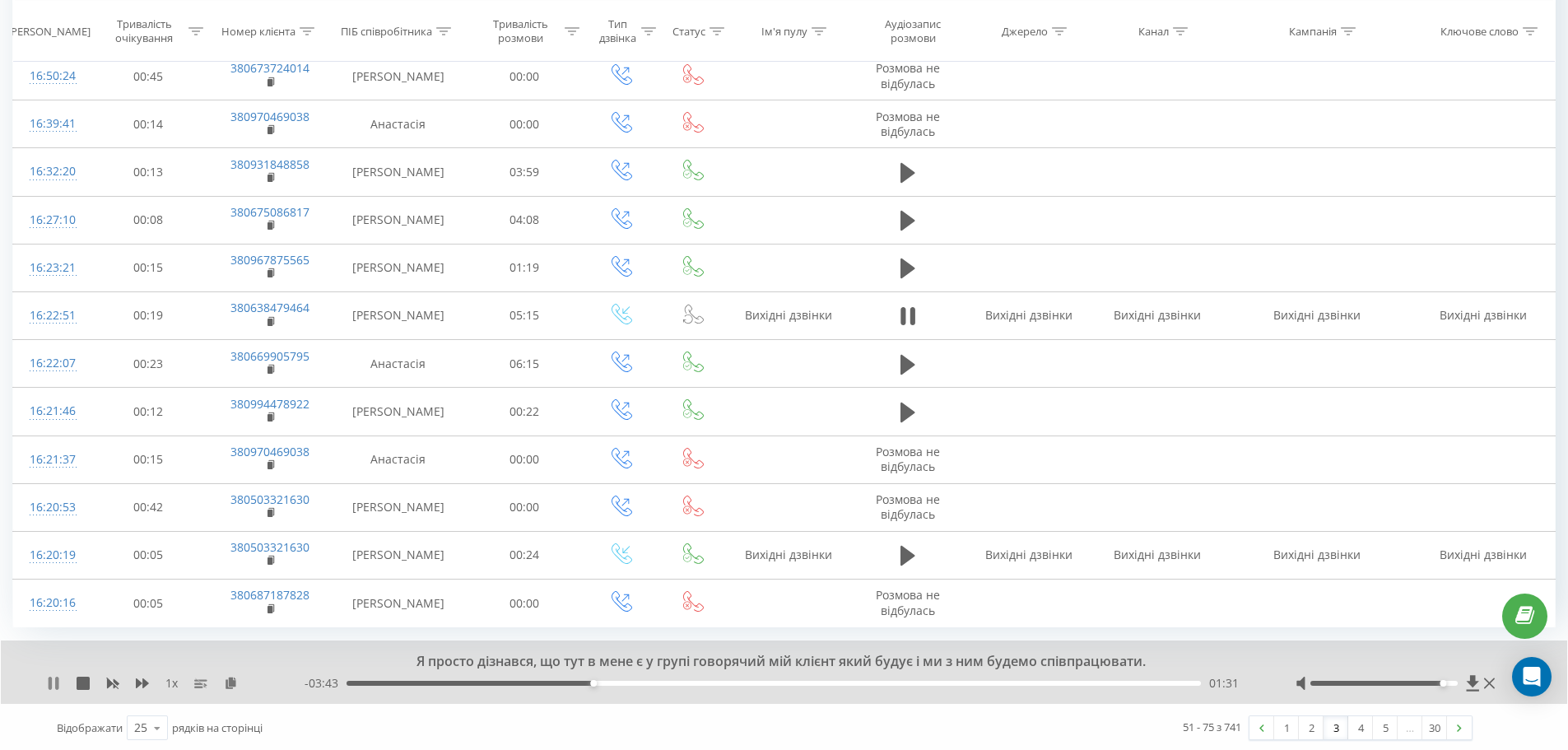
click at [51, 679] on icon at bounding box center [50, 683] width 3 height 13
click at [53, 680] on icon at bounding box center [54, 683] width 10 height 13
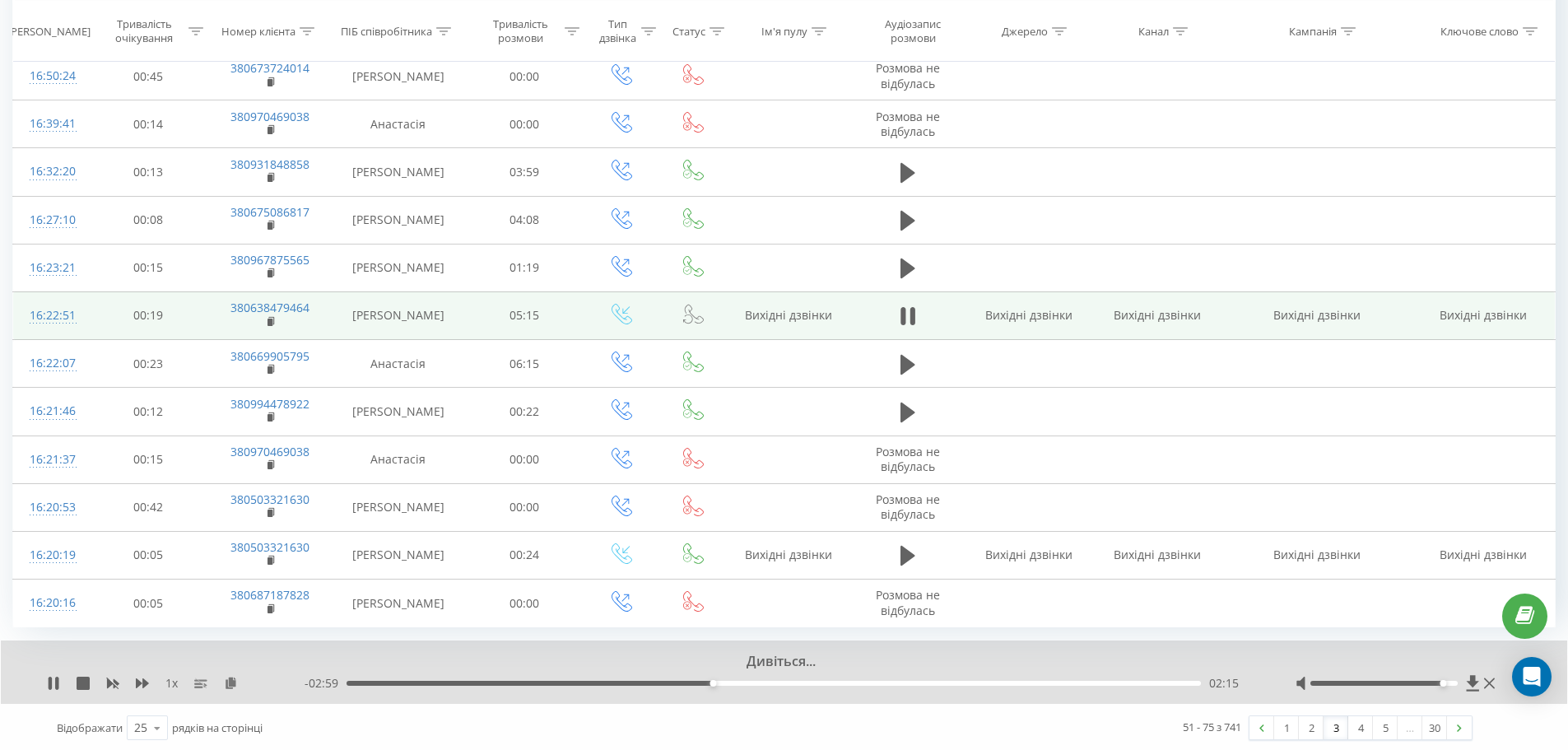
click at [443, 317] on td "[PERSON_NAME]" at bounding box center [398, 315] width 133 height 48
click at [276, 320] on icon at bounding box center [272, 321] width 9 height 11
click at [386, 320] on td "[PERSON_NAME]" at bounding box center [398, 315] width 133 height 48
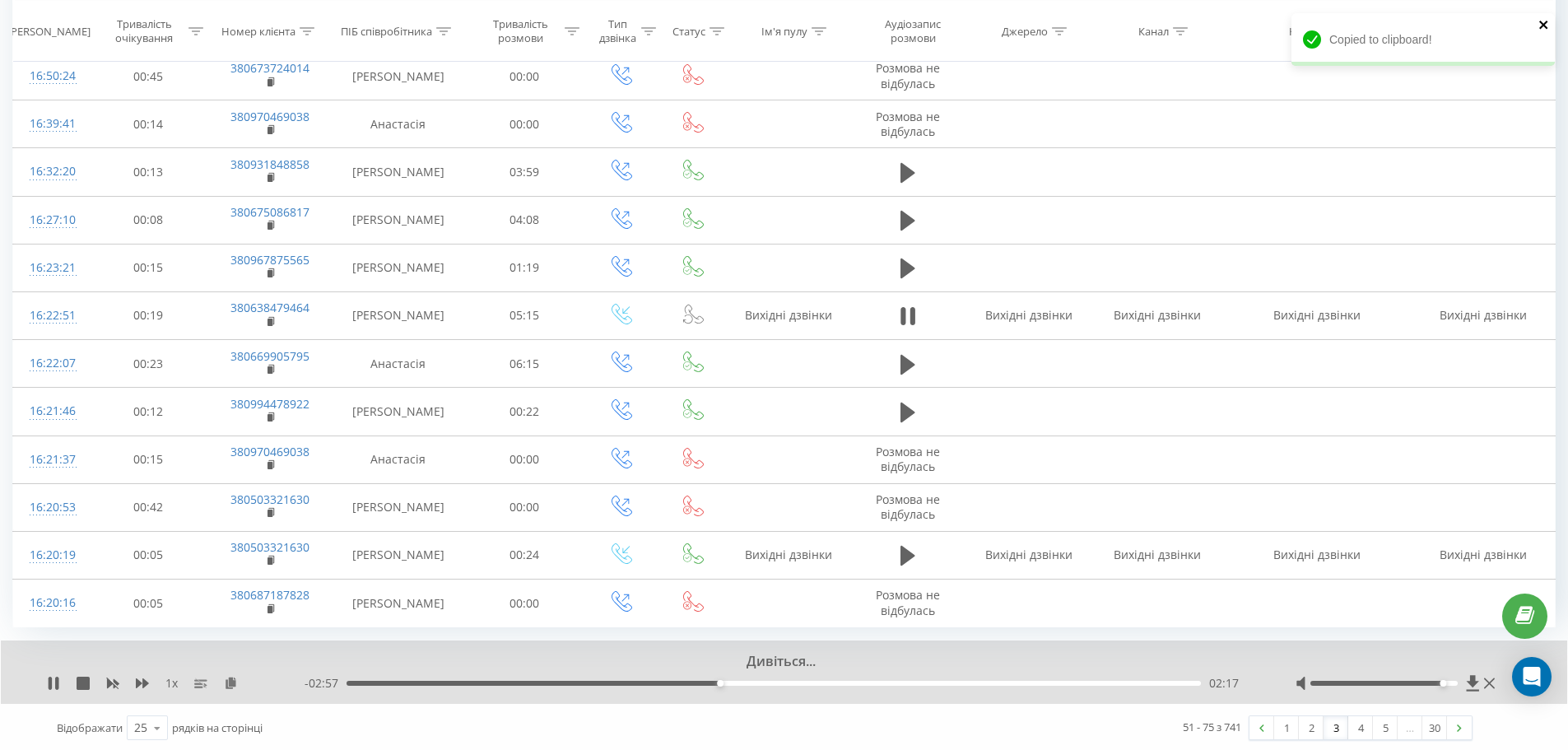
click at [1543, 23] on icon "close" at bounding box center [1543, 25] width 9 height 9
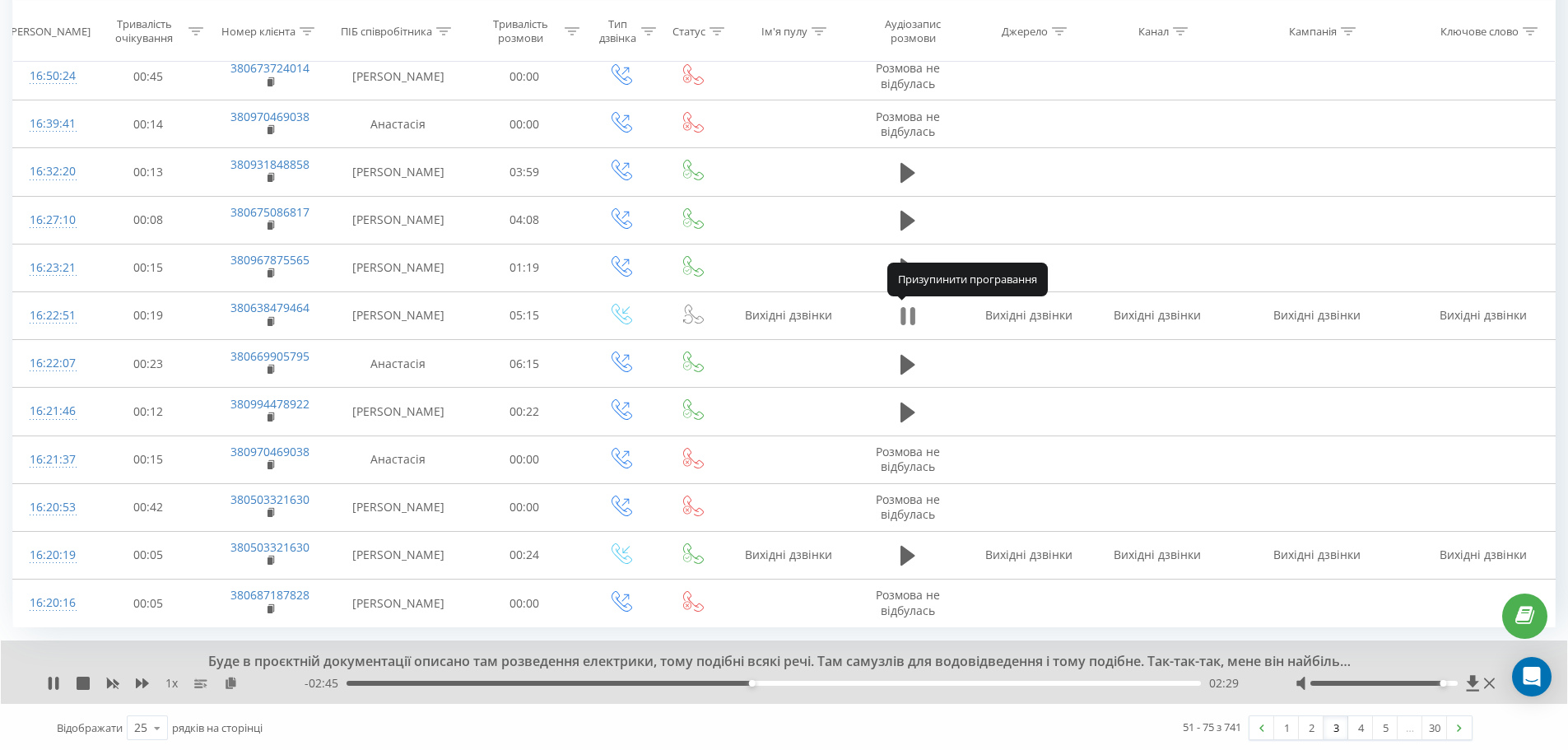
click at [914, 319] on icon at bounding box center [911, 316] width 5 height 18
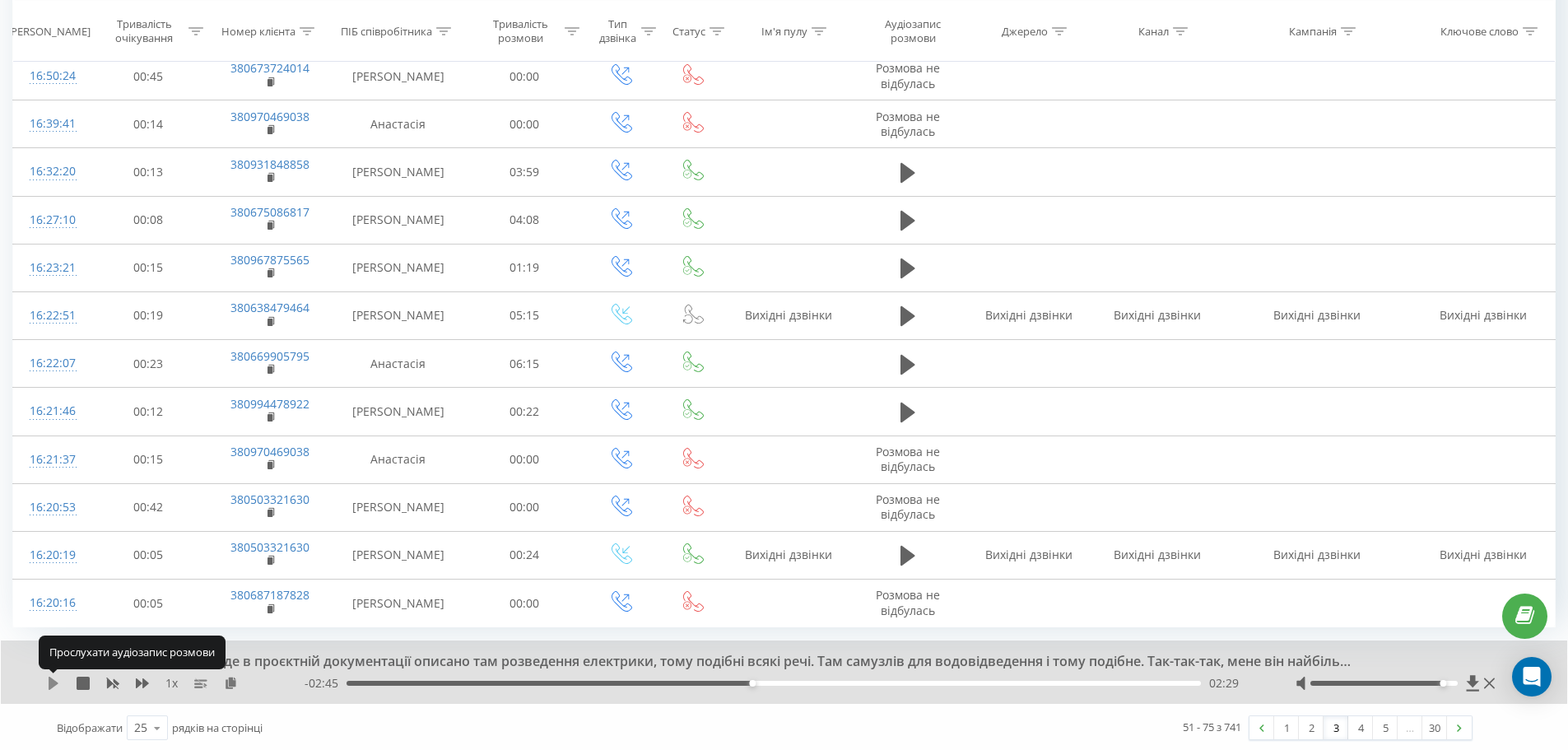
click at [51, 679] on icon at bounding box center [54, 683] width 10 height 13
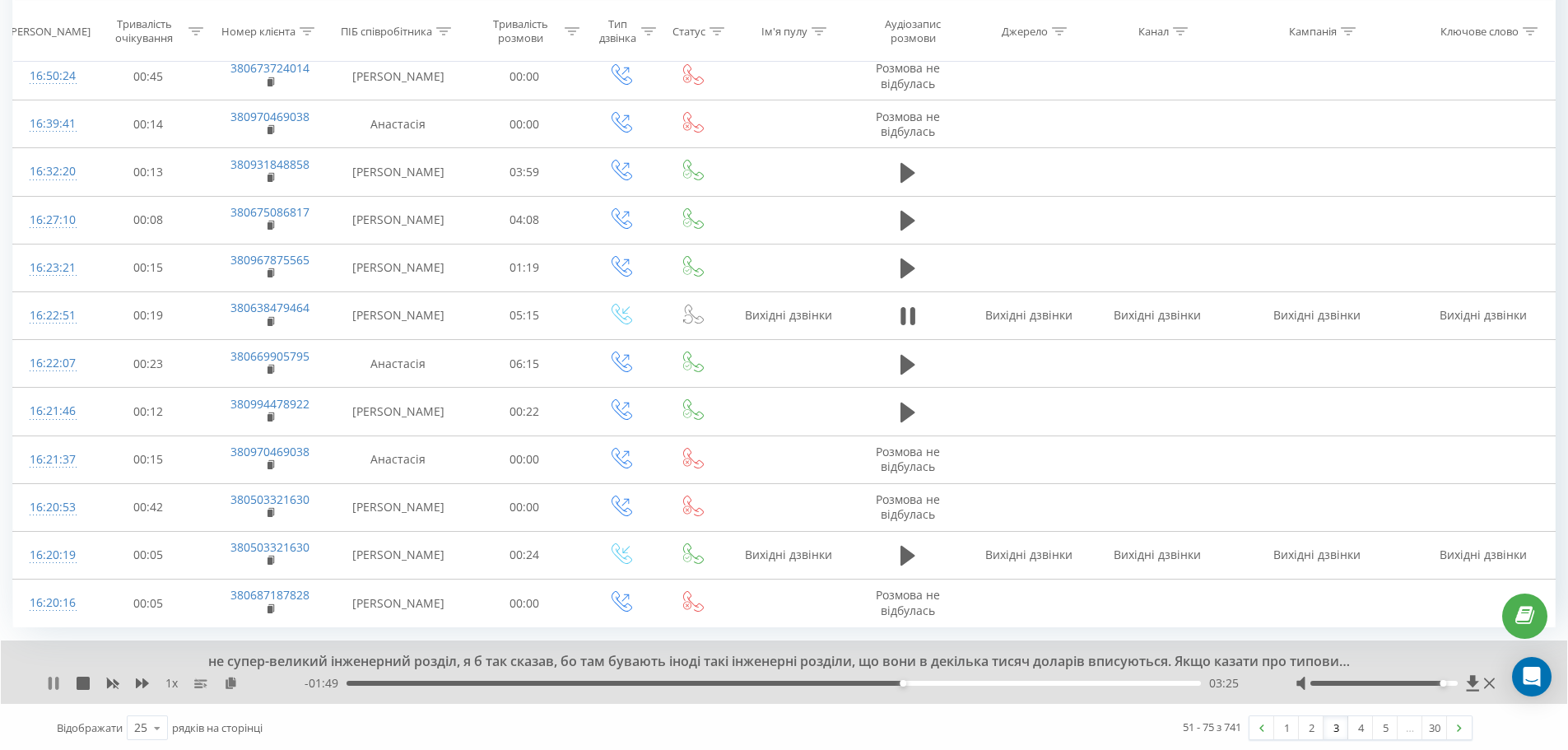
click at [50, 685] on icon at bounding box center [50, 683] width 3 height 13
click at [51, 682] on icon at bounding box center [54, 683] width 10 height 13
click at [56, 678] on icon at bounding box center [56, 683] width 3 height 13
click at [45, 686] on div "Угу, розумію. Ну то дякуюсь, якось криш-криш. 1 x - 01:44 03:30 03:30" at bounding box center [784, 672] width 1567 height 63
click at [52, 686] on icon at bounding box center [54, 683] width 10 height 13
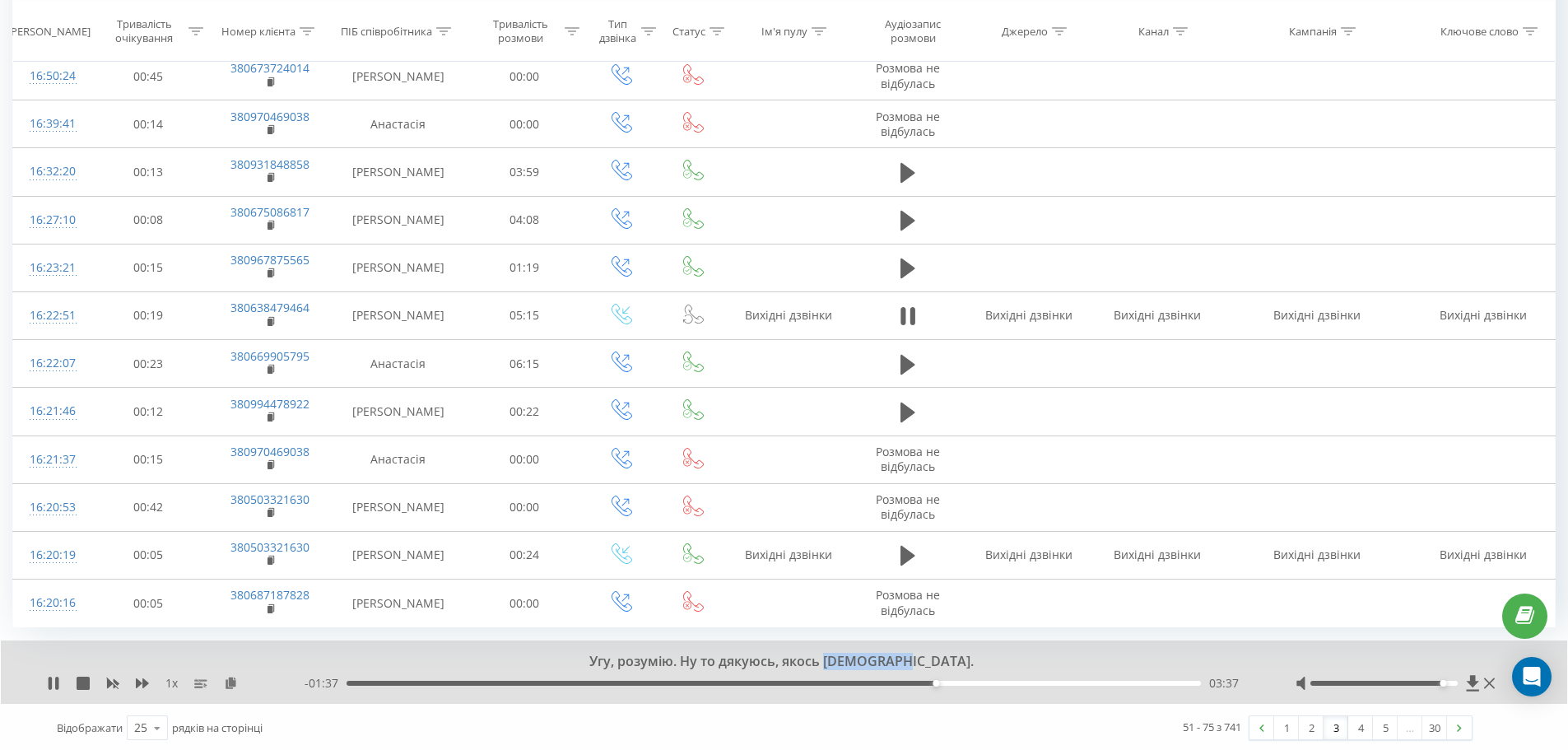
drag, startPoint x: 860, startPoint y: 659, endPoint x: 942, endPoint y: 656, distance: 82.1
click at [942, 656] on div "Угу, розумію. Ну то дякуюсь, якось [DEMOGRAPHIC_DATA]." at bounding box center [773, 661] width 1162 height 18
click at [783, 663] on div "Єдине, що зараз секунду я хочу перевірити ДБ-32 по готовності одну секунду дайт…" at bounding box center [773, 661] width 1162 height 18
click at [1361, 726] on link "4" at bounding box center [1361, 727] width 25 height 23
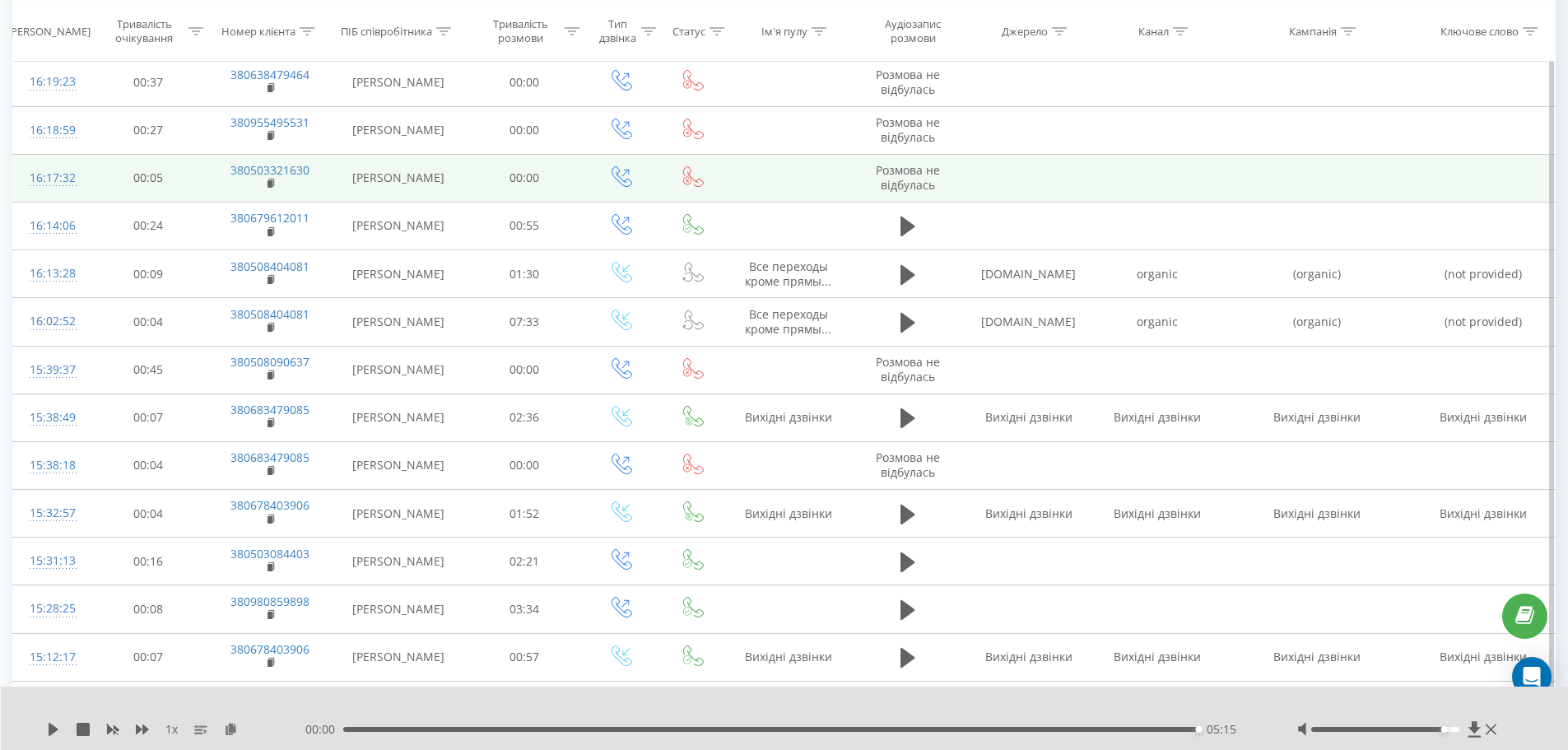
scroll to position [191, 0]
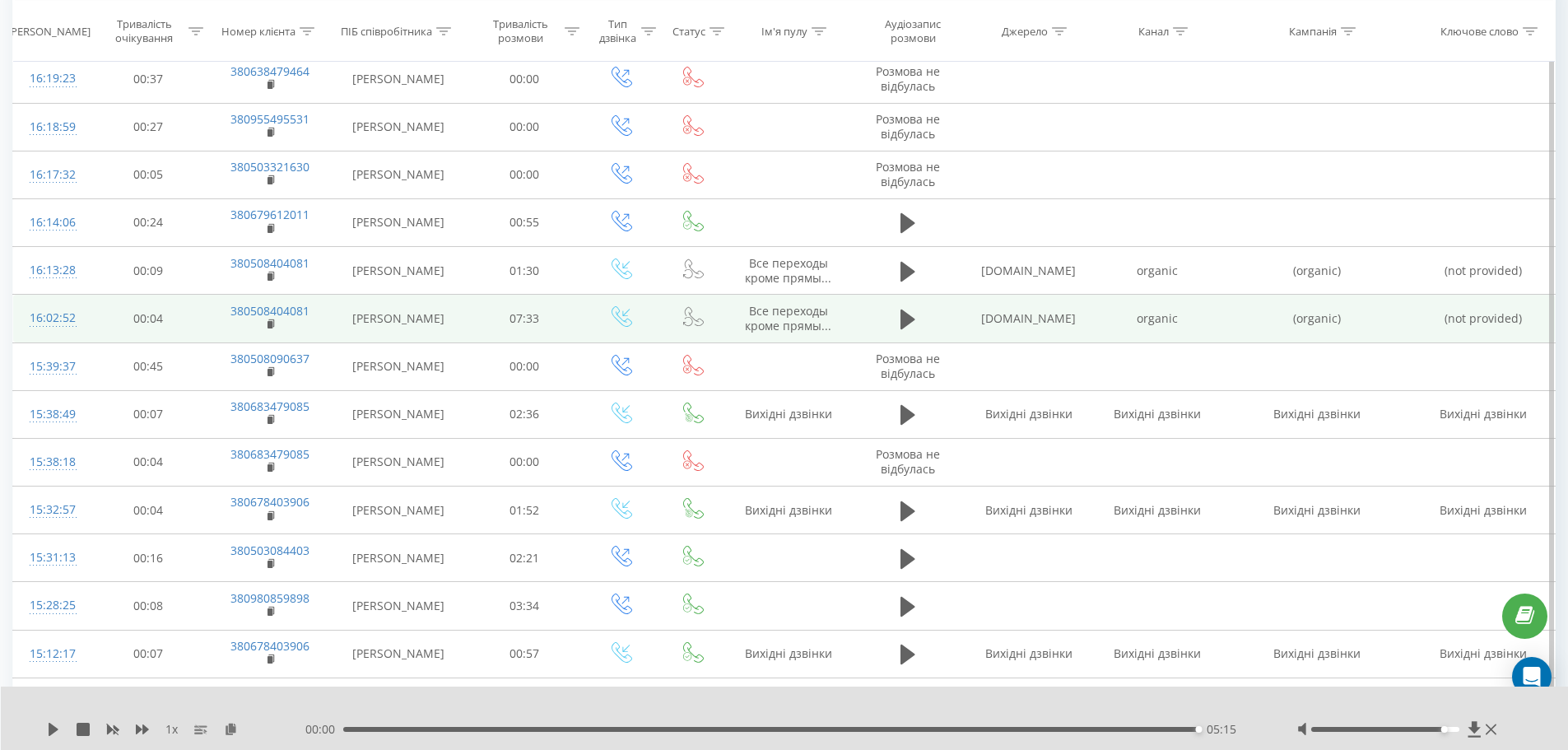
click at [264, 326] on td "380508404081" at bounding box center [270, 319] width 123 height 48
click at [272, 326] on rect at bounding box center [270, 324] width 5 height 8
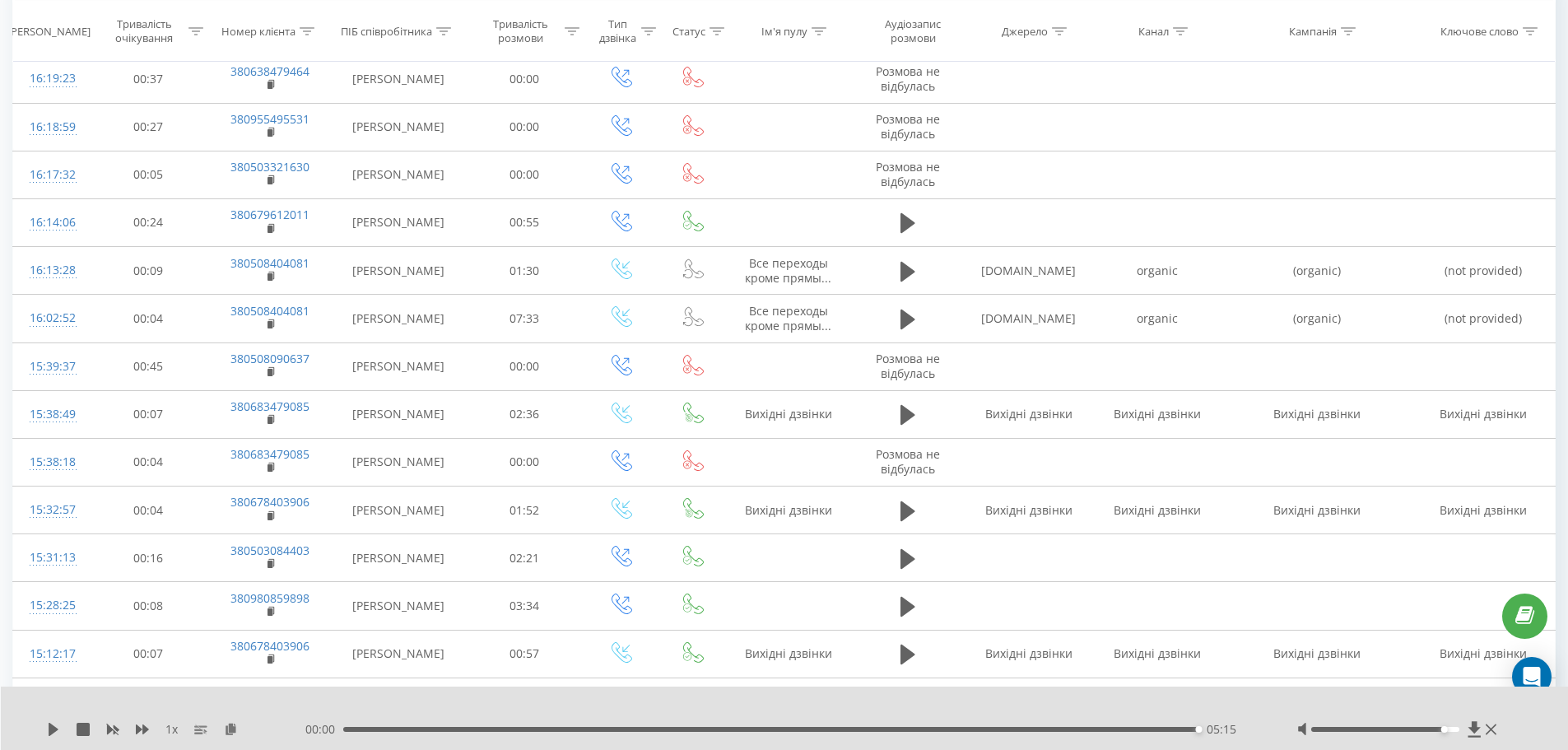
click at [771, 691] on div "1 x 00:00 05:15 05:15" at bounding box center [785, 717] width 1568 height 63
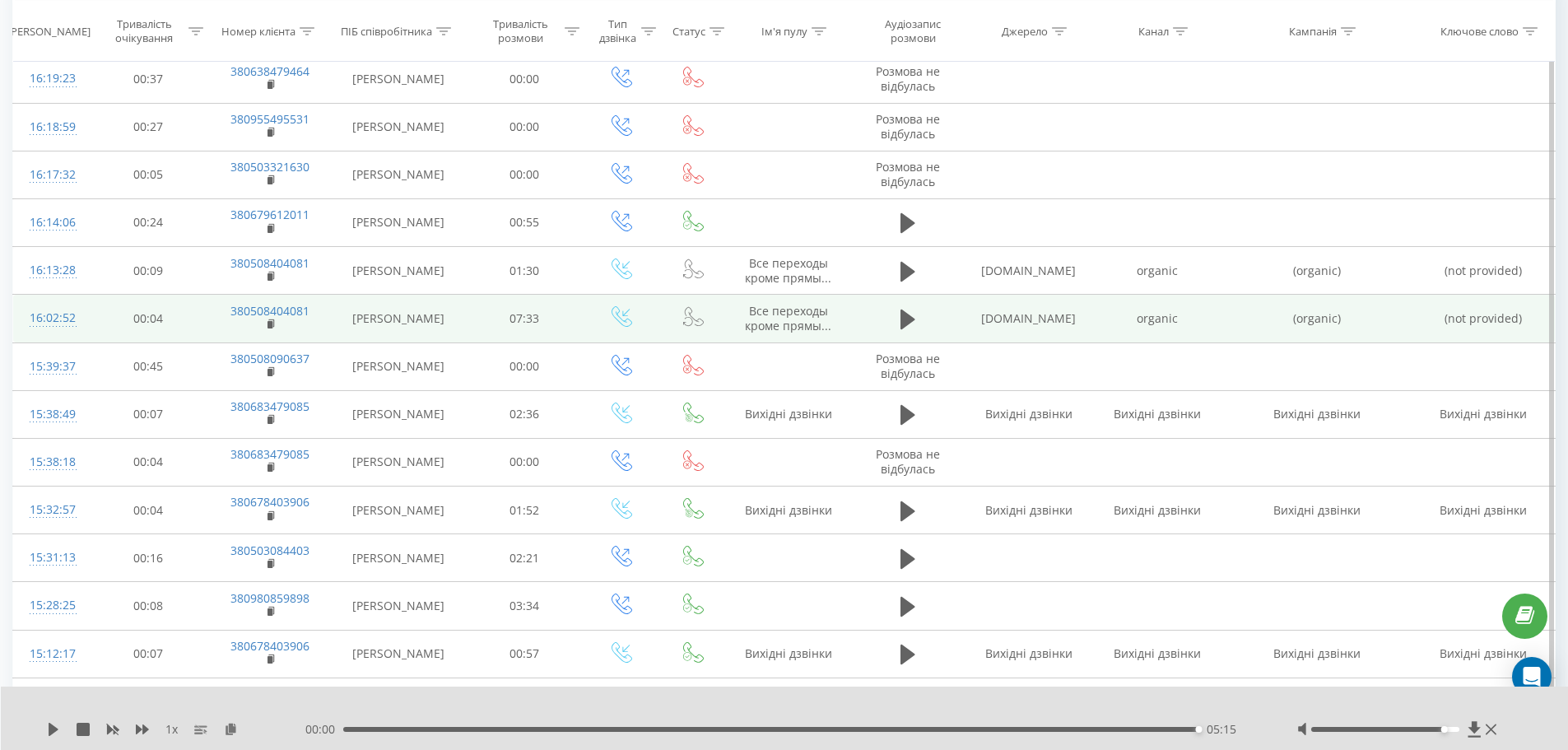
click at [819, 320] on span "Все переходы кроме прямы..." at bounding box center [788, 319] width 86 height 31
click at [273, 326] on rect at bounding box center [270, 324] width 5 height 8
click at [712, 317] on td at bounding box center [694, 319] width 67 height 48
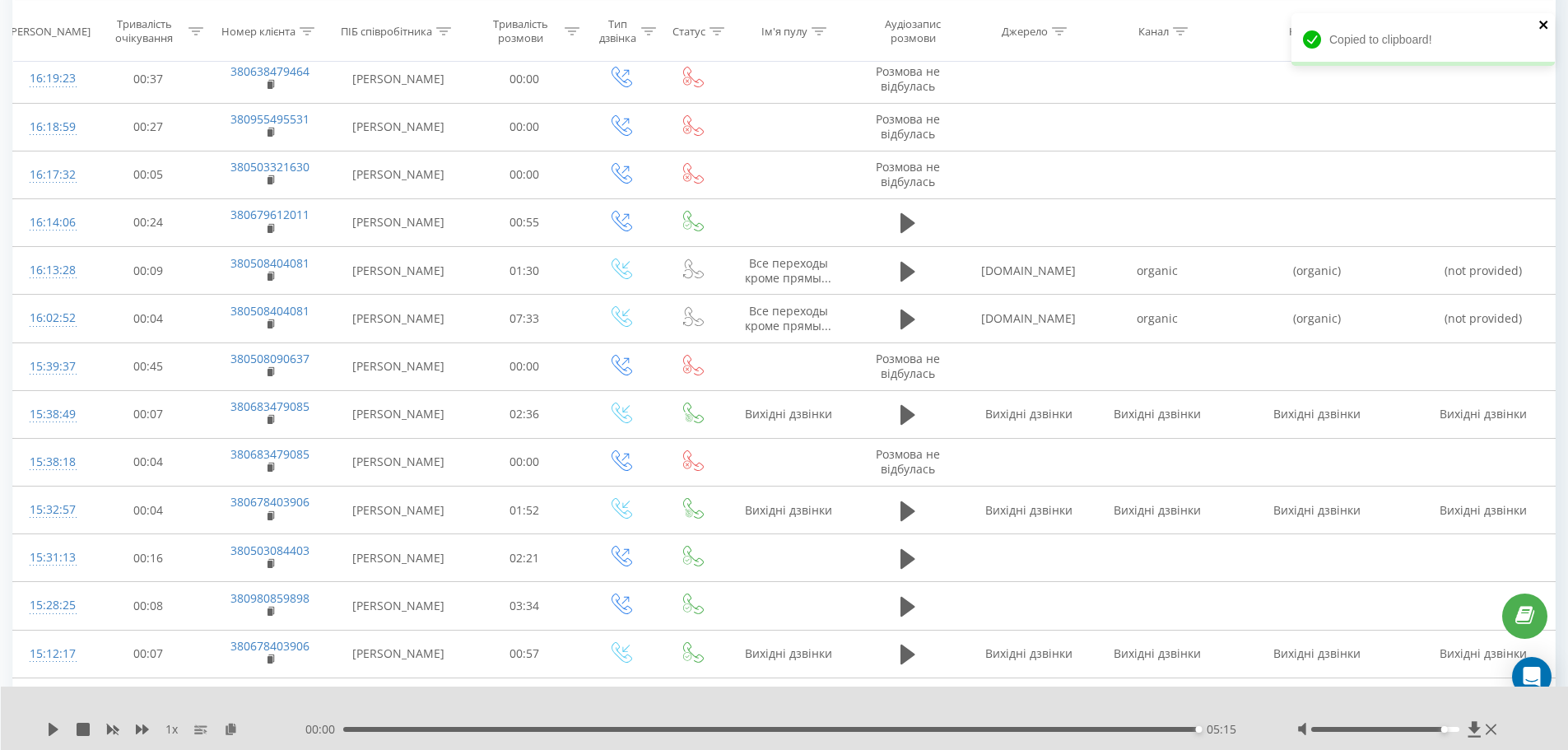
click at [1543, 21] on icon "close" at bounding box center [1545, 25] width 11 height 13
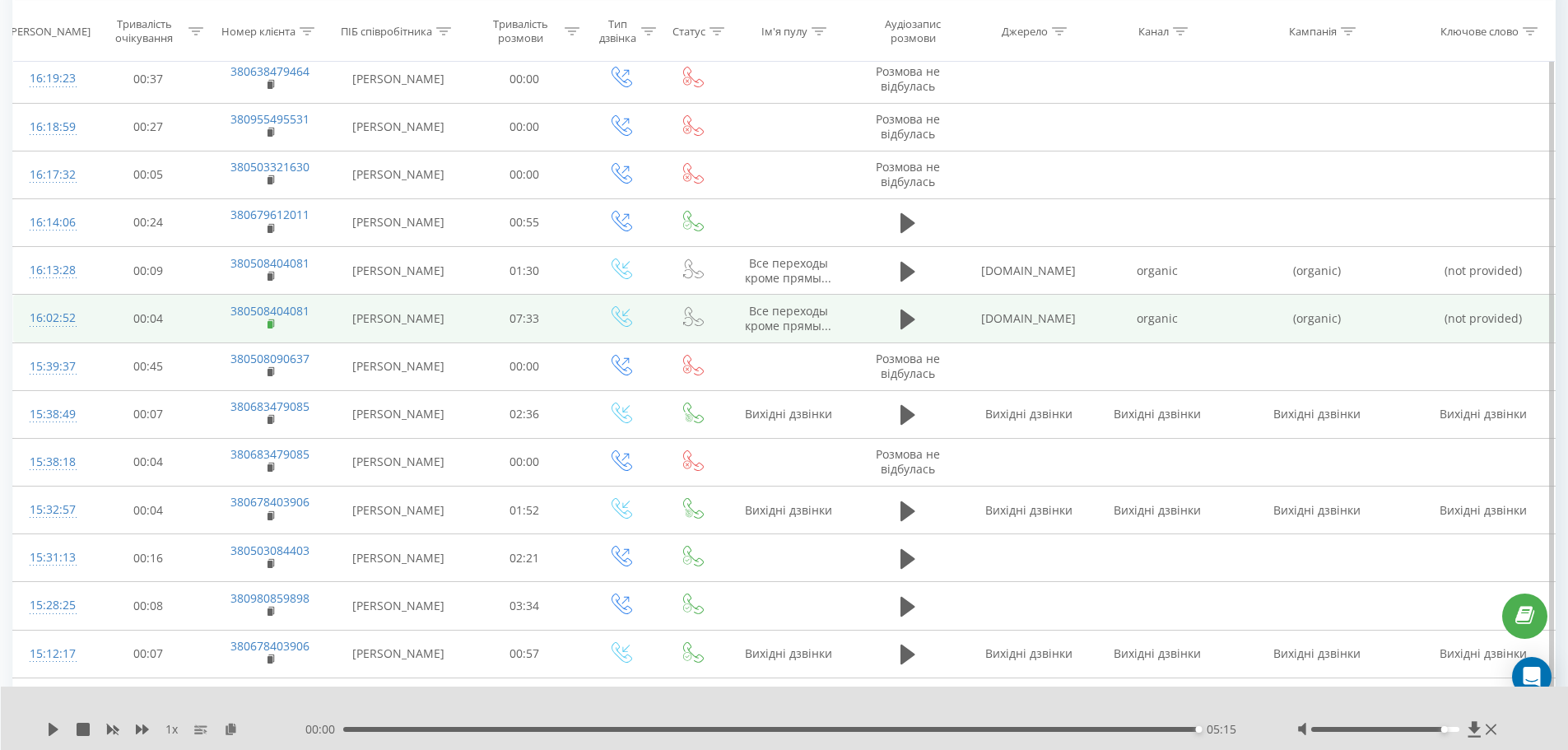
click at [271, 326] on rect at bounding box center [270, 324] width 5 height 8
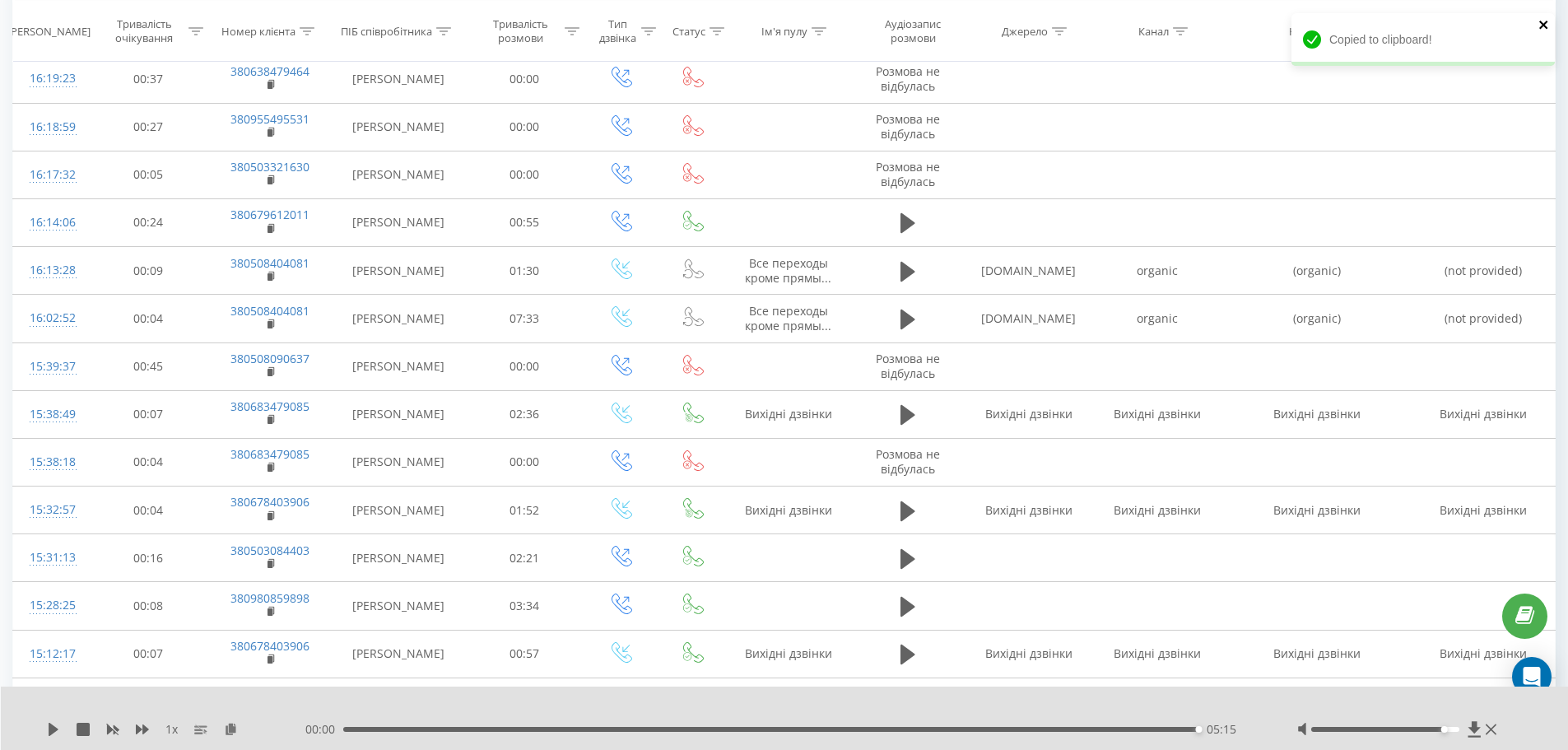
click at [1540, 30] on icon "close" at bounding box center [1545, 25] width 11 height 13
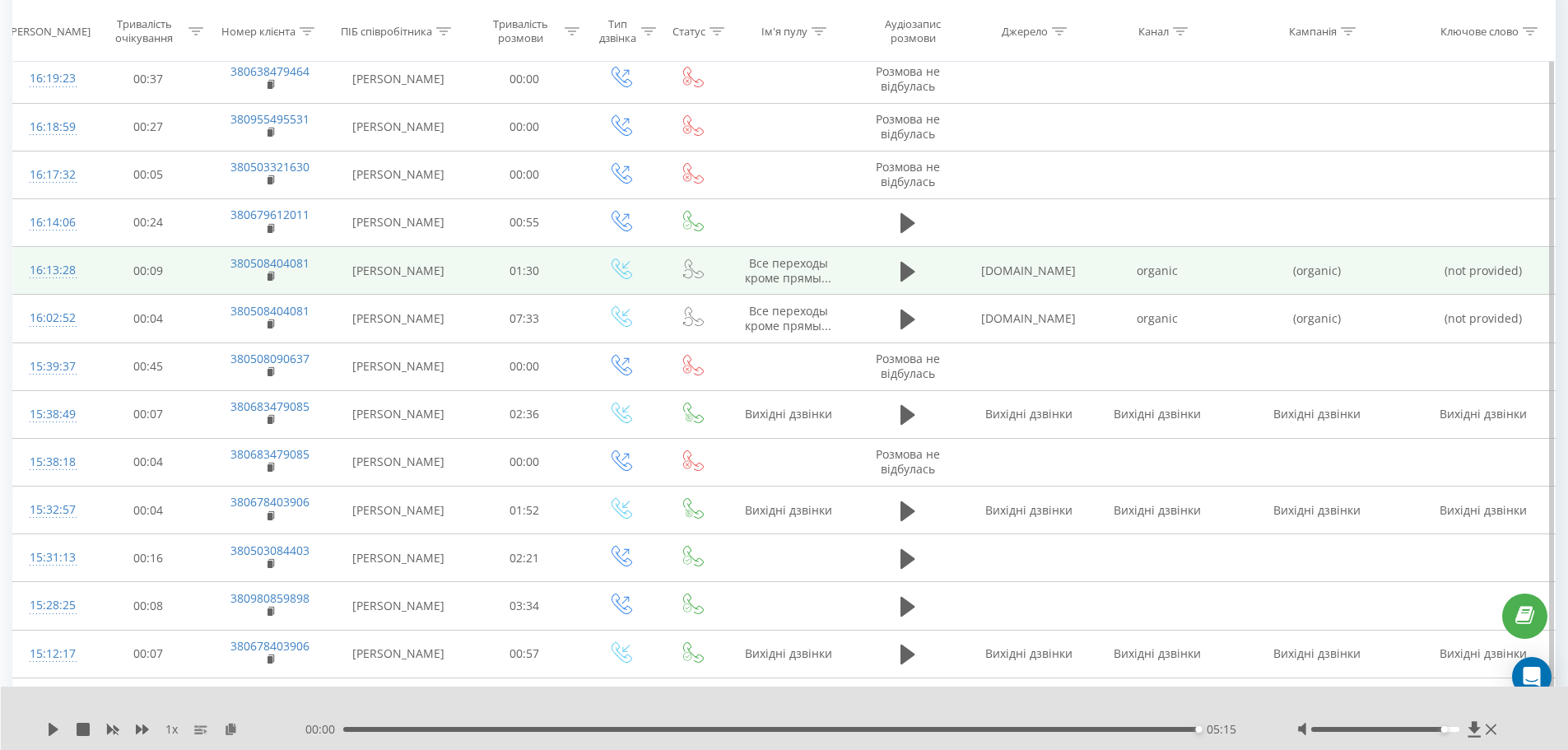
click at [328, 278] on td "380508404081" at bounding box center [270, 271] width 123 height 48
click at [368, 274] on td "[PERSON_NAME]" at bounding box center [398, 271] width 133 height 48
click at [377, 268] on td "[PERSON_NAME]" at bounding box center [398, 271] width 133 height 48
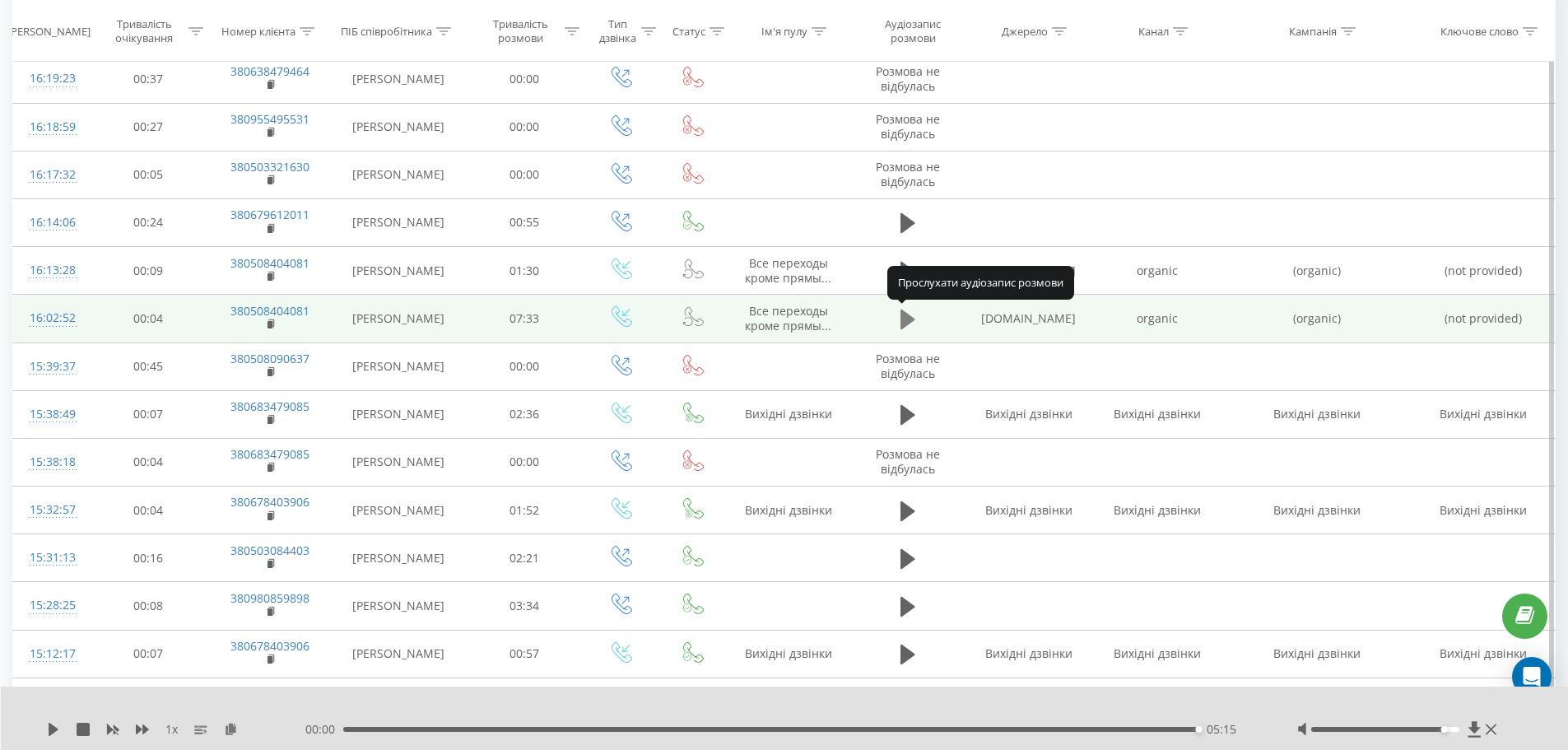
click at [914, 314] on icon at bounding box center [907, 320] width 14 height 23
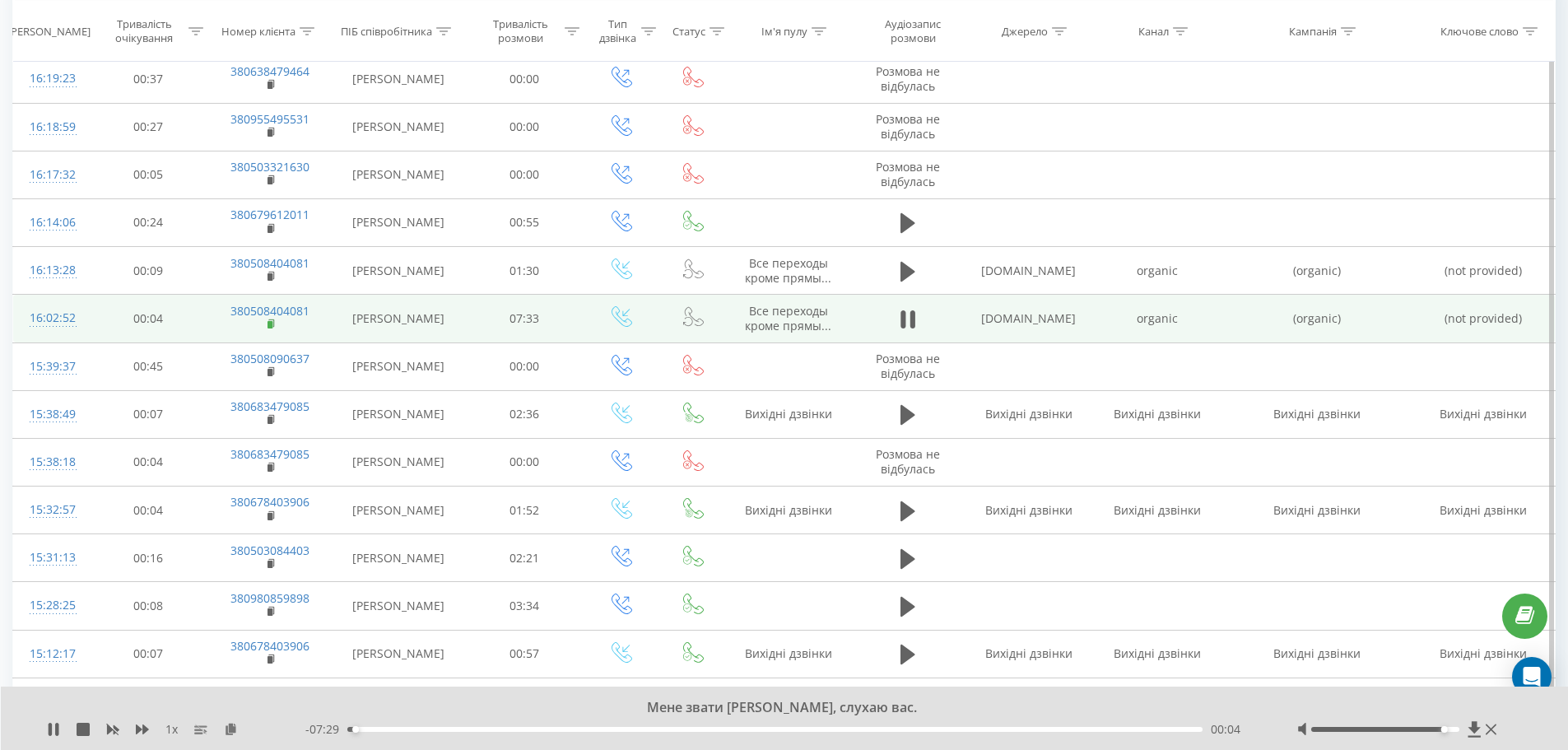
click at [268, 325] on rect at bounding box center [270, 324] width 5 height 8
click at [268, 326] on rect at bounding box center [270, 324] width 5 height 8
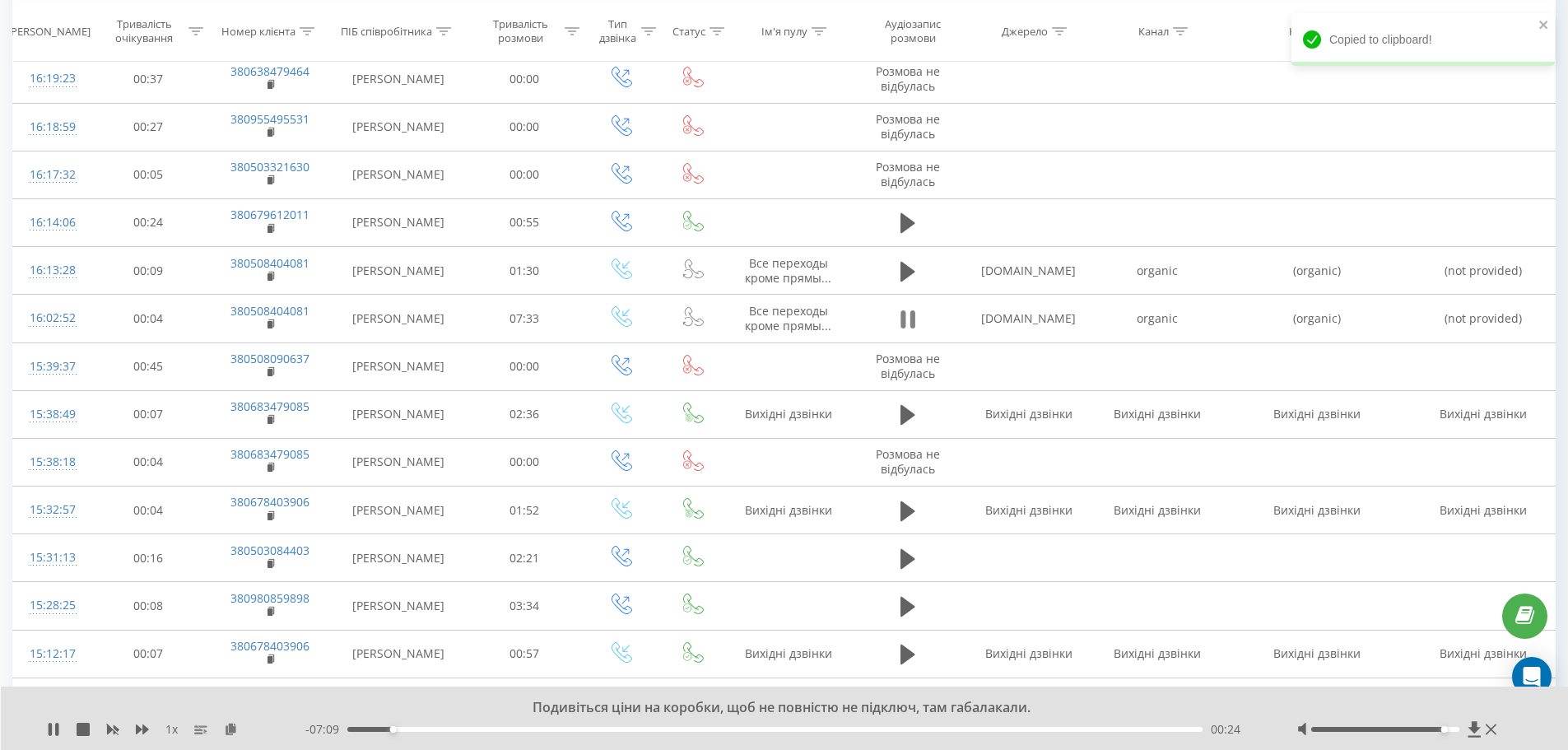
click at [918, 327] on button at bounding box center [908, 320] width 25 height 25
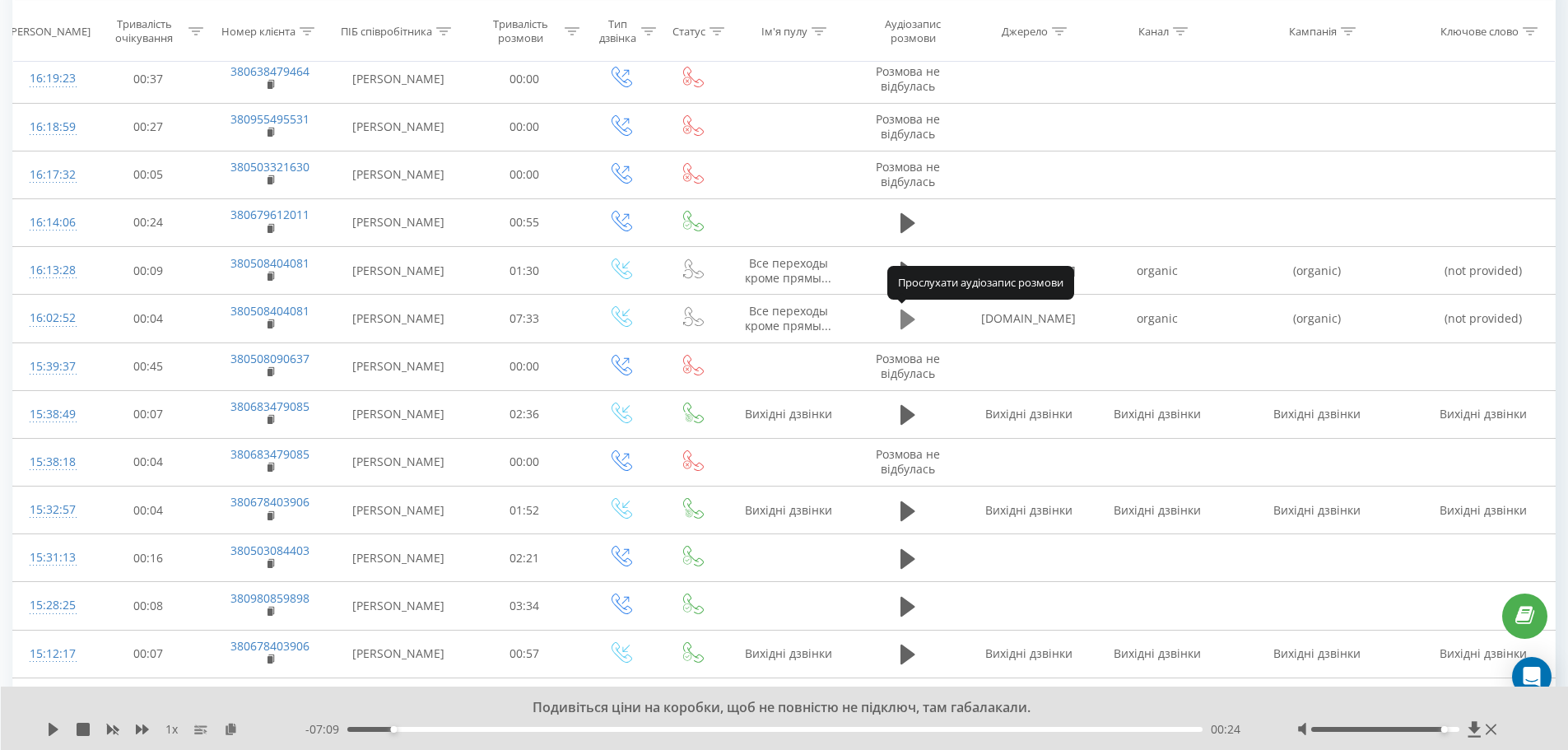
click at [912, 323] on icon at bounding box center [907, 320] width 14 height 23
drag, startPoint x: 1445, startPoint y: 730, endPoint x: 1468, endPoint y: 730, distance: 23.0
click at [1468, 730] on div at bounding box center [1399, 728] width 204 height 16
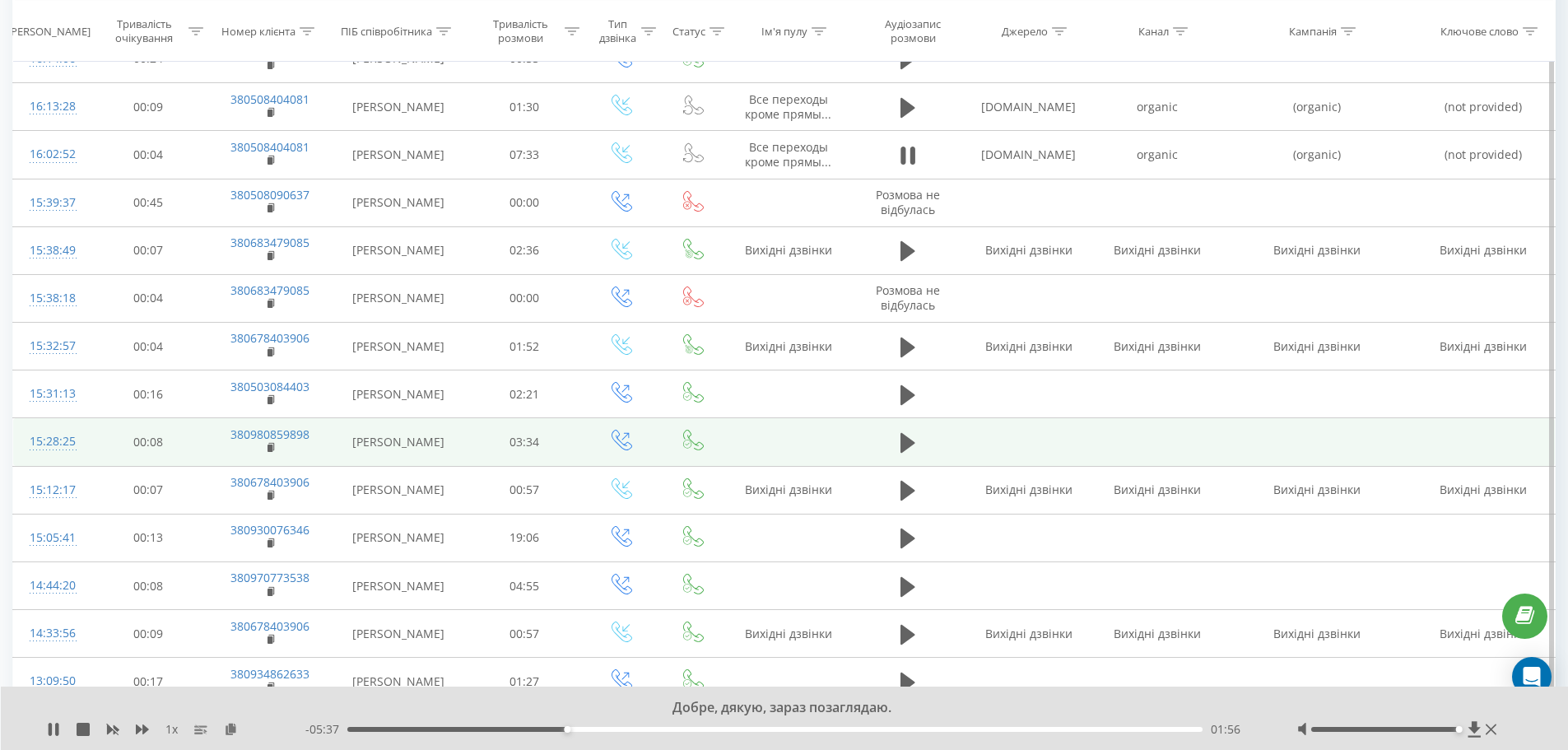
scroll to position [356, 0]
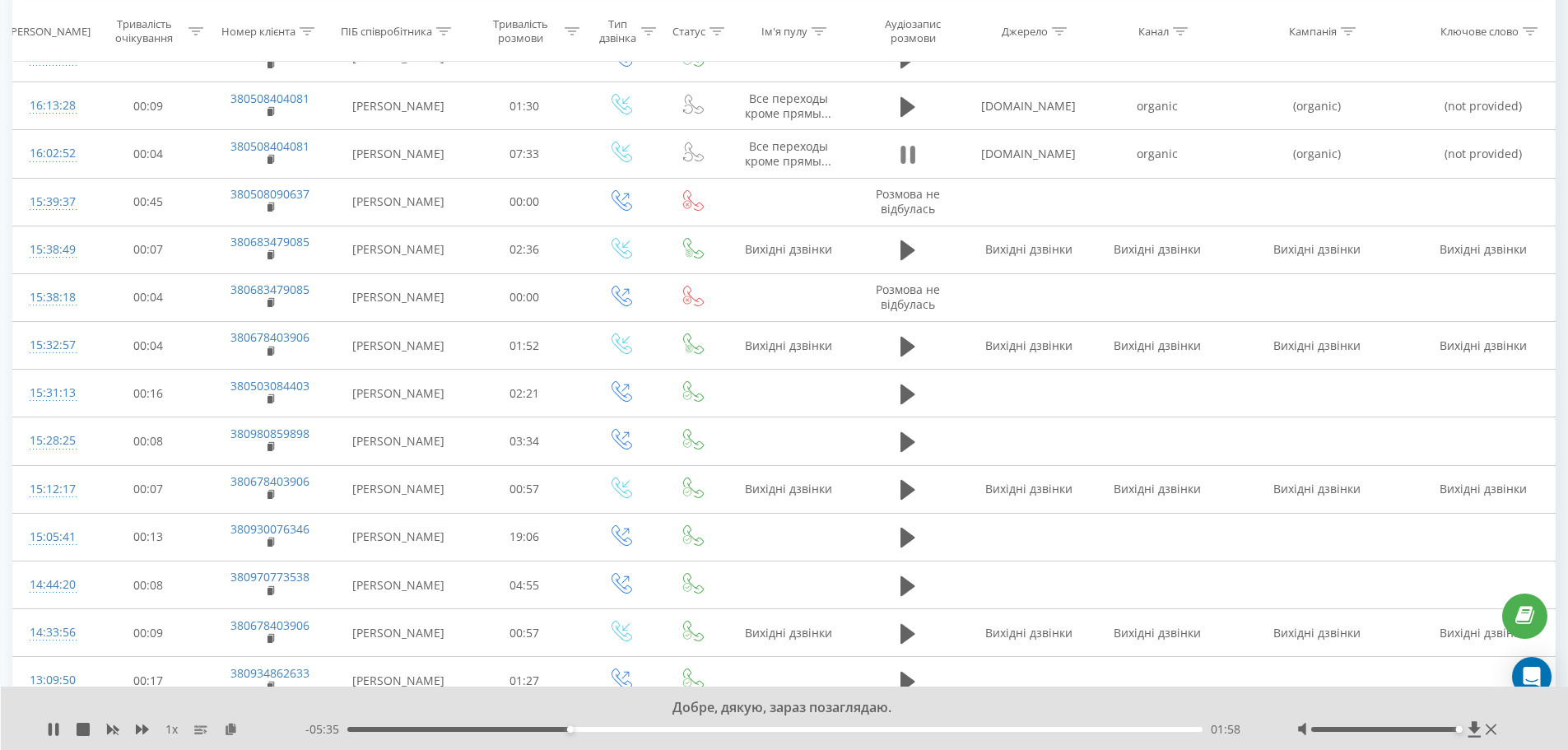
click at [908, 156] on icon at bounding box center [907, 155] width 14 height 23
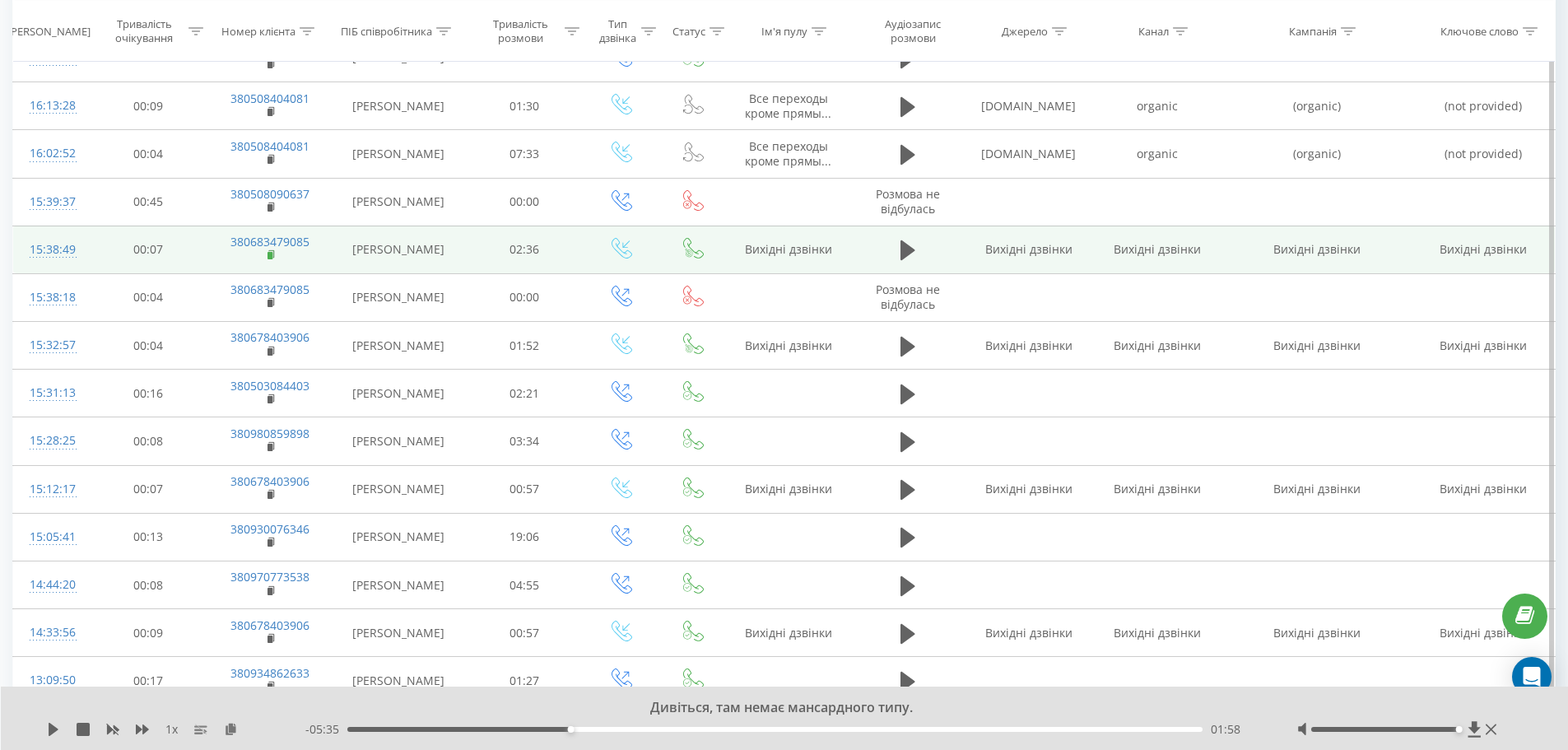
click at [272, 254] on rect at bounding box center [270, 255] width 5 height 8
click at [905, 249] on icon at bounding box center [907, 250] width 14 height 20
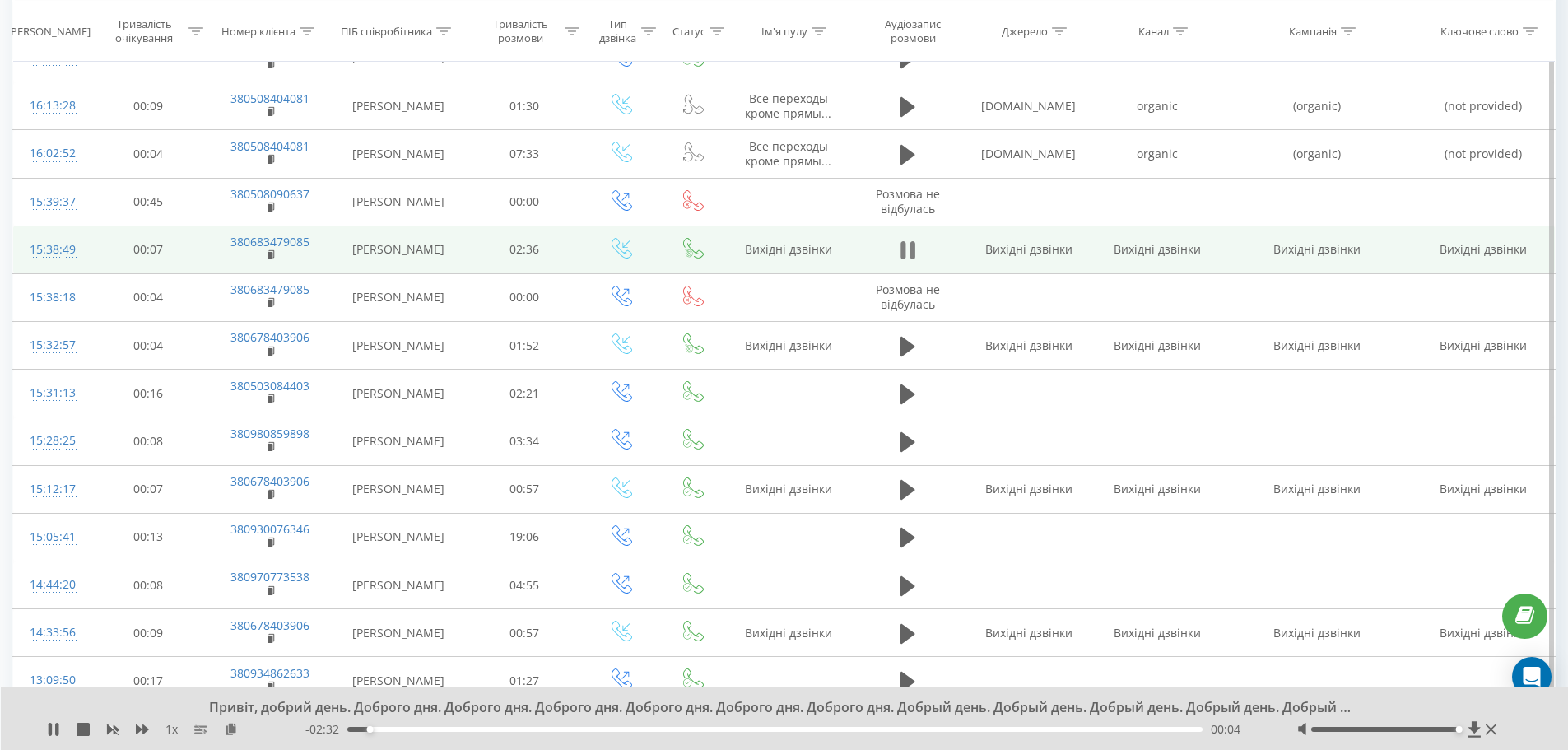
click at [912, 254] on icon at bounding box center [911, 250] width 5 height 18
drag, startPoint x: 368, startPoint y: 730, endPoint x: 314, endPoint y: 731, distance: 54.0
click at [314, 731] on div "- 02:36 00:00 00:00" at bounding box center [780, 728] width 951 height 16
click at [57, 727] on icon at bounding box center [54, 729] width 13 height 13
click at [56, 727] on icon at bounding box center [56, 729] width 3 height 13
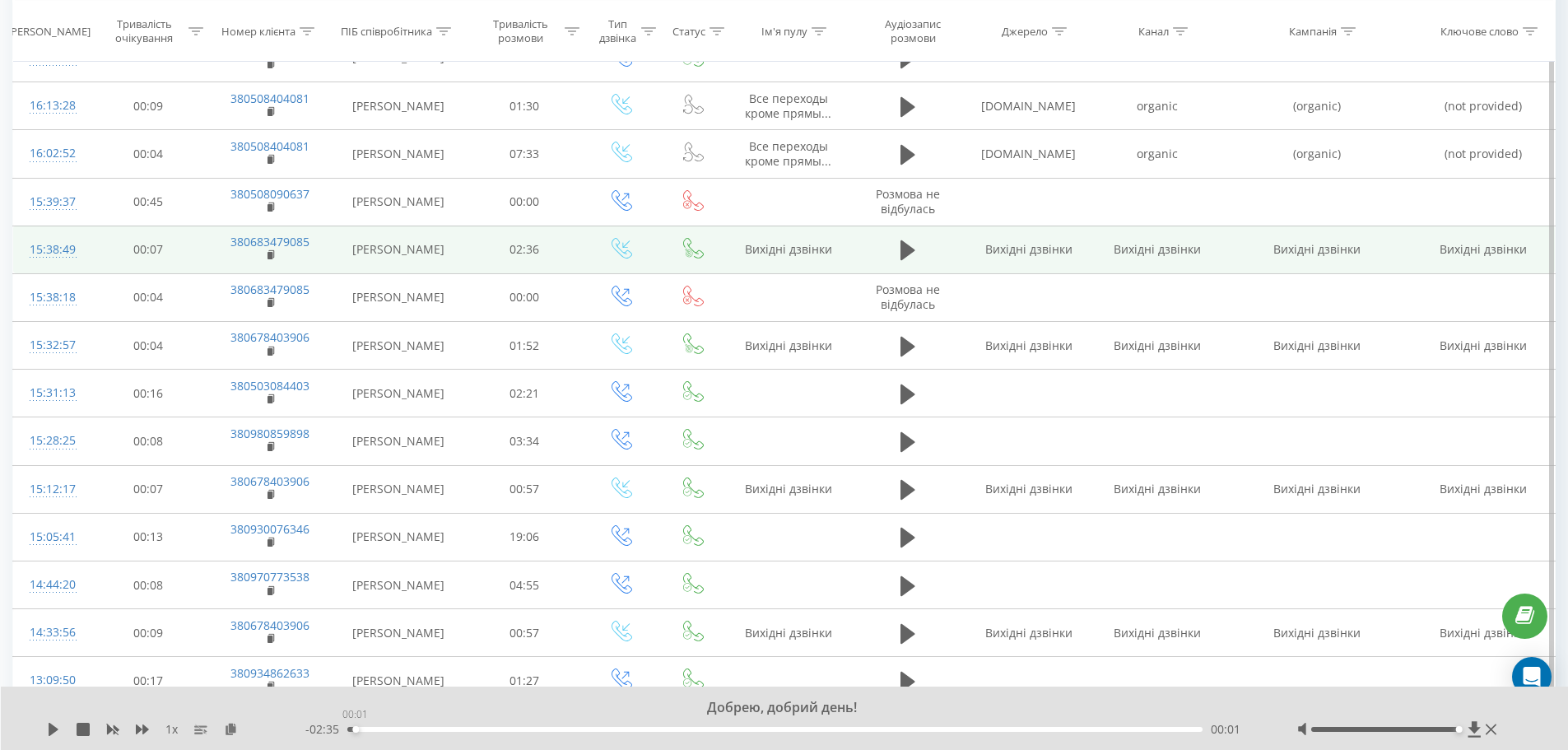
drag, startPoint x: 355, startPoint y: 729, endPoint x: 328, endPoint y: 730, distance: 27.0
click at [328, 730] on div "- 02:35 00:01 00:01" at bounding box center [780, 728] width 951 height 16
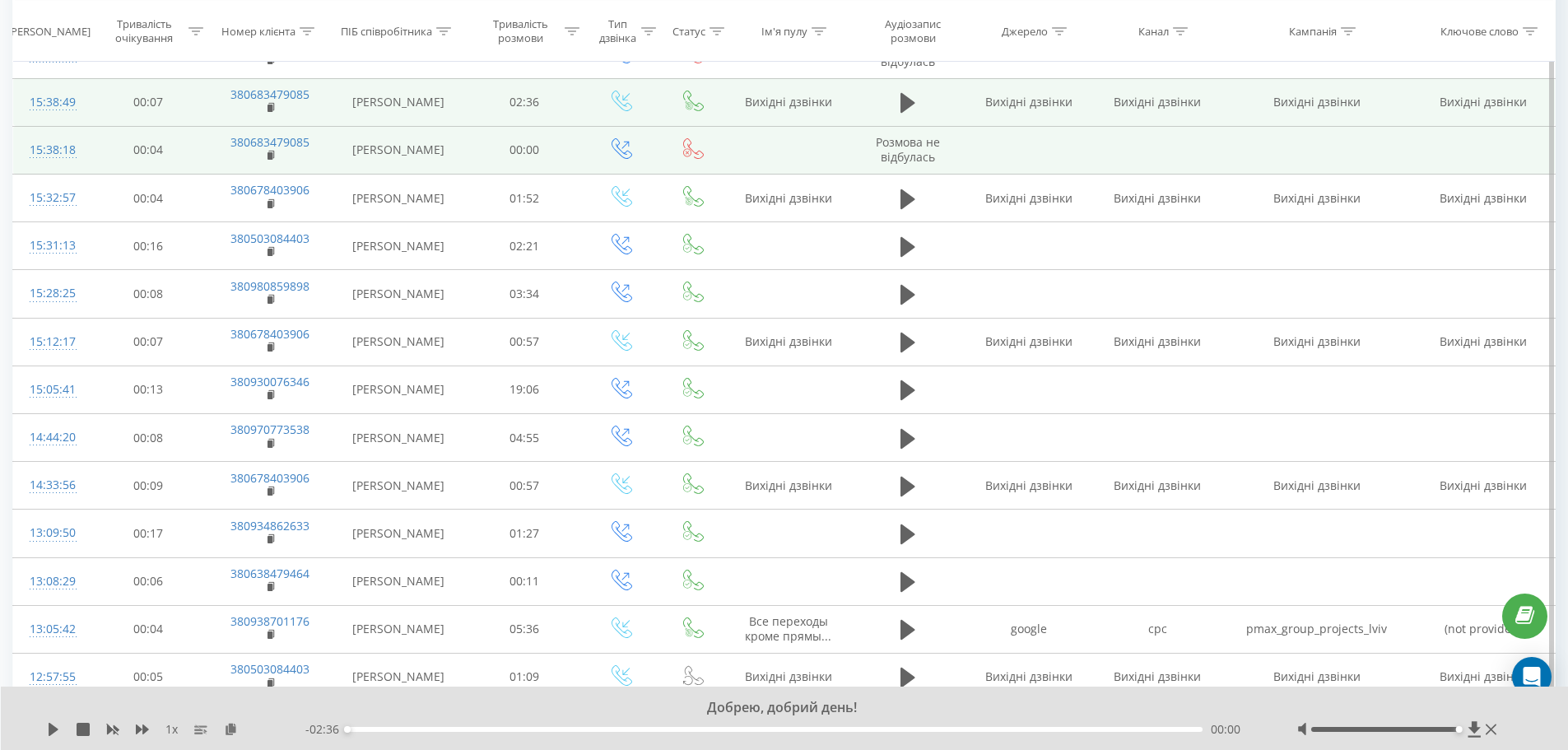
scroll to position [520, 0]
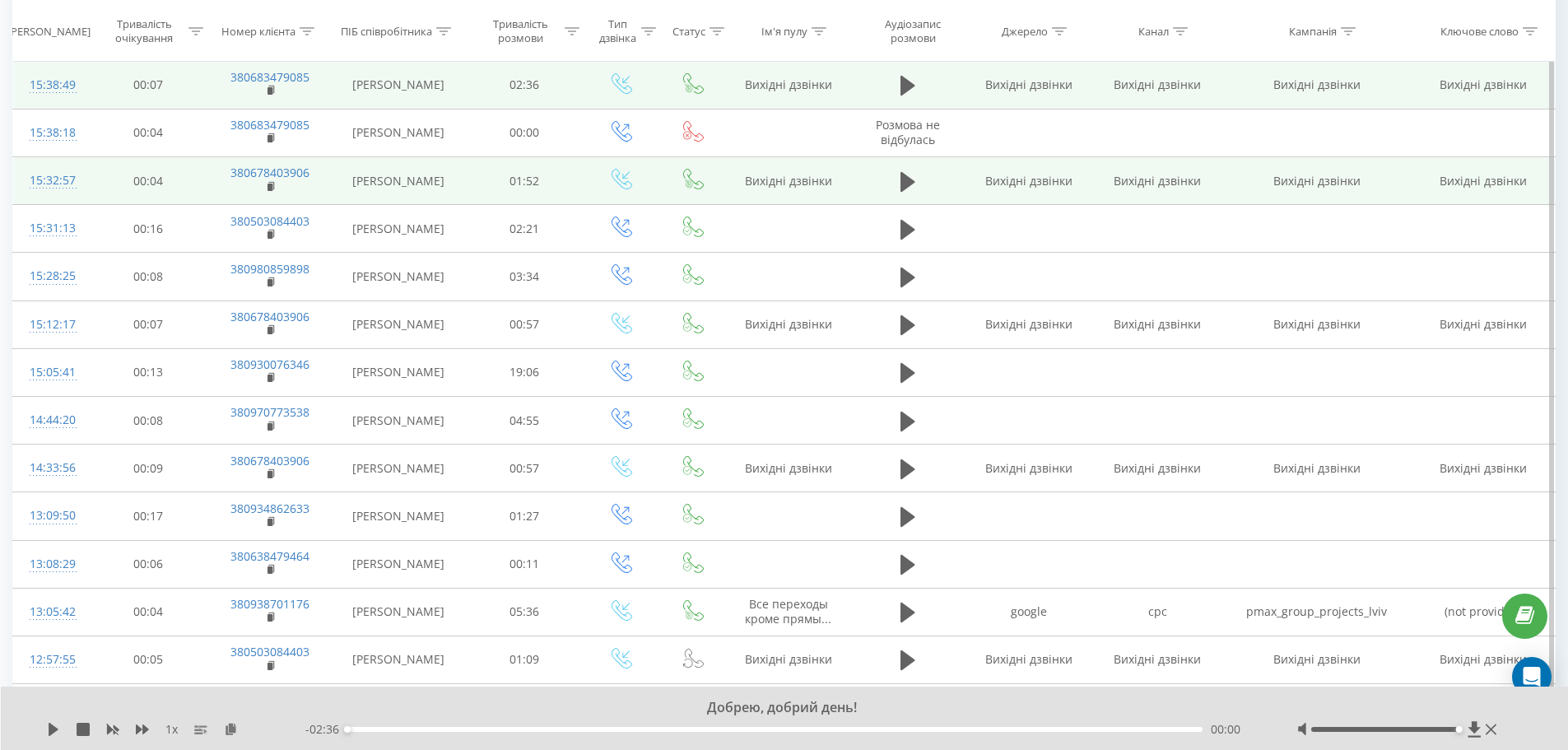
click at [923, 181] on td at bounding box center [907, 181] width 115 height 48
click at [916, 180] on button at bounding box center [908, 182] width 25 height 25
click at [273, 186] on rect at bounding box center [270, 188] width 5 height 8
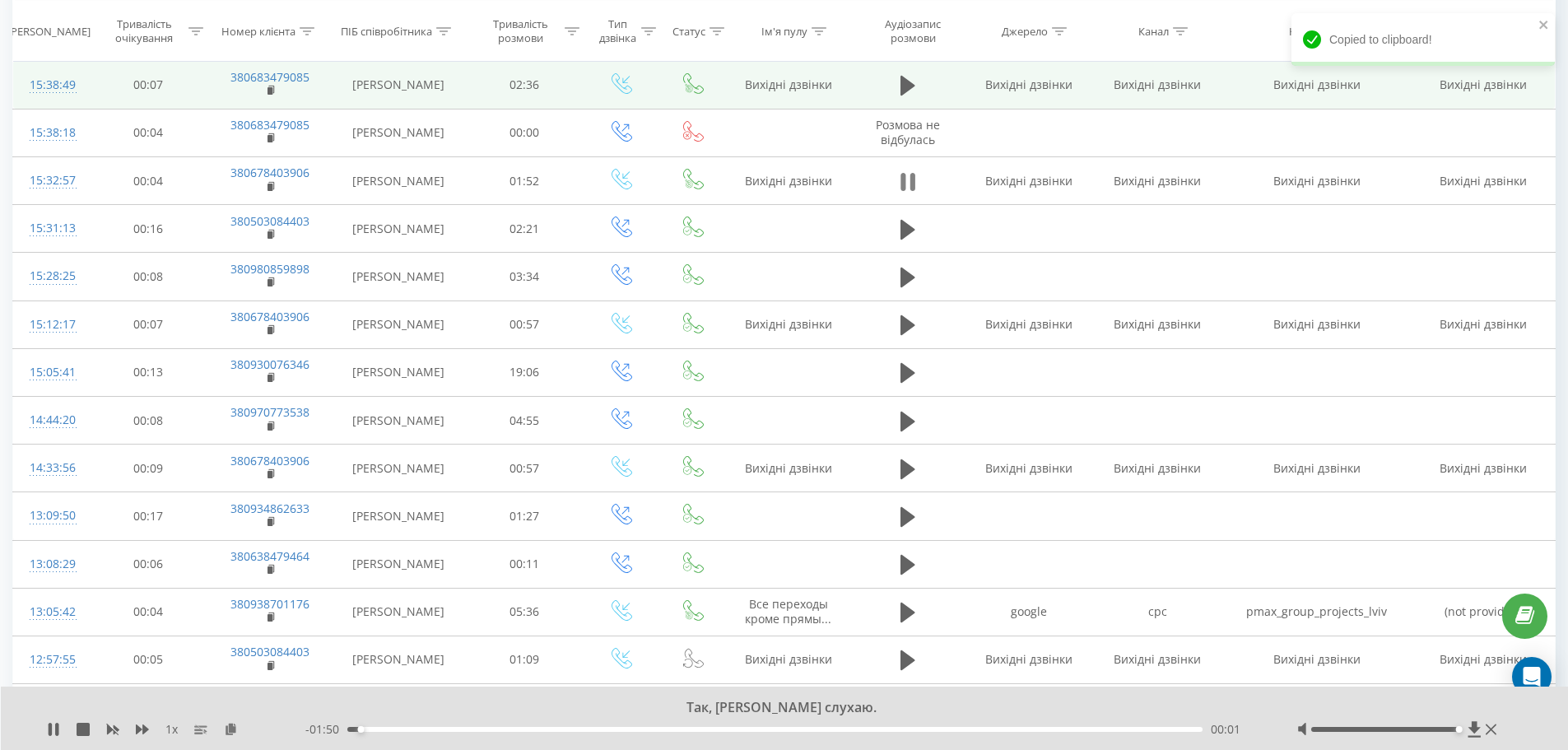
click at [908, 176] on icon at bounding box center [907, 182] width 14 height 23
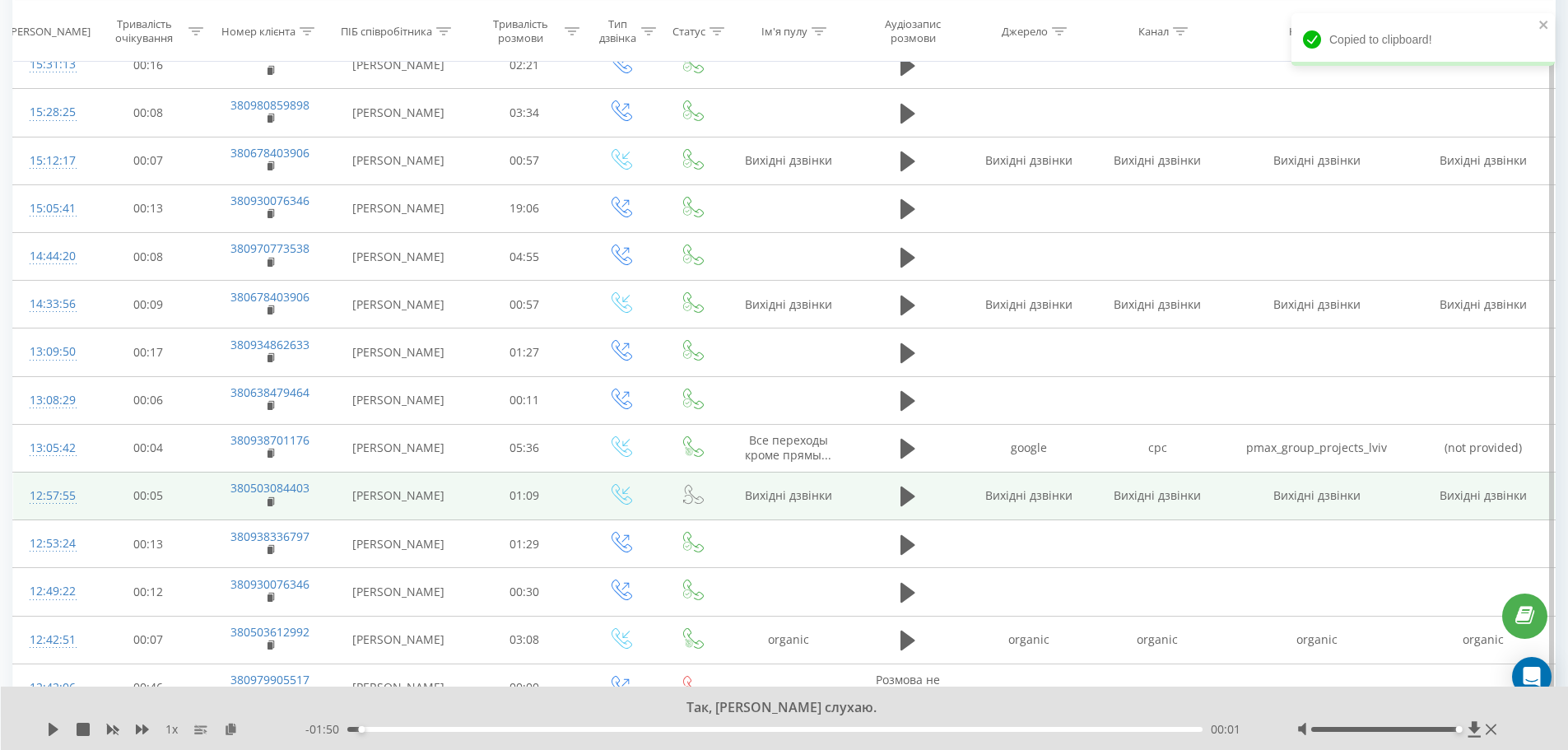
scroll to position [685, 0]
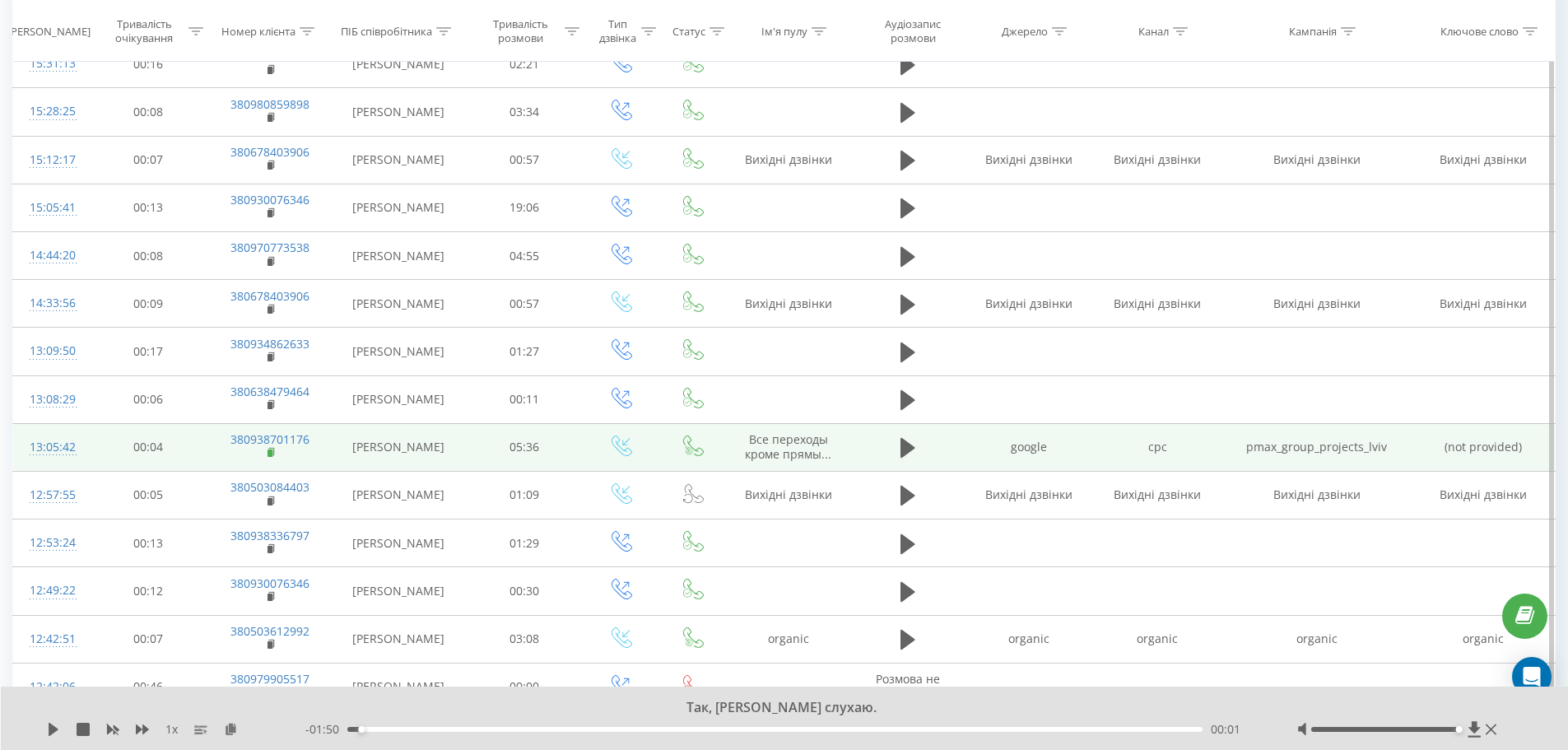
click at [272, 455] on rect at bounding box center [270, 453] width 5 height 8
click at [915, 450] on icon at bounding box center [907, 448] width 14 height 23
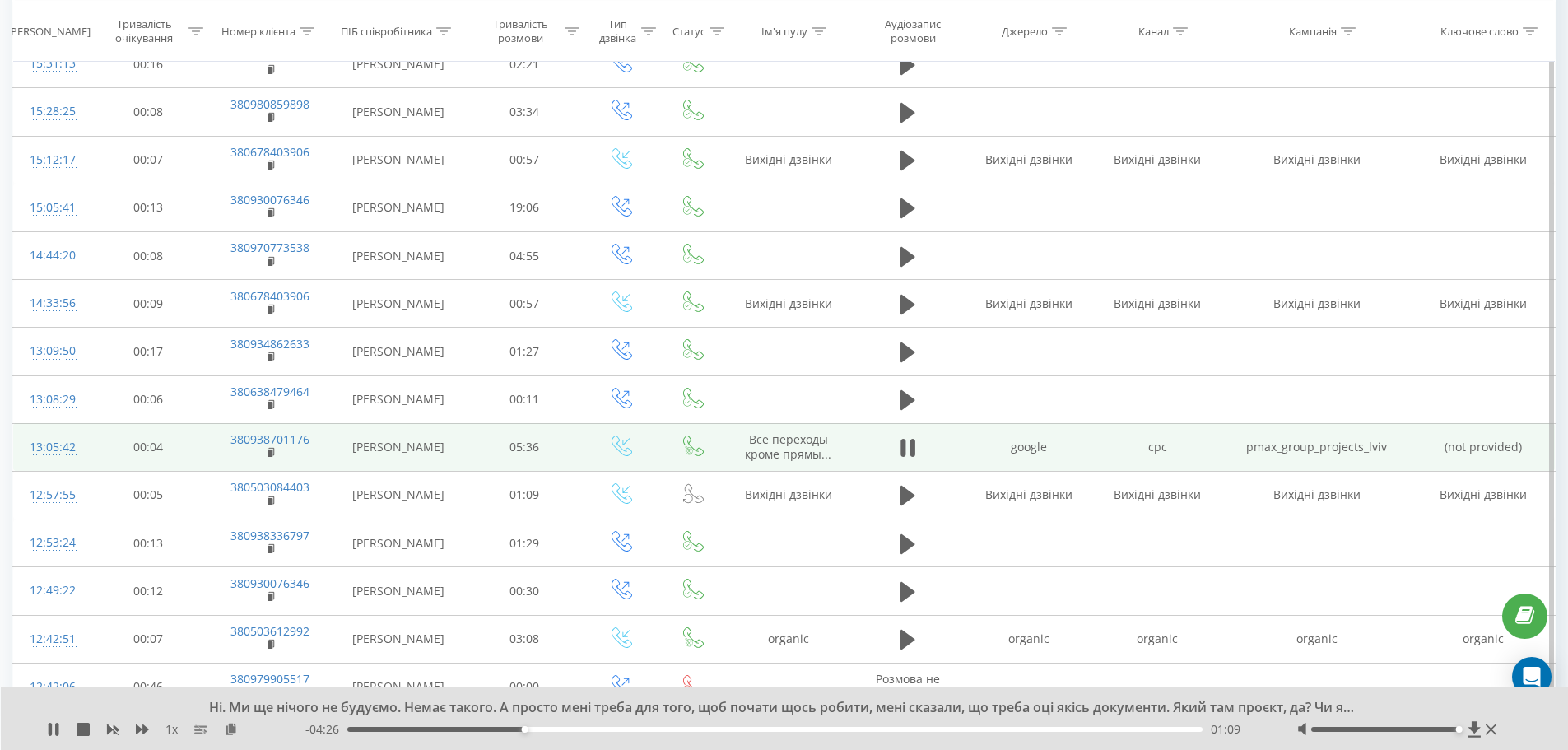
click at [266, 456] on td "380938701176" at bounding box center [270, 447] width 123 height 48
click at [271, 456] on rect at bounding box center [270, 453] width 5 height 8
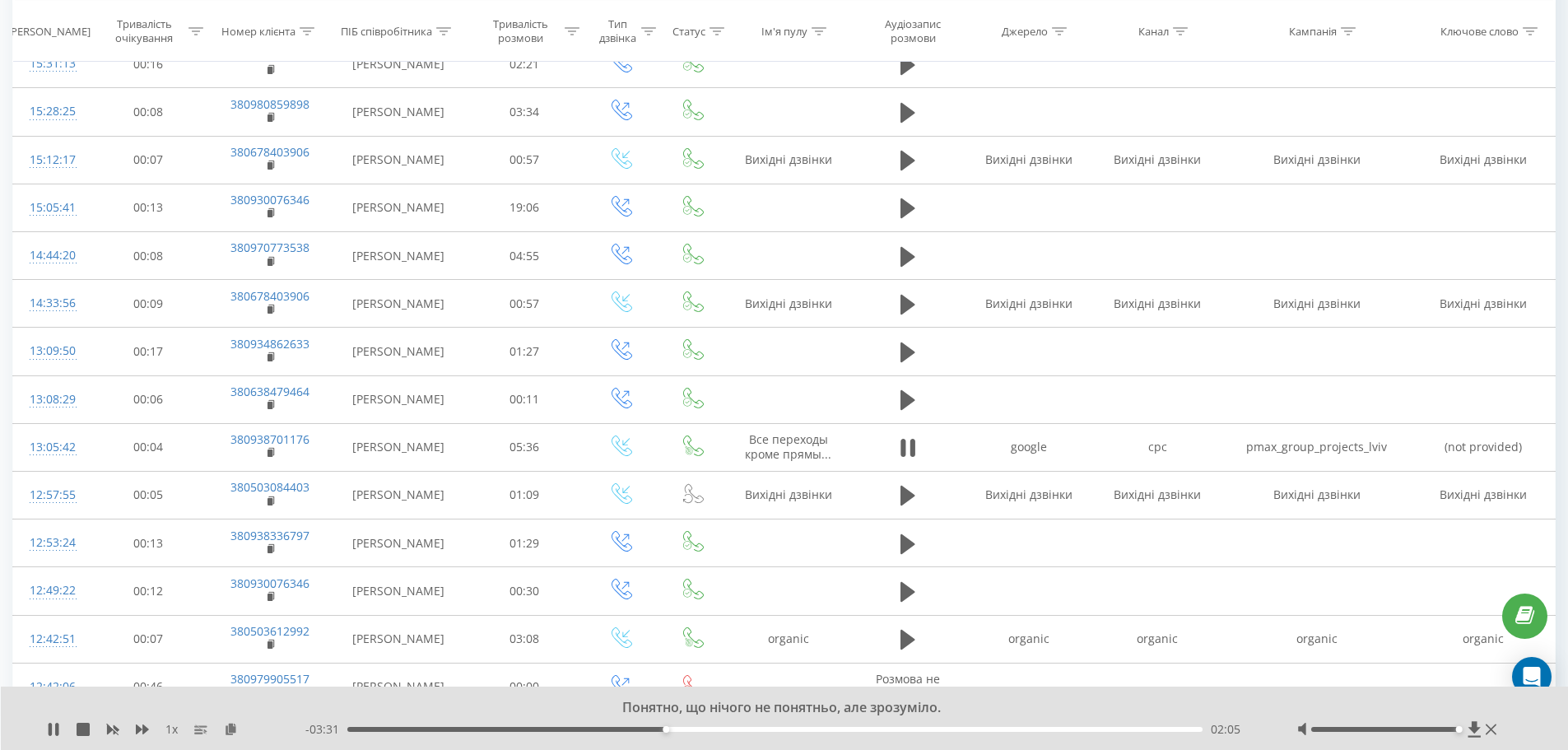
click at [106, 703] on div "Понятно, що нічого не понятньо, але зрозуміло. 1 x - 03:31 02:05 02:05" at bounding box center [785, 717] width 1568 height 63
click at [735, 707] on div "Понятно, що нічого не понятньо, але зрозуміло." at bounding box center [773, 707] width 1163 height 18
click at [773, 704] on div "Якщо у вас є геодезія, можна почати з проєкту." at bounding box center [773, 707] width 1163 height 18
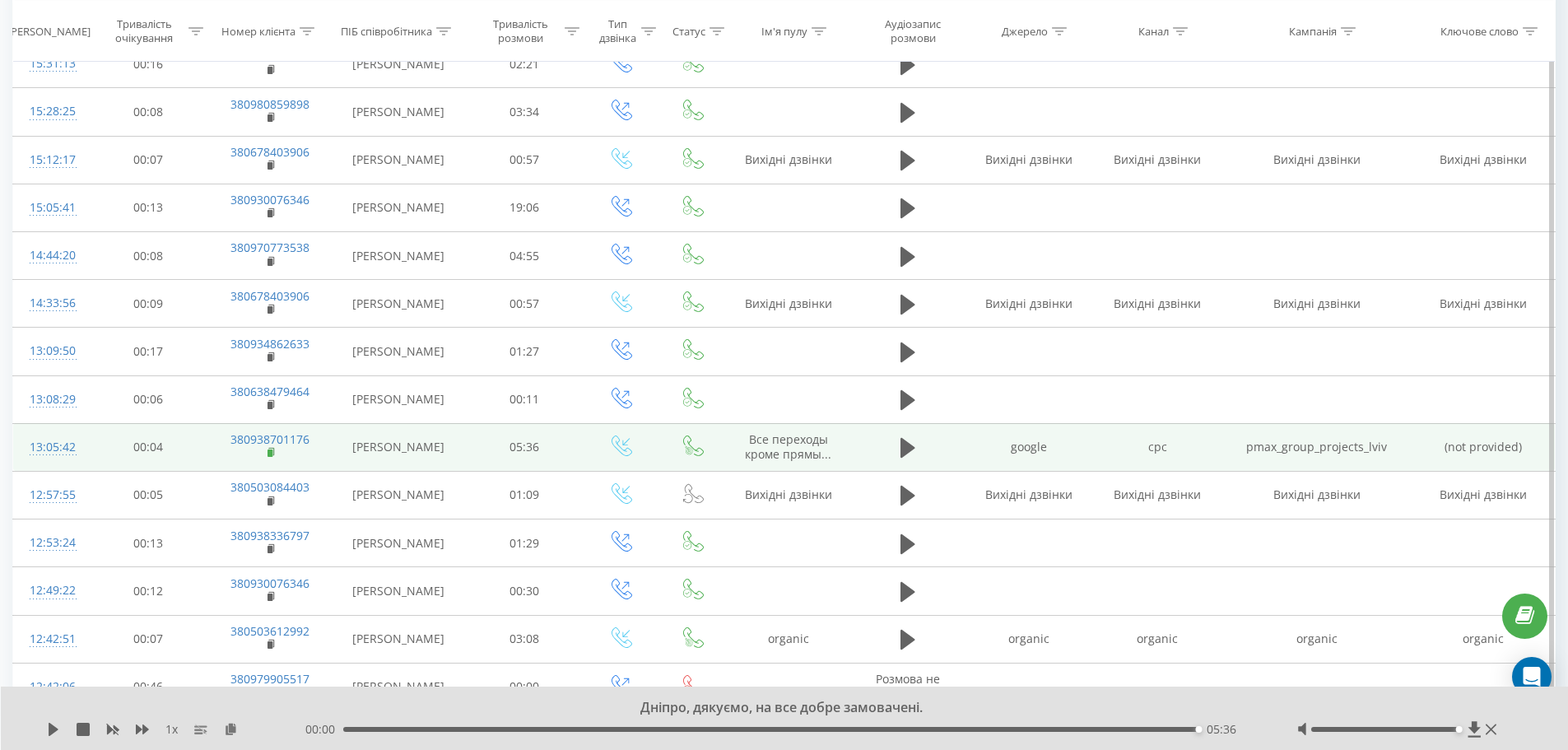
click at [271, 451] on rect at bounding box center [270, 453] width 5 height 8
click at [294, 455] on td "380938701176" at bounding box center [270, 447] width 123 height 48
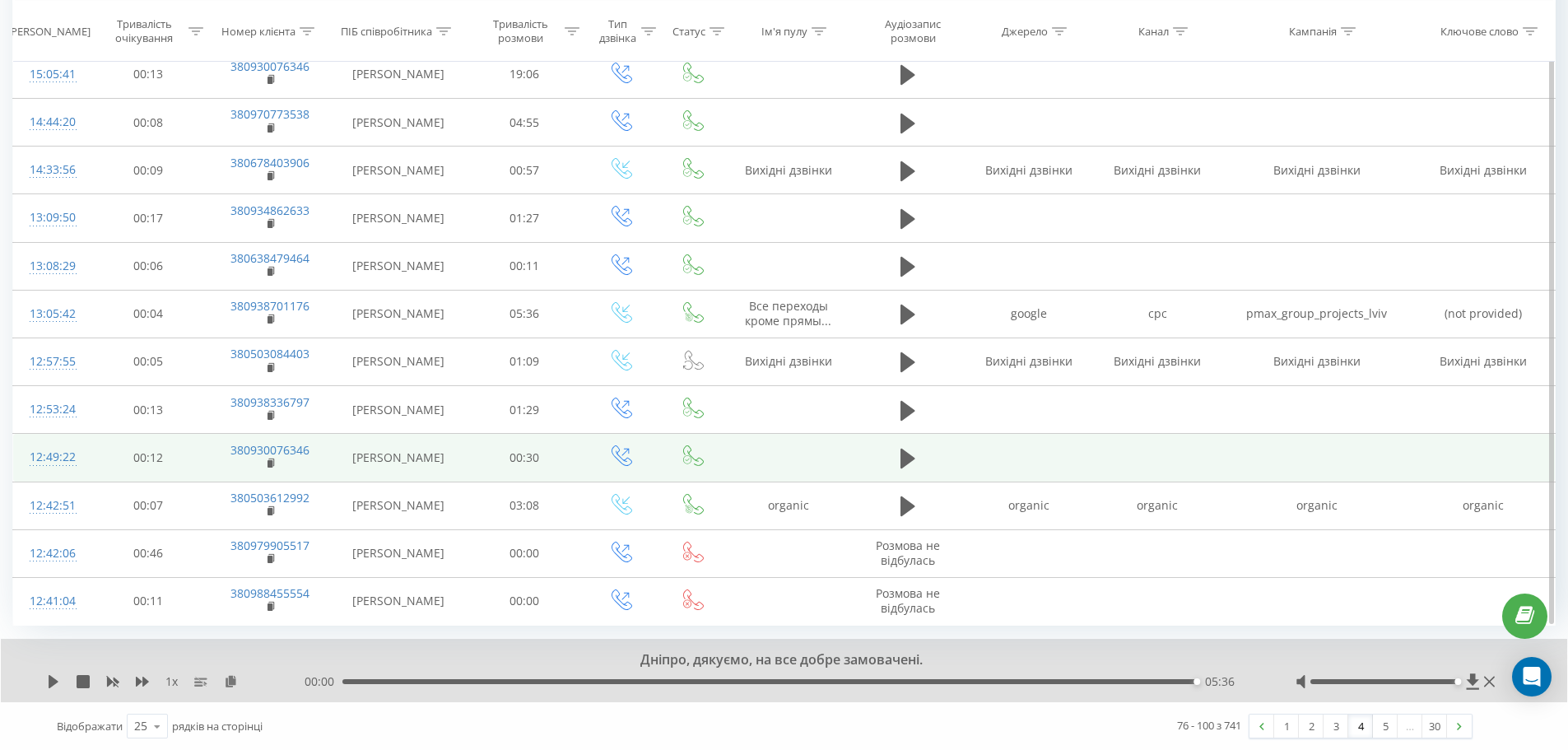
scroll to position [819, 0]
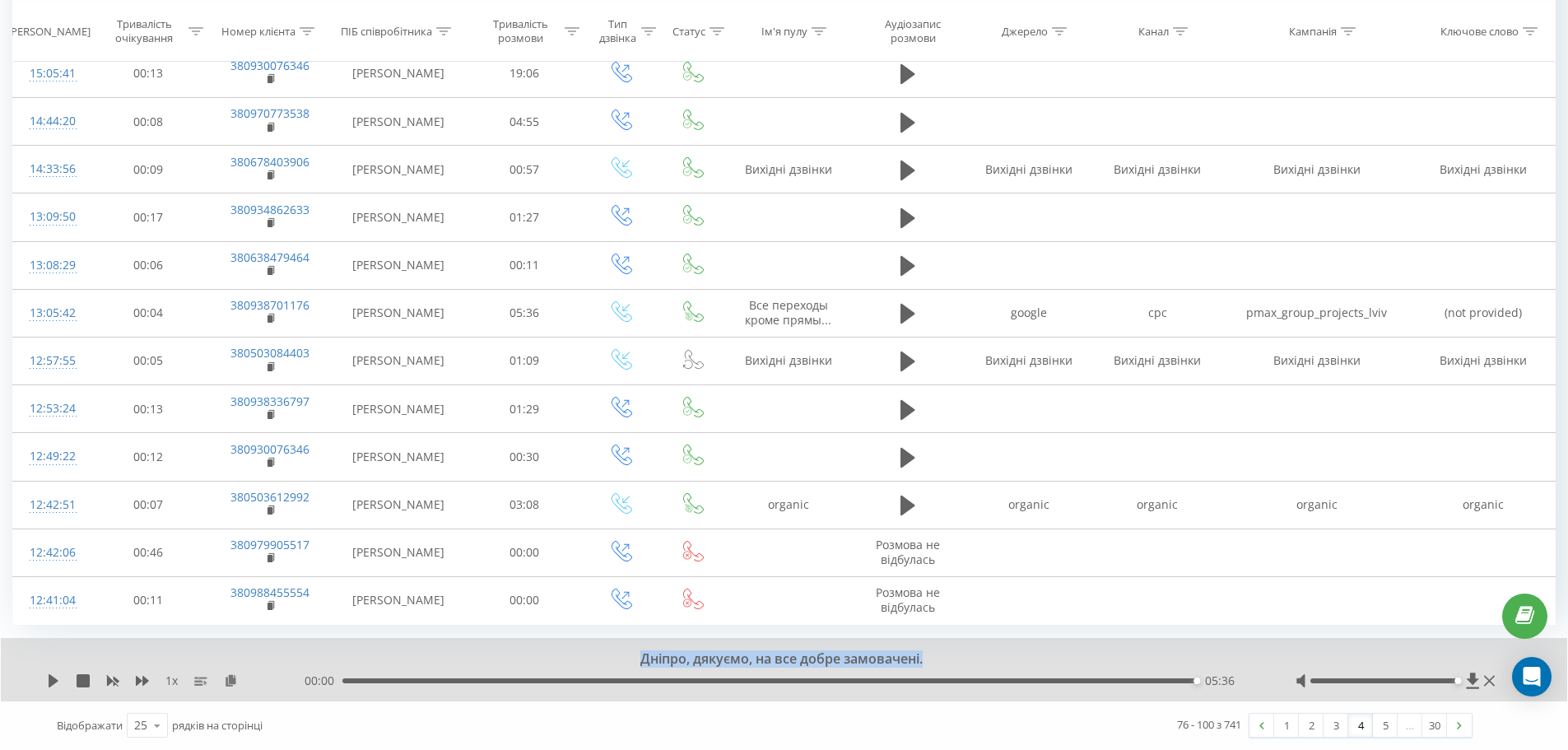
drag, startPoint x: 644, startPoint y: 660, endPoint x: 925, endPoint y: 660, distance: 281.0
click at [925, 660] on div "Дніпро, дякуємо, на все добре замовачені." at bounding box center [773, 658] width 1162 height 18
click at [913, 655] on div "Дніпро, дякуємо, на все добре замовачені." at bounding box center [773, 658] width 1162 height 18
drag, startPoint x: 938, startPoint y: 661, endPoint x: 639, endPoint y: 667, distance: 299.1
click at [639, 667] on div "Дніпро, дякуємо, на все добре замовачені." at bounding box center [773, 658] width 1162 height 18
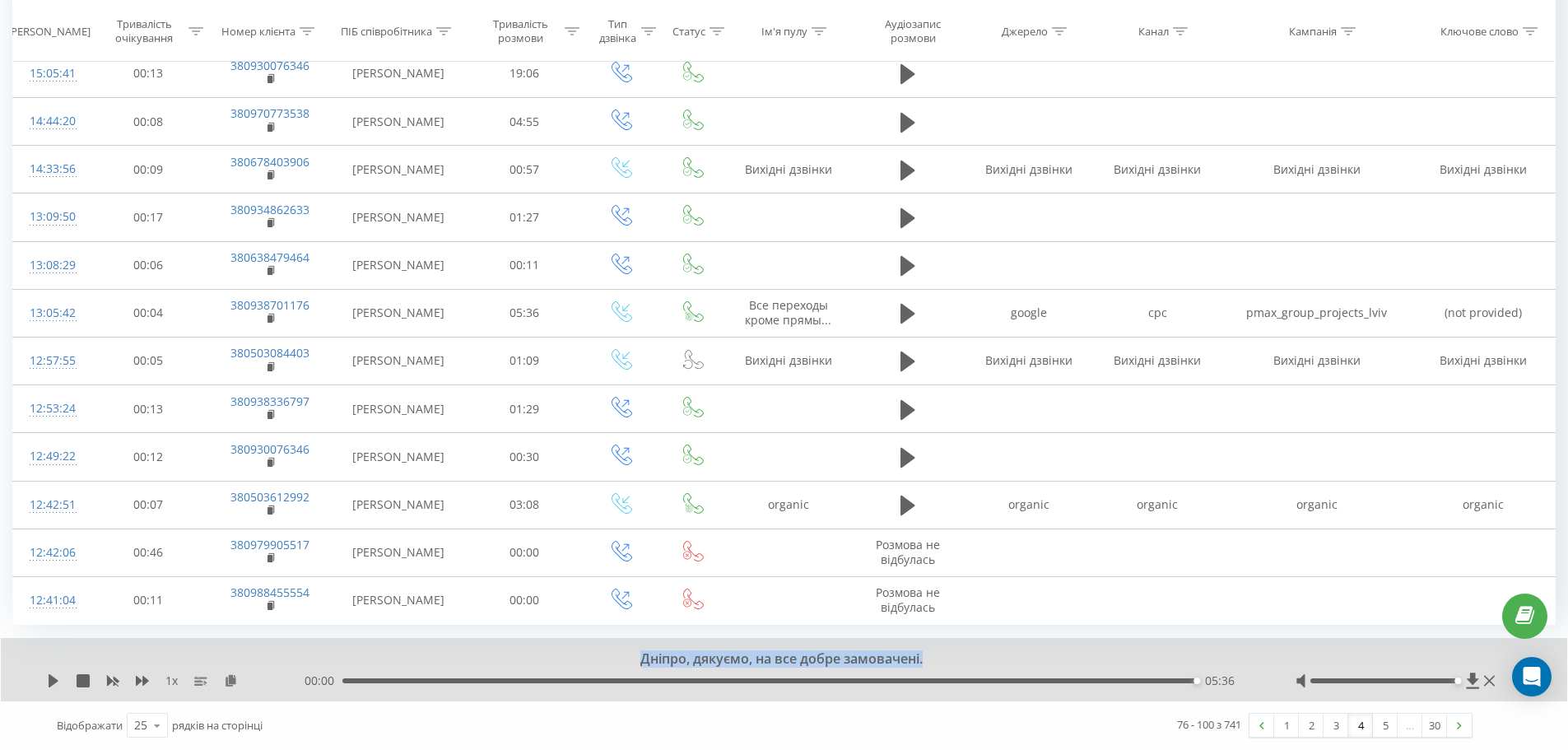
click at [648, 650] on div "Дніпро, дякуємо, на все добре замовачені. 1 x 00:00 05:36 05:36" at bounding box center [784, 670] width 1567 height 63
click at [356, 723] on div "Відображати 25 10 25 50 100 рядків на сторінці" at bounding box center [405, 725] width 720 height 48
click at [550, 717] on div "Відображати 25 10 25 50 100 рядків на сторінці" at bounding box center [405, 725] width 720 height 48
drag, startPoint x: 644, startPoint y: 656, endPoint x: 915, endPoint y: 658, distance: 271.0
click at [915, 658] on div "Дніпро, дякуємо, на все добре замовачені." at bounding box center [773, 658] width 1162 height 18
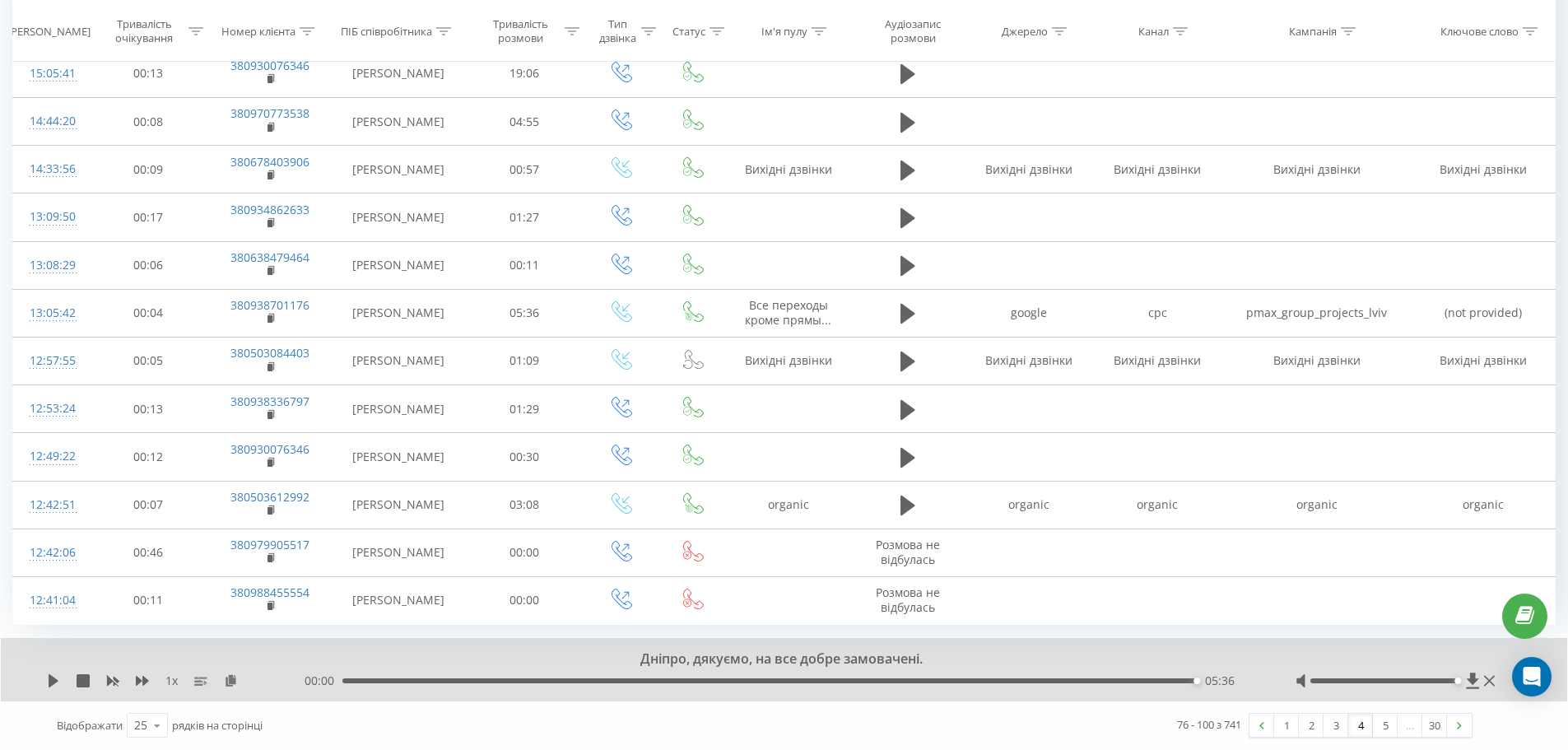
click at [936, 660] on div "Дніпро, дякуємо, на все добре замовачені." at bounding box center [773, 658] width 1162 height 18
drag, startPoint x: 917, startPoint y: 660, endPoint x: 651, endPoint y: 659, distance: 266.0
click at [651, 659] on div "Дніпро, дякуємо, на все добре замовачені." at bounding box center [773, 658] width 1162 height 18
click at [697, 670] on div "Дніпро, дякуємо, на все добре замовачені. 1 x 00:00 05:36 05:36" at bounding box center [784, 670] width 1567 height 63
click at [673, 658] on div "Дніпро, дякуємо, на все добре замовачені." at bounding box center [773, 658] width 1162 height 18
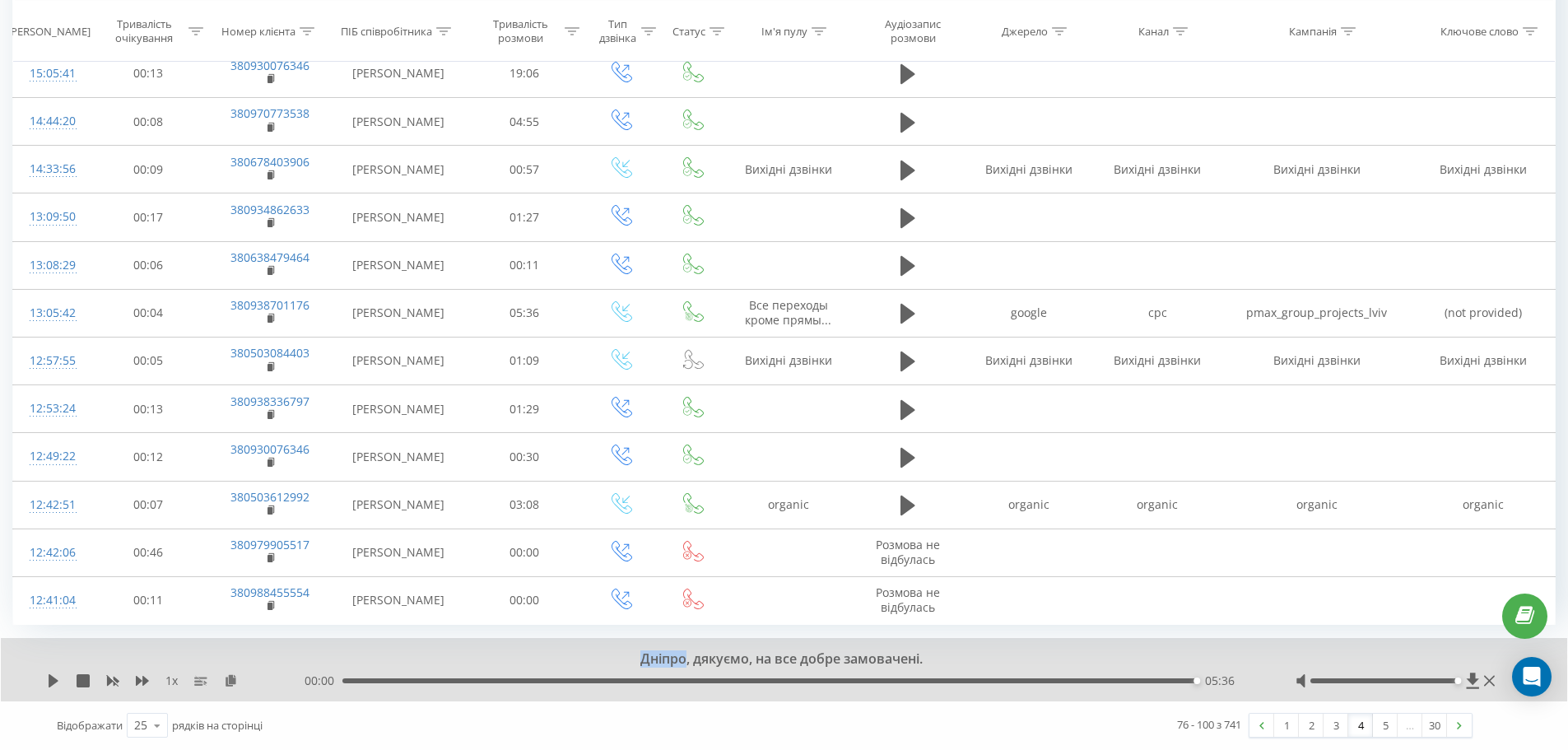
click at [673, 658] on div "Дніпро, дякуємо, на все добре замовачені." at bounding box center [773, 658] width 1162 height 18
click at [728, 655] on div "Дніпро, дякуємо, на все добре замовачені." at bounding box center [773, 658] width 1162 height 18
click at [712, 655] on div "Дніпро, дякуємо, на все добре замовачені." at bounding box center [773, 658] width 1162 height 18
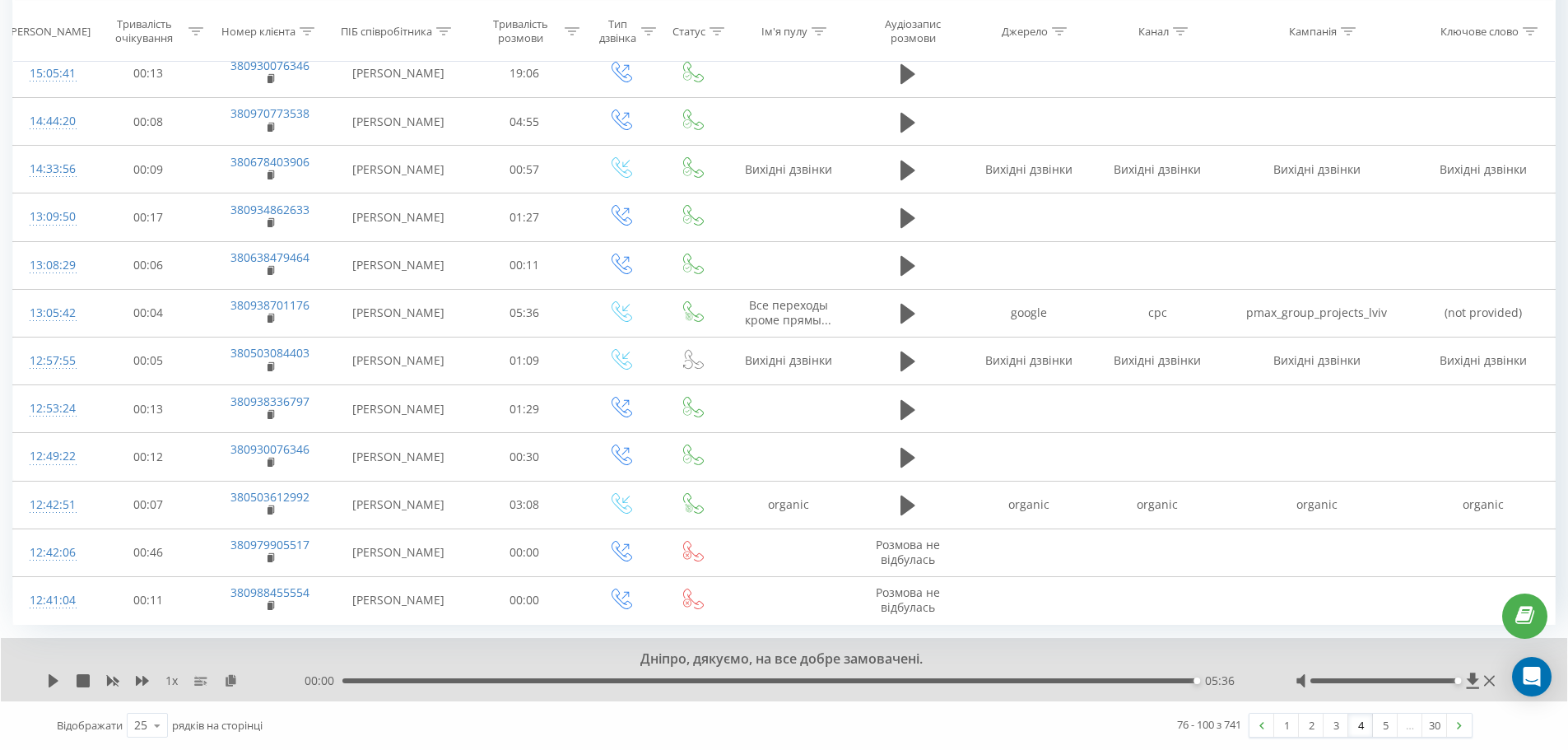
click at [773, 655] on div "Дніпро, дякуємо, на все добре замовачені." at bounding box center [773, 658] width 1162 height 18
click at [780, 659] on div "Дніпро, дякуємо, на все добре замовачені." at bounding box center [773, 658] width 1162 height 18
click at [830, 655] on div "Дніпро, дякуємо, на все добре замовачені." at bounding box center [773, 658] width 1162 height 18
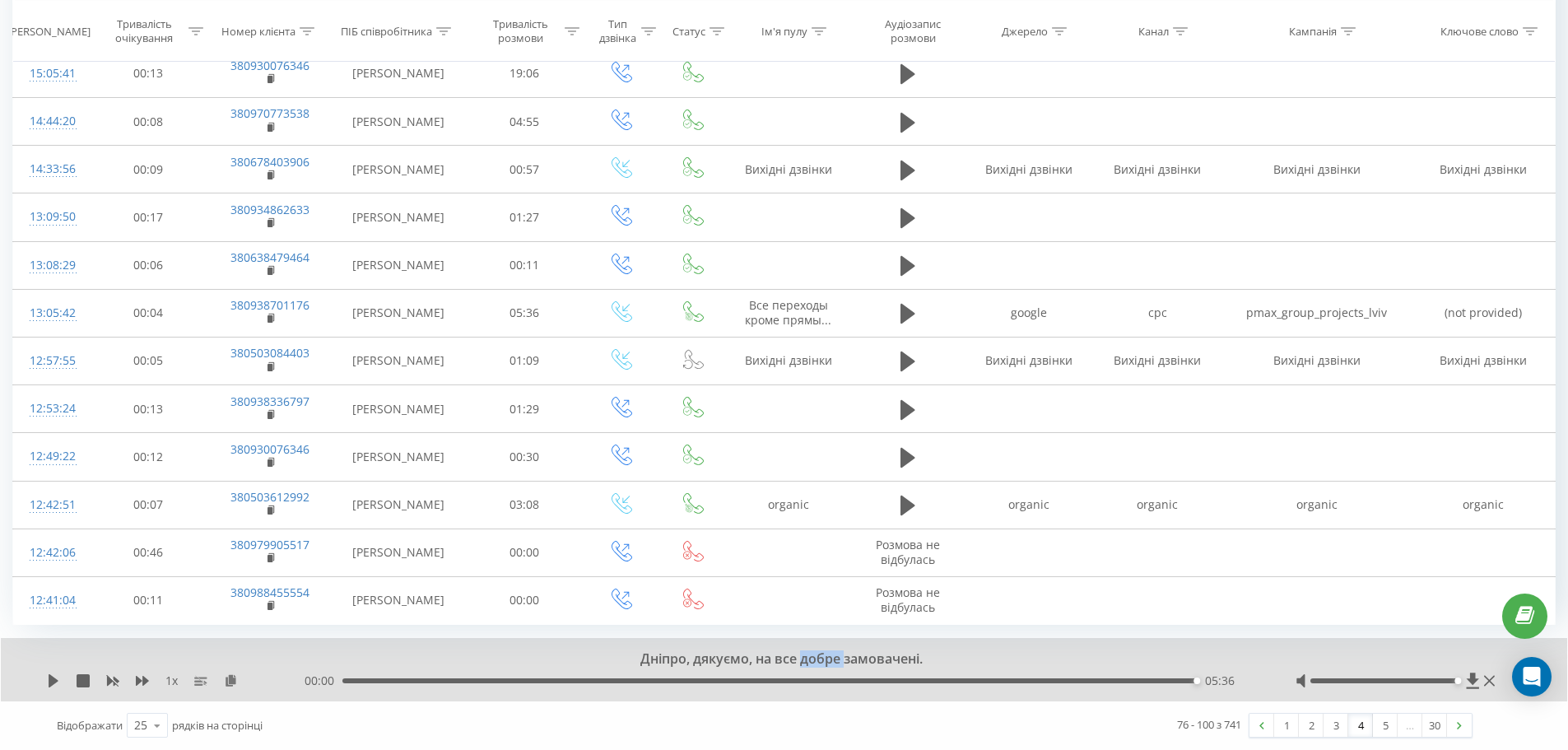
click at [830, 655] on div "Дніпро, дякуємо, на все добре замовачені." at bounding box center [773, 658] width 1162 height 18
click at [888, 662] on div "Дніпро, дякуємо, на все добре замовачені." at bounding box center [773, 658] width 1162 height 18
click at [864, 659] on div "Дніпро, дякуємо, на все добре замовачені." at bounding box center [773, 658] width 1162 height 18
click at [848, 661] on div "Дніпро, дякуємо, на все добре замовачені." at bounding box center [773, 658] width 1162 height 18
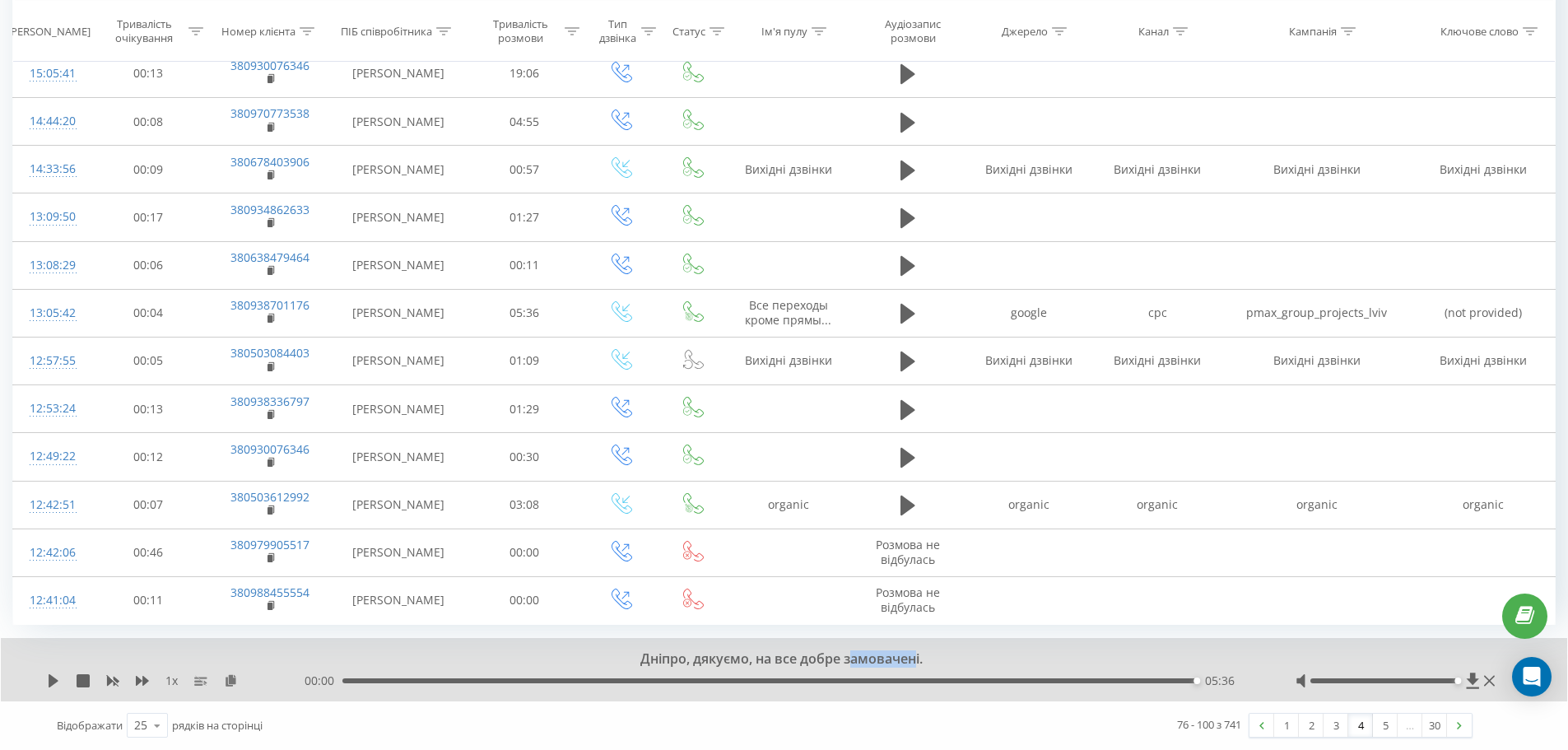
drag, startPoint x: 850, startPoint y: 655, endPoint x: 914, endPoint y: 659, distance: 64.1
click at [914, 659] on div "Дніпро, дякуємо, на все добре замовачені." at bounding box center [773, 658] width 1162 height 18
drag, startPoint x: 919, startPoint y: 654, endPoint x: 850, endPoint y: 659, distance: 69.2
click at [850, 659] on div "Дніпро, дякуємо, на все добре замовачені." at bounding box center [773, 658] width 1162 height 18
click at [824, 655] on div "Дніпро, дякуємо, на все добре замовачені." at bounding box center [773, 658] width 1162 height 18
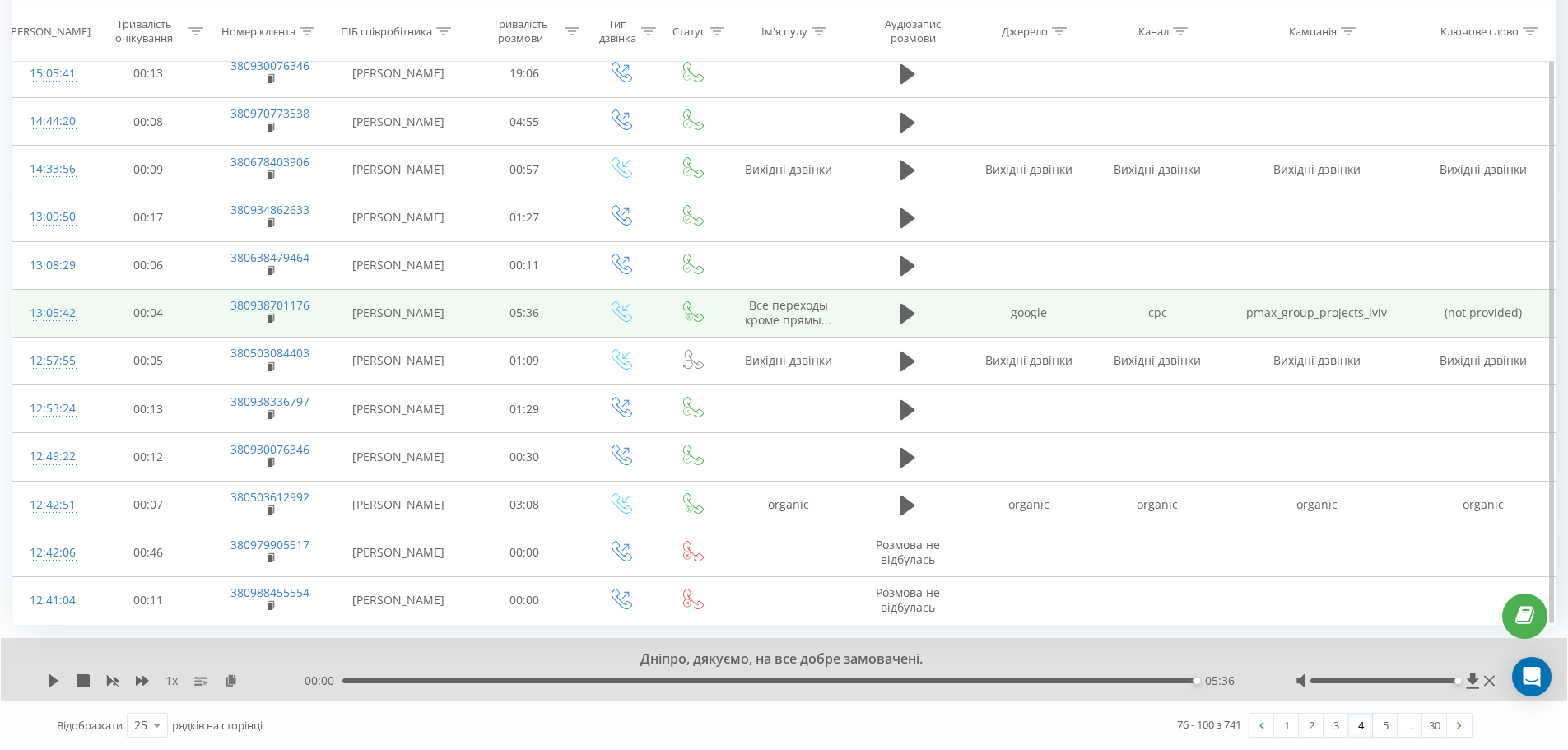
click at [444, 316] on td "[PERSON_NAME]" at bounding box center [398, 313] width 133 height 48
drag, startPoint x: 435, startPoint y: 310, endPoint x: 357, endPoint y: 319, distance: 78.5
click at [357, 319] on td "[PERSON_NAME]" at bounding box center [398, 313] width 133 height 48
click at [373, 315] on td "[PERSON_NAME]" at bounding box center [398, 313] width 133 height 48
